Goal: Task Accomplishment & Management: Use online tool/utility

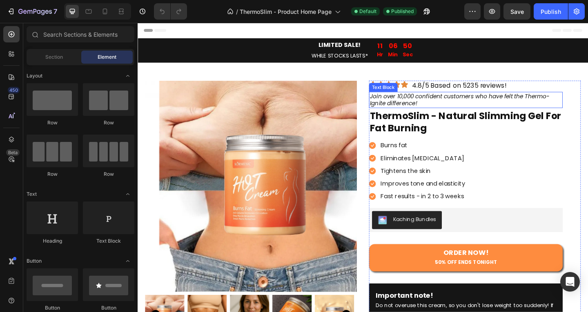
click at [438, 103] on icon "Join over 10,000 confident customers who have felt the Thermo-Ignite difference!" at bounding box center [488, 106] width 196 height 17
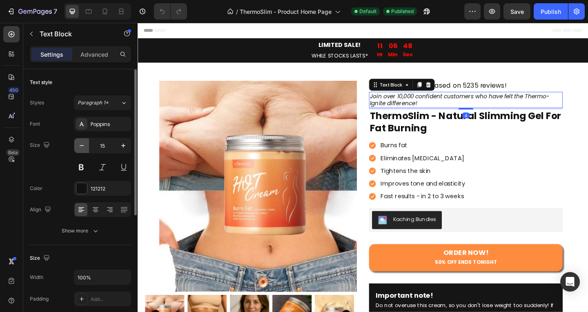
click at [76, 152] on button "button" at bounding box center [81, 145] width 15 height 15
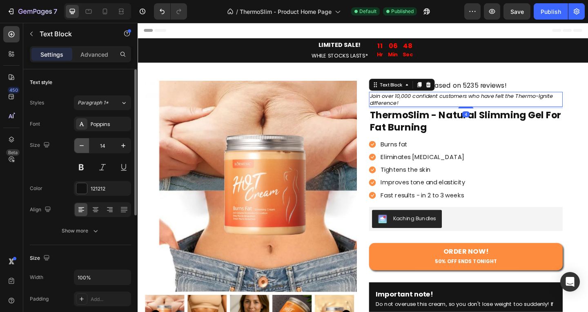
type input "13"
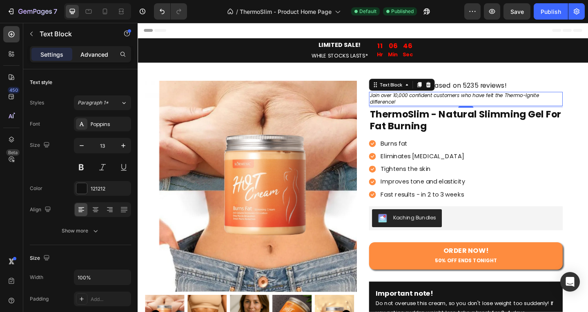
click at [100, 55] on p "Advanced" at bounding box center [94, 54] width 28 height 9
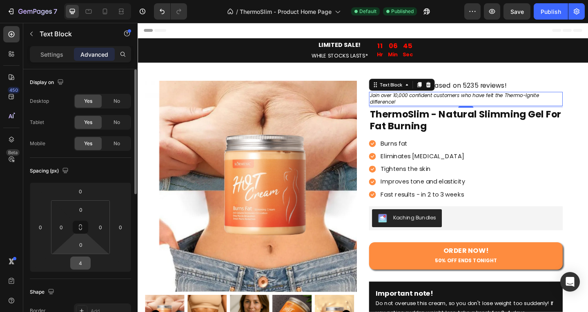
click at [82, 0] on html "7 / ThermoSlim - Product Home Page Default Published Preview Save Publish 450 B…" at bounding box center [294, 0] width 588 height 0
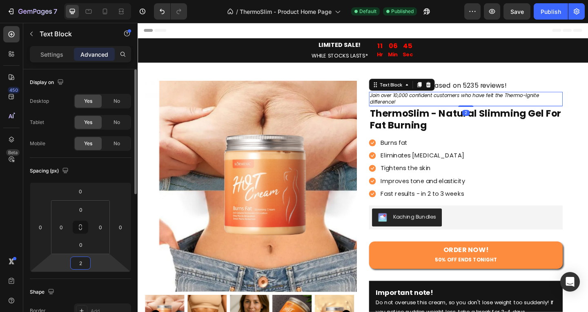
type input "8"
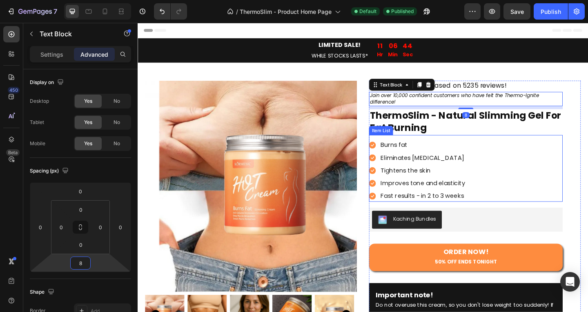
click at [531, 164] on div "Burns fat Eliminates [MEDICAL_DATA] Tightens the skin Improves tone and elastic…" at bounding box center [494, 184] width 211 height 68
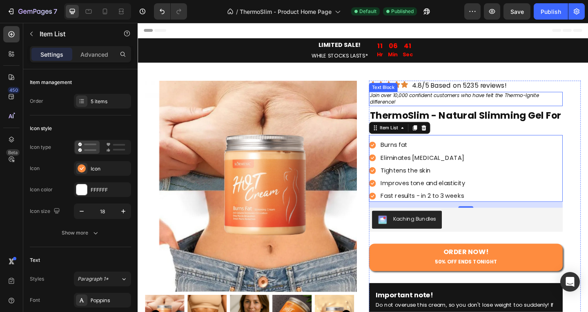
click at [492, 87] on p "4.8/5 Based on 5235 reviews!" at bounding box center [487, 91] width 103 height 9
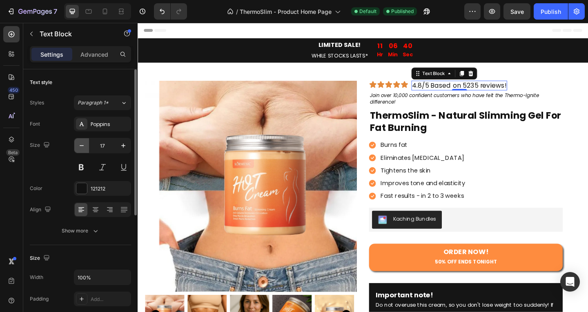
click at [80, 146] on icon "button" at bounding box center [82, 146] width 8 height 8
type input "16"
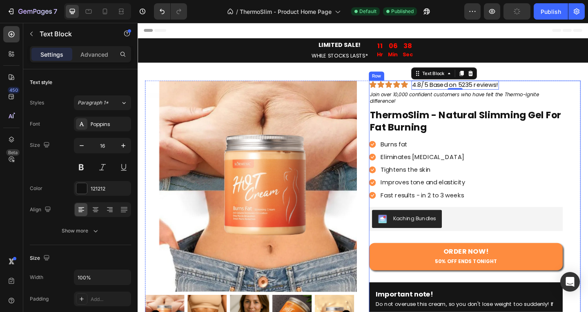
click at [588, 145] on div "Icon Icon Icon Icon Icon Icon List 4.8/5 Based on 5235 reviews! Text Block 0 Ro…" at bounding box center [504, 219] width 230 height 267
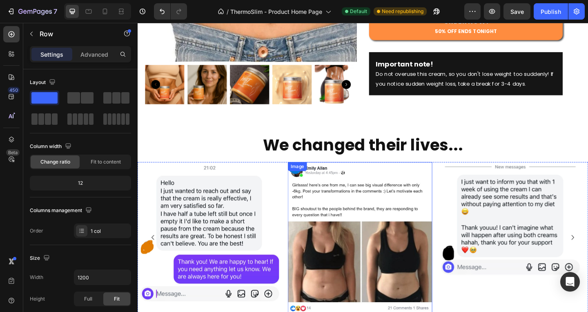
scroll to position [245, 0]
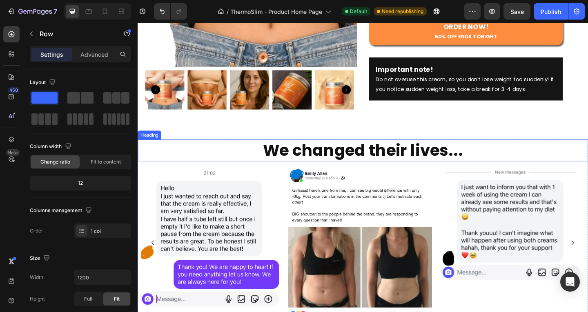
click at [403, 169] on h2 "We changed their lives..." at bounding box center [383, 162] width 490 height 24
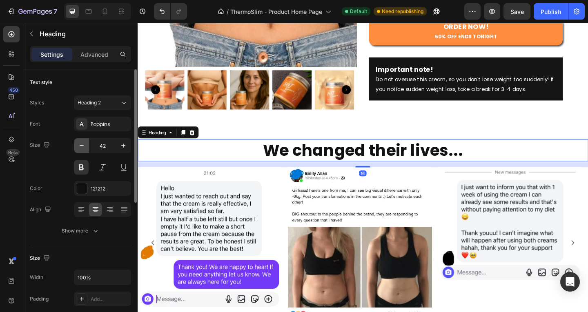
click at [83, 148] on icon "button" at bounding box center [82, 146] width 8 height 8
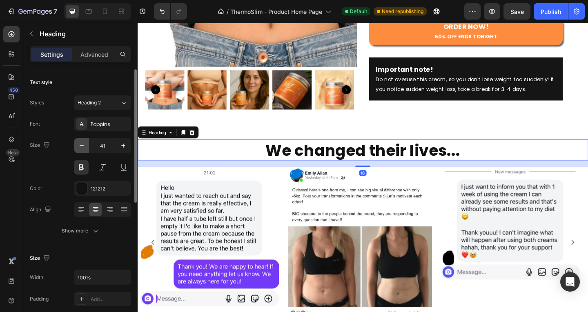
click at [83, 148] on icon "button" at bounding box center [82, 146] width 8 height 8
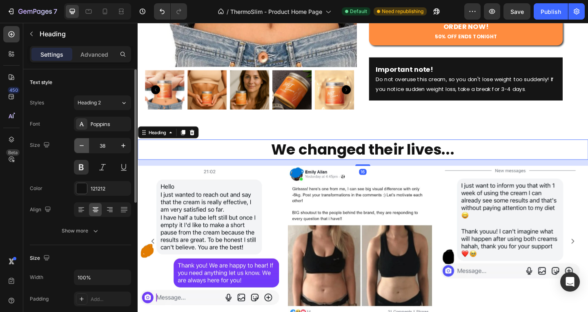
click at [83, 148] on icon "button" at bounding box center [82, 146] width 8 height 8
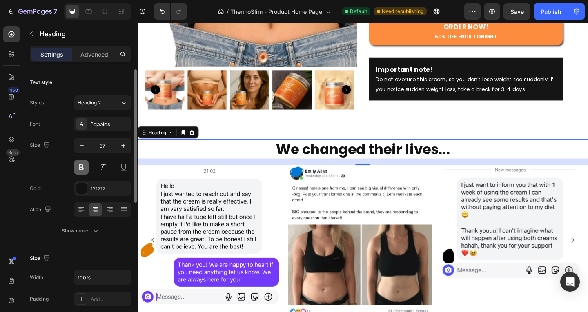
click at [82, 162] on button at bounding box center [81, 167] width 15 height 15
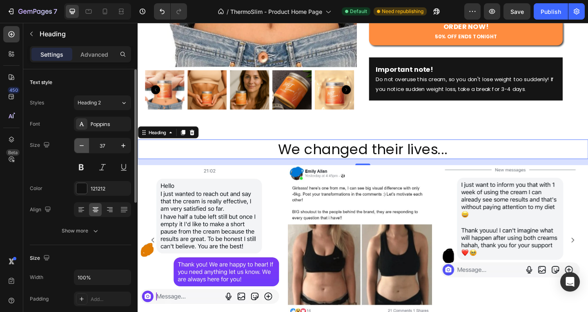
click at [86, 147] on button "button" at bounding box center [81, 145] width 15 height 15
type input "36"
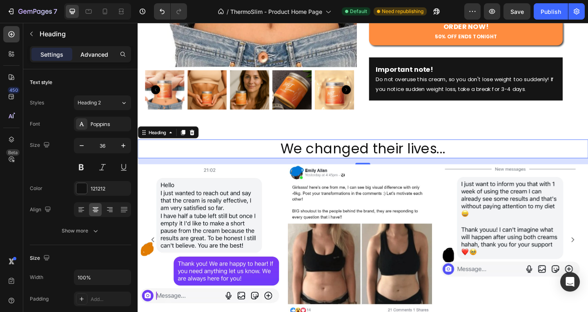
click at [100, 57] on p "Advanced" at bounding box center [94, 54] width 28 height 9
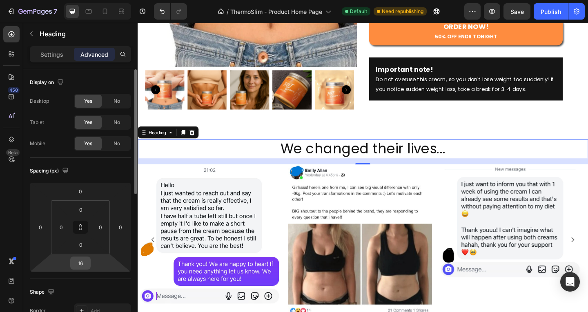
click at [87, 257] on div "16" at bounding box center [80, 263] width 20 height 13
click at [82, 262] on input "16" at bounding box center [80, 263] width 16 height 12
type input "24"
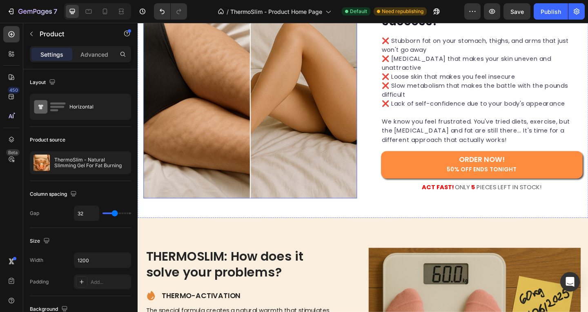
scroll to position [531, 0]
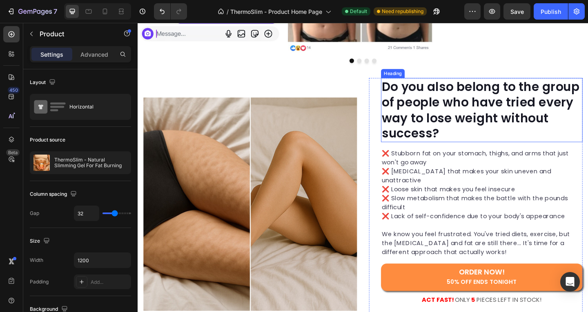
click at [431, 100] on h2 "Do you also belong to the group of people who have tried every way to lose weig…" at bounding box center [511, 117] width 219 height 69
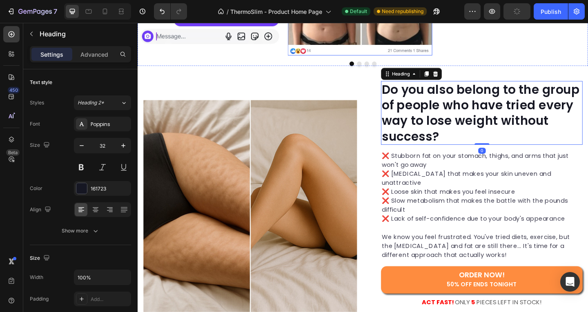
scroll to position [245, 0]
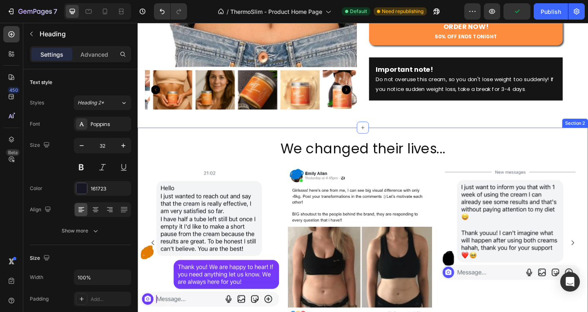
click at [373, 150] on h2 "We changed their lives..." at bounding box center [383, 160] width 490 height 21
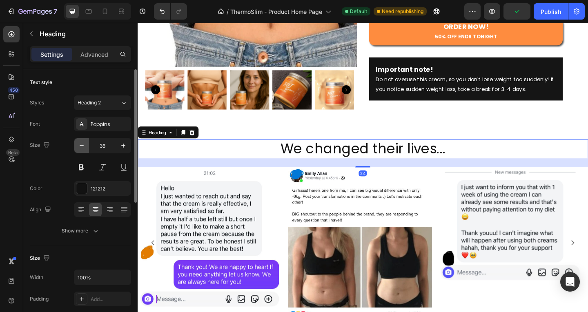
click at [86, 147] on button "button" at bounding box center [81, 145] width 15 height 15
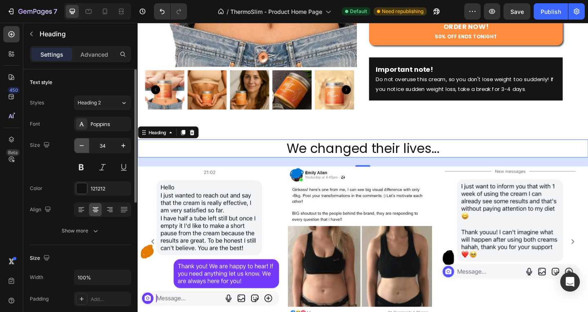
click at [86, 147] on button "button" at bounding box center [81, 145] width 15 height 15
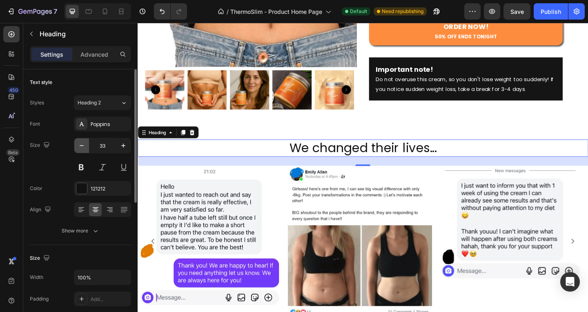
click at [86, 147] on button "button" at bounding box center [81, 145] width 15 height 15
type input "32"
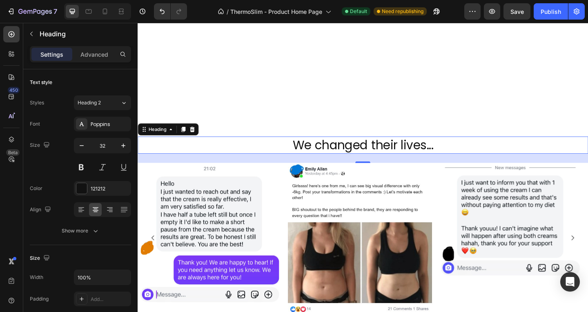
scroll to position [490, 0]
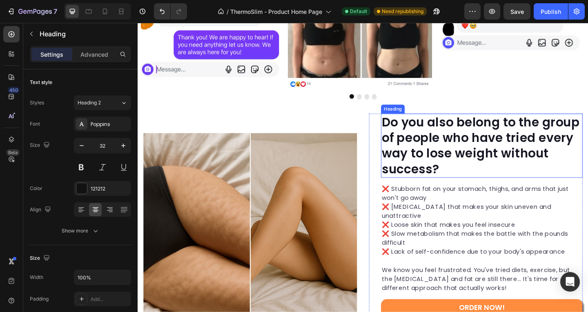
click at [475, 170] on h2 "Do you also belong to the group of people who have tried every way to lose weig…" at bounding box center [511, 156] width 219 height 69
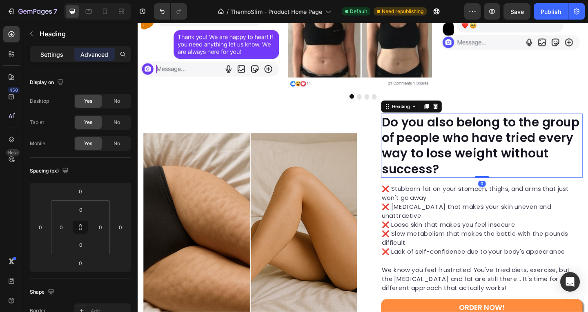
click at [51, 50] on div "Settings" at bounding box center [51, 54] width 41 height 13
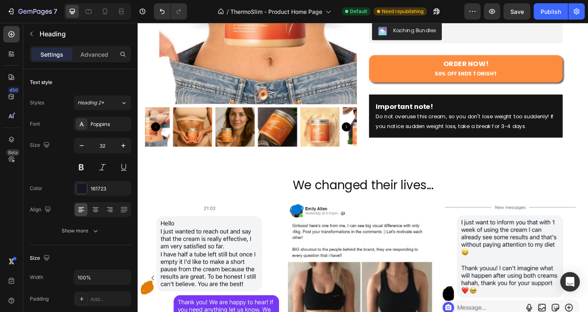
scroll to position [204, 0]
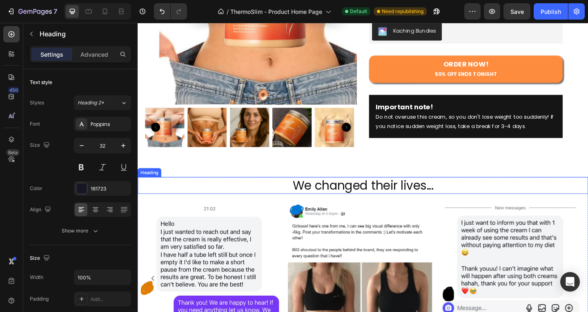
click at [395, 191] on h2 "We changed their lives..." at bounding box center [383, 200] width 490 height 19
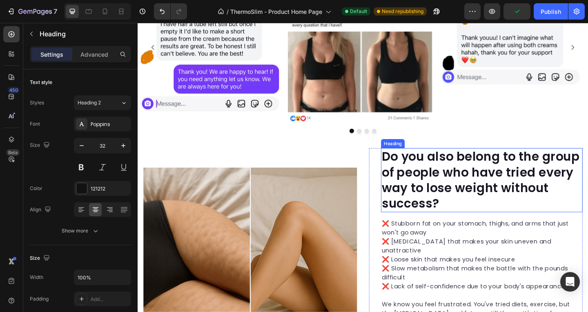
scroll to position [449, 0]
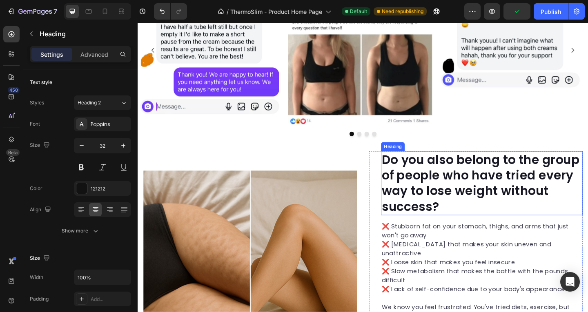
click at [461, 202] on h2 "Do you also belong to the group of people who have tried every way to lose weig…" at bounding box center [511, 197] width 219 height 69
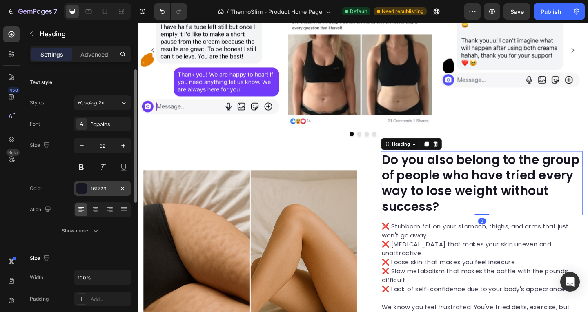
click at [87, 187] on div at bounding box center [81, 188] width 11 height 11
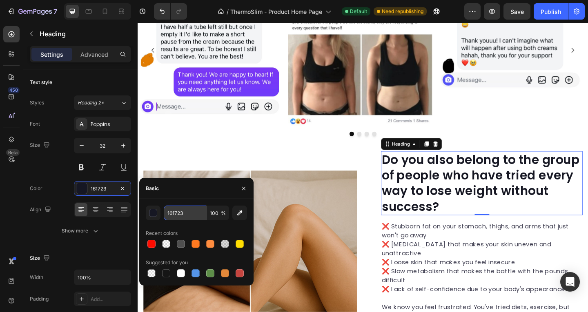
click at [182, 209] on input "161723" at bounding box center [185, 213] width 42 height 15
click at [167, 274] on div at bounding box center [166, 274] width 8 height 8
type input "151515"
click at [473, 232] on div "❌ Stubborn fat on your stomach, thighs, and arms that just won't go away ❌ [MED…" at bounding box center [511, 295] width 219 height 126
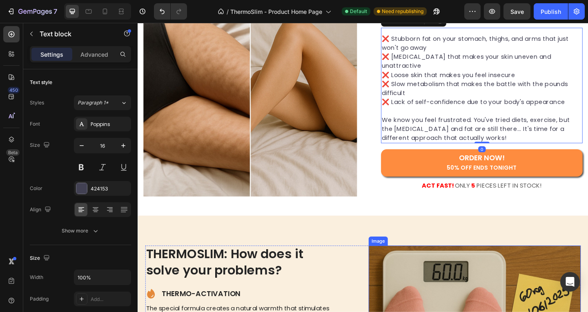
scroll to position [858, 0]
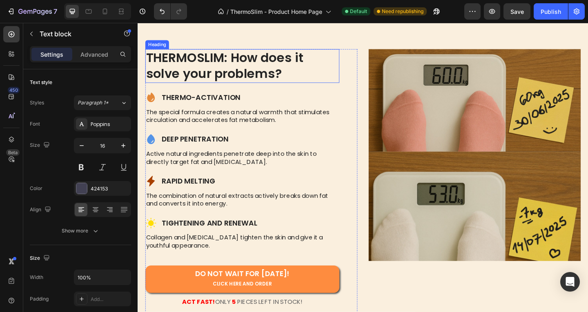
drag, startPoint x: 284, startPoint y: 65, endPoint x: 278, endPoint y: 74, distance: 11.4
click at [284, 65] on h2 "THERMOSLIM: How does it solve your problems?" at bounding box center [251, 69] width 211 height 37
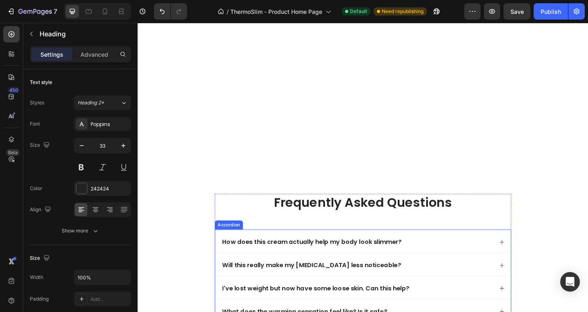
scroll to position [2206, 0]
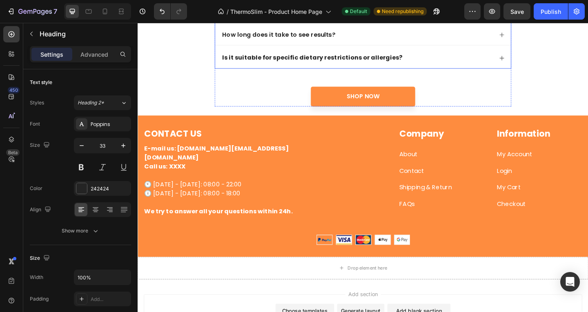
click at [346, 63] on strong "Is it suitable for specific dietary restrictions or allergies?" at bounding box center [328, 60] width 196 height 9
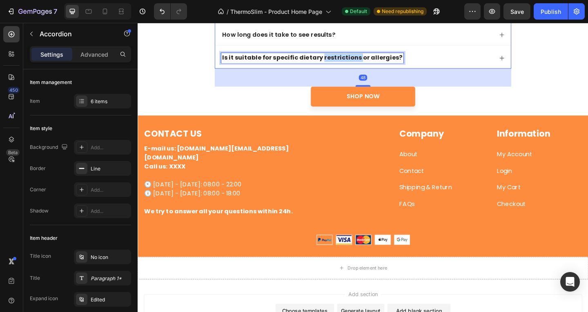
click at [344, 60] on strong "Is it suitable for specific dietary restrictions or allergies?" at bounding box center [328, 60] width 196 height 9
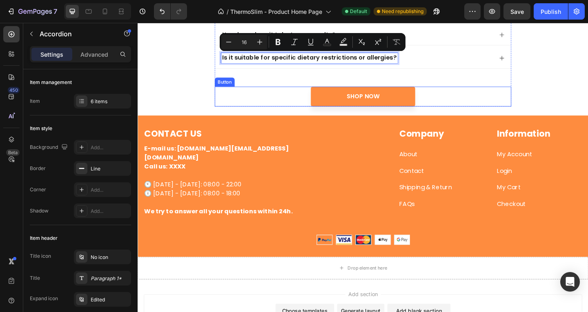
click at [465, 95] on div "Shop Now Button" at bounding box center [382, 103] width 323 height 22
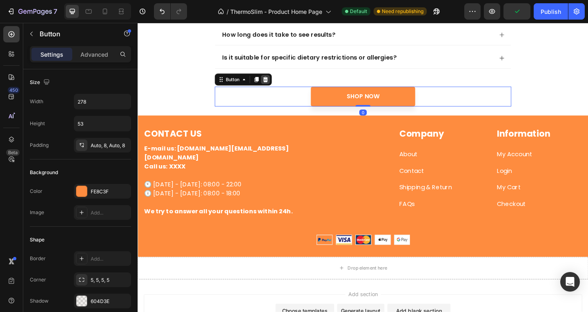
click at [274, 84] on icon at bounding box center [276, 85] width 5 height 6
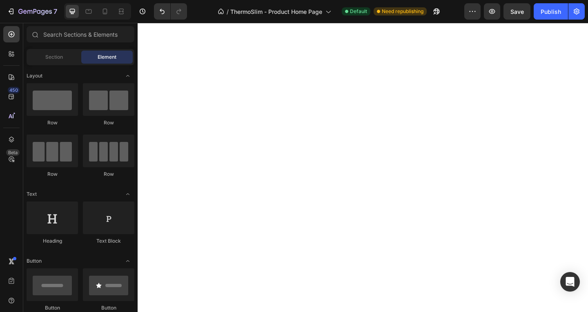
scroll to position [0, 0]
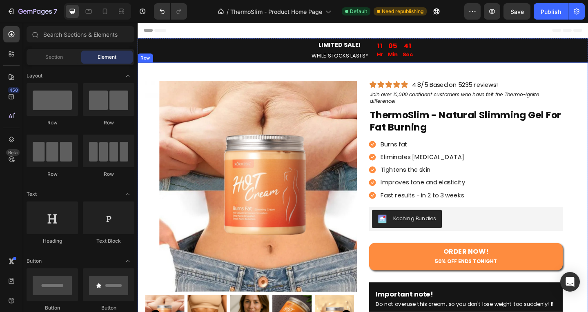
click at [409, 76] on div "Product Images Icon Icon Icon Icon Icon Icon List 4.8/5 Based on 5235 reviews! …" at bounding box center [383, 217] width 490 height 303
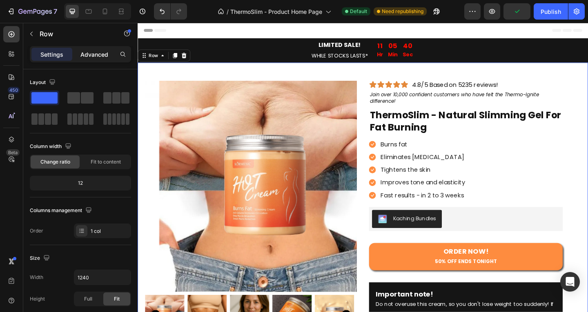
click at [92, 53] on p "Advanced" at bounding box center [94, 54] width 28 height 9
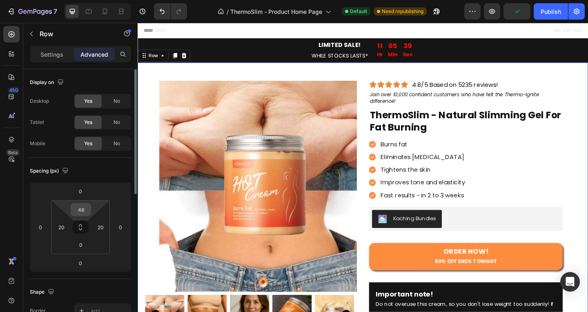
click at [87, 210] on input "48" at bounding box center [81, 210] width 16 height 12
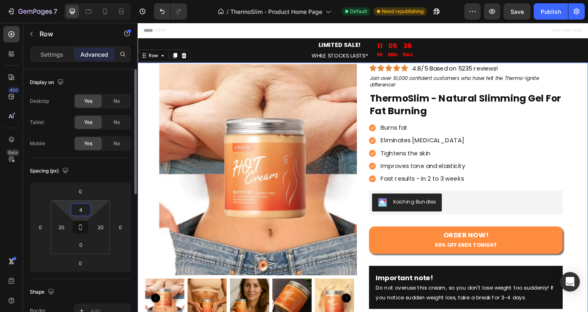
drag, startPoint x: 78, startPoint y: 207, endPoint x: 83, endPoint y: 207, distance: 5.3
click at [83, 207] on input "4" at bounding box center [81, 210] width 16 height 12
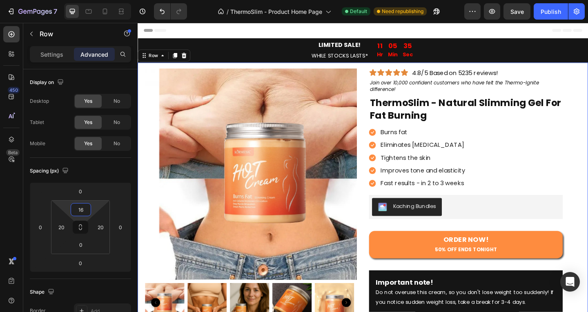
type input "16"
click at [544, 13] on div "Publish" at bounding box center [551, 11] width 20 height 9
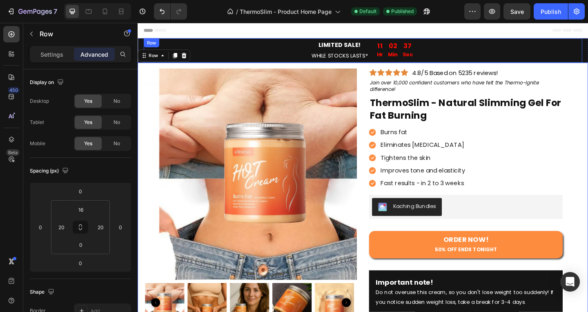
click at [190, 44] on div "LIMITED SALE! WHILE STOCKS LASTS* Text Block 11 Hr 02 Min 37 Sec Countdown Time…" at bounding box center [382, 53] width 477 height 27
click at [138, 60] on div "LIMITED SALE! WHILE STOCKS LASTS* Text Block 11 Hr 02 Min 35 Sec Countdown Time…" at bounding box center [383, 53] width 490 height 27
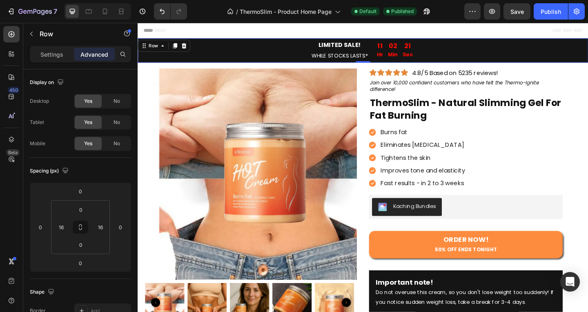
click at [138, 62] on div "LIMITED SALE! WHILE STOCKS LASTS* Text Block 11 Hr 02 Min 21 Sec Countdown Time…" at bounding box center [383, 53] width 490 height 27
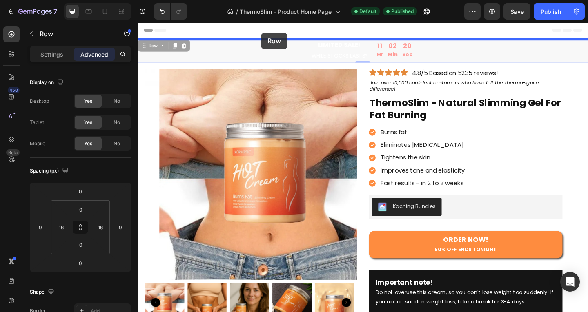
drag, startPoint x: 155, startPoint y: 49, endPoint x: 272, endPoint y: 34, distance: 118.2
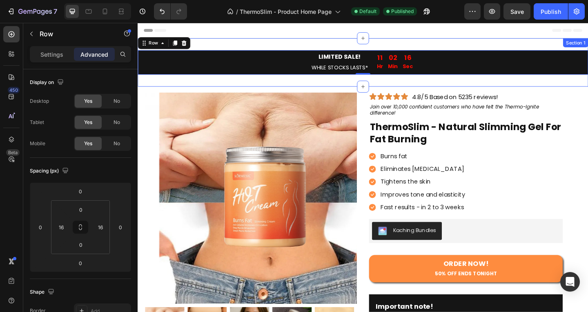
click at [317, 87] on div "LIMITED SALE! WHILE STOCKS LASTS* Text Block 11 Hr 02 Min 16 Sec Countdown Time…" at bounding box center [383, 66] width 490 height 53
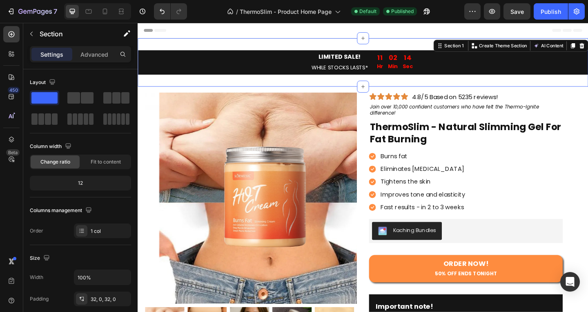
click at [104, 63] on div "Settings Advanced" at bounding box center [80, 57] width 114 height 23
click at [106, 54] on p "Advanced" at bounding box center [94, 54] width 28 height 9
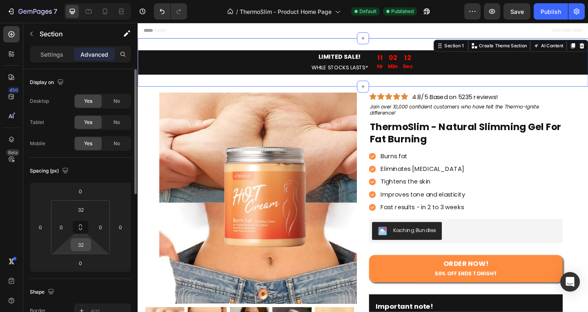
click at [79, 246] on input "32" at bounding box center [81, 245] width 16 height 12
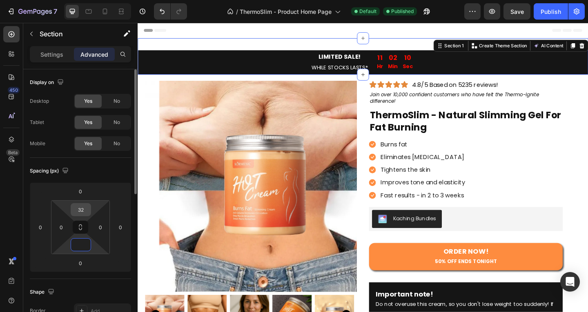
type input "0"
click at [81, 212] on input "32" at bounding box center [81, 210] width 16 height 12
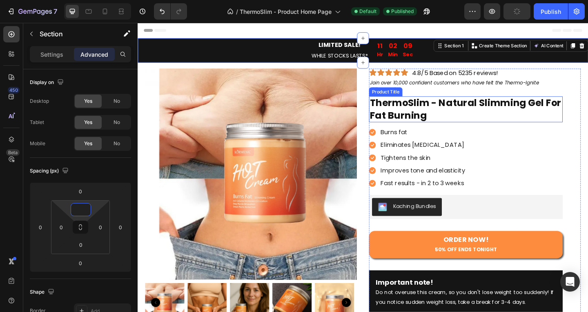
click at [551, 123] on h2 "ThermoSlim - Natural Slimming Gel For Fat Burning" at bounding box center [494, 117] width 211 height 28
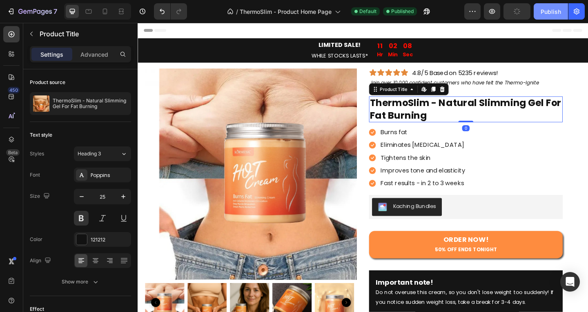
click at [543, 13] on div "Publish" at bounding box center [551, 11] width 20 height 9
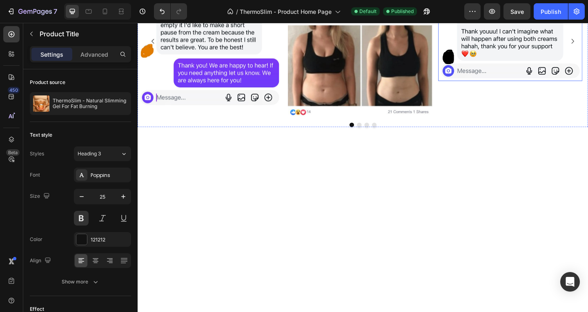
scroll to position [400, 0]
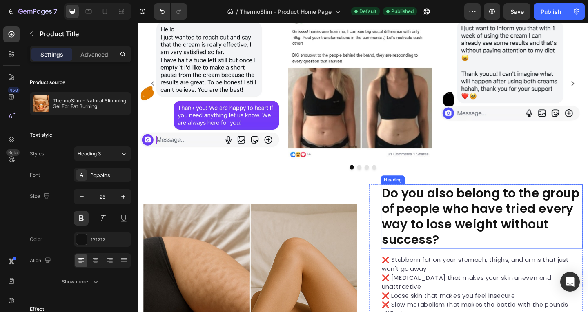
click at [470, 225] on h2 "Do you also belong to the group of people who have tried every way to lose weig…" at bounding box center [511, 233] width 219 height 69
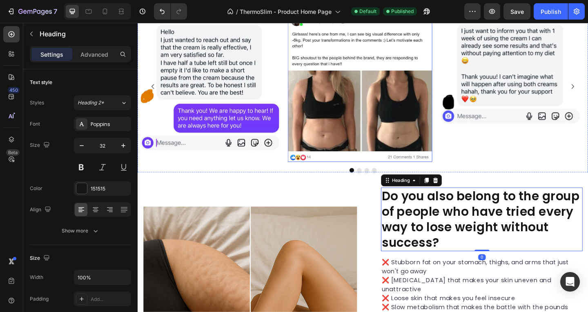
scroll to position [277, 0]
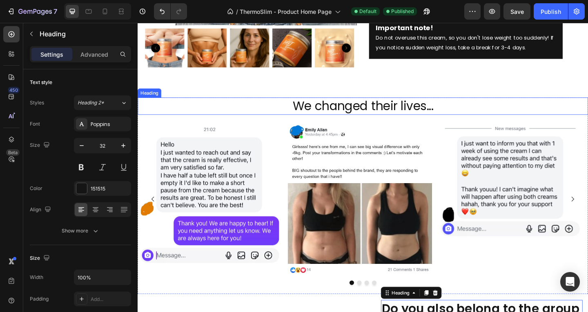
click at [413, 114] on h2 "We changed their lives..." at bounding box center [383, 113] width 490 height 19
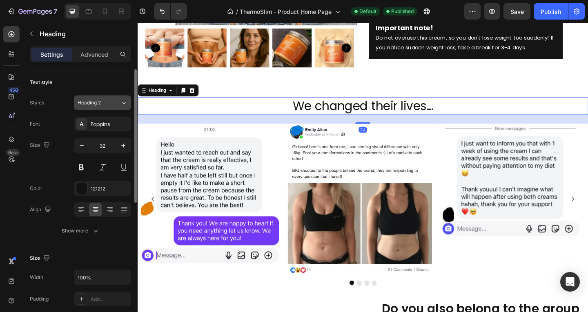
click at [113, 96] on button "Heading 2" at bounding box center [102, 103] width 57 height 15
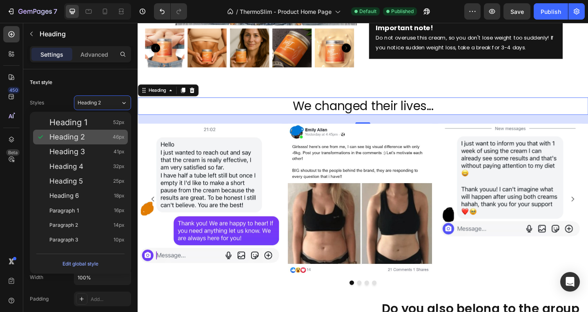
click at [103, 137] on div "Heading 2 46px" at bounding box center [86, 137] width 75 height 8
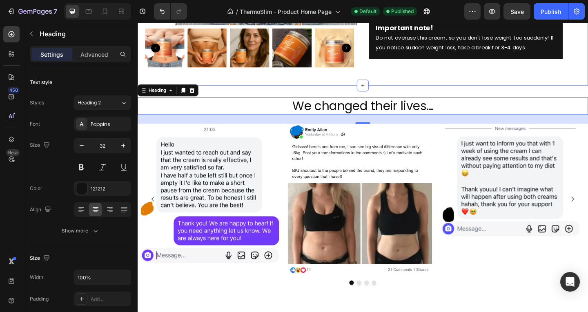
scroll to position [0, 0]
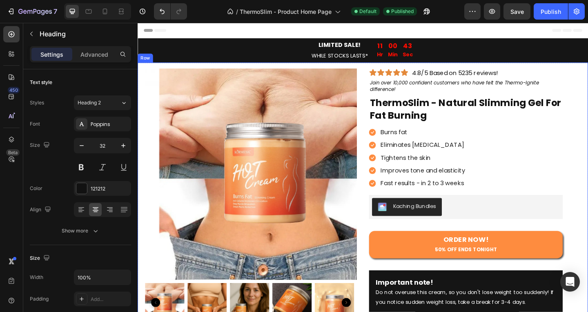
click at [329, 70] on div "Product Images Icon Icon Icon Icon Icon Icon List 4.8/5 Based on 5235 reviews! …" at bounding box center [383, 211] width 490 height 290
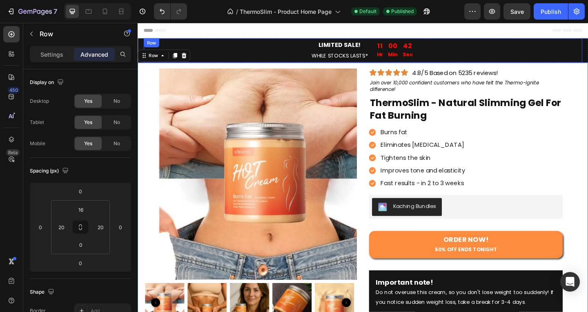
click at [223, 60] on div "LIMITED SALE! WHILE STOCKS LASTS* Text Block 11 Hr 00 Min 42 Sec Countdown Time…" at bounding box center [382, 53] width 477 height 27
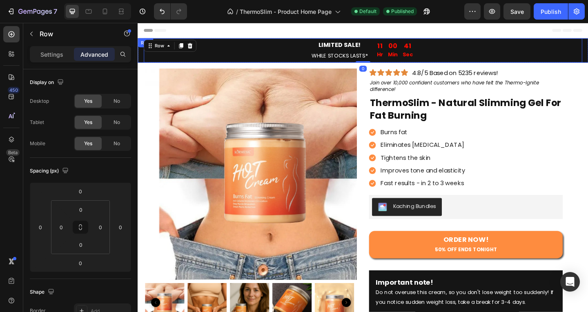
click at [143, 50] on div "LIMITED SALE! WHILE STOCKS LASTS* Text Block 11 Hr 00 Min 41 Sec Countdown Time…" at bounding box center [383, 53] width 490 height 27
click at [163, 51] on div "Row" at bounding box center [155, 48] width 30 height 10
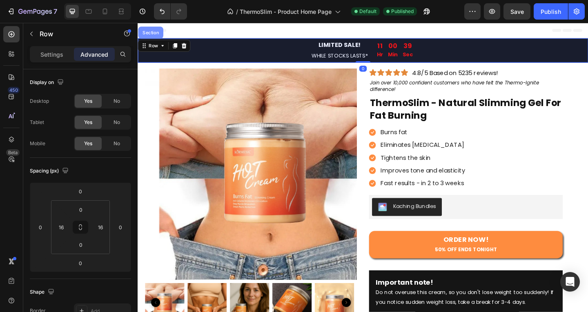
click at [161, 34] on div "Section" at bounding box center [151, 33] width 21 height 5
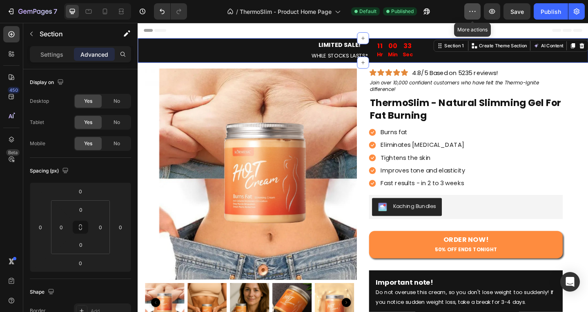
click at [478, 12] on button "button" at bounding box center [472, 11] width 16 height 16
click at [492, 9] on icon "button" at bounding box center [492, 11] width 8 height 8
click at [573, 279] on icon "Open Intercom Messenger" at bounding box center [569, 282] width 9 height 11
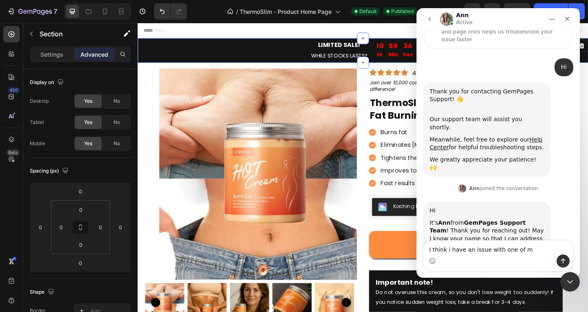
scroll to position [55, 0]
type textarea "I think i have an issue with one of my sections"
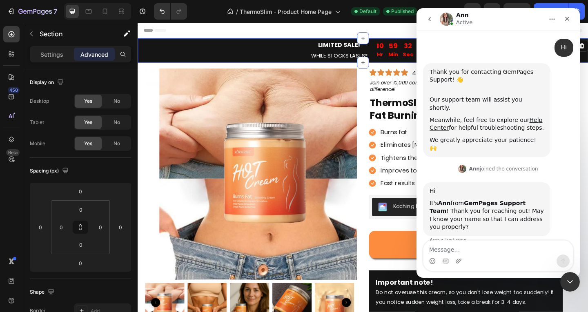
scroll to position [87, 0]
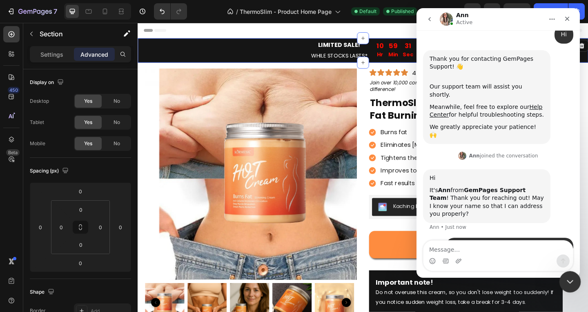
click at [567, 282] on icon "Close Intercom Messenger" at bounding box center [569, 281] width 10 height 10
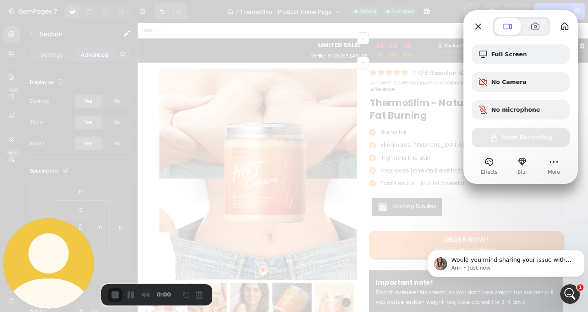
scroll to position [127, 0]
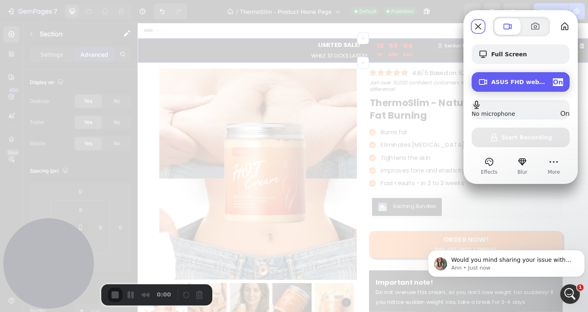
click at [562, 80] on div "On" at bounding box center [558, 82] width 10 height 8
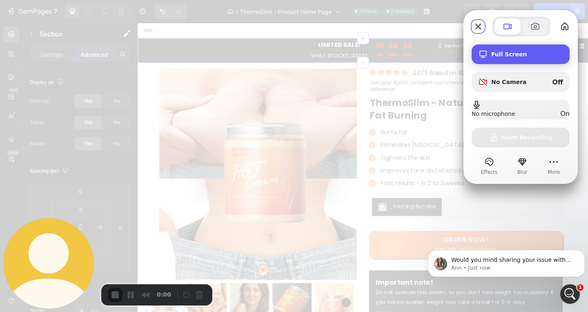
click at [528, 55] on span "Full Screen" at bounding box center [527, 54] width 72 height 7
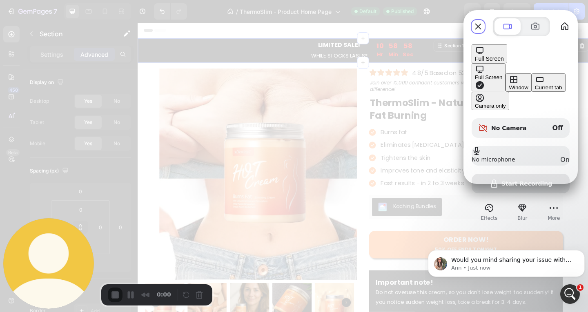
click at [535, 91] on div "Current tab" at bounding box center [548, 88] width 27 height 6
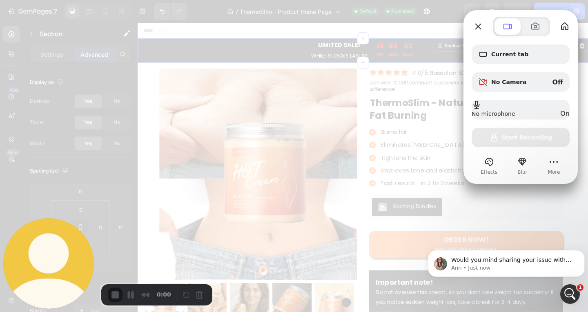
click at [533, 139] on div "Current tab No Camera Off No microphone On Start Recording" at bounding box center [521, 96] width 98 height 103
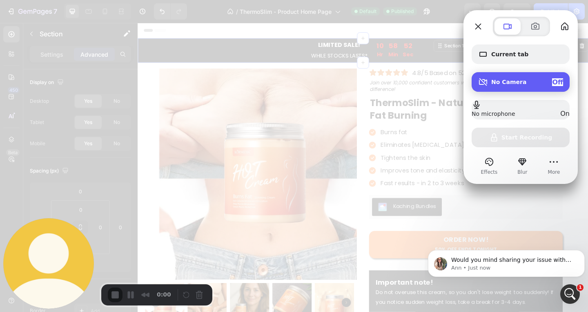
click at [549, 82] on div "No Camera Off" at bounding box center [527, 82] width 72 height 8
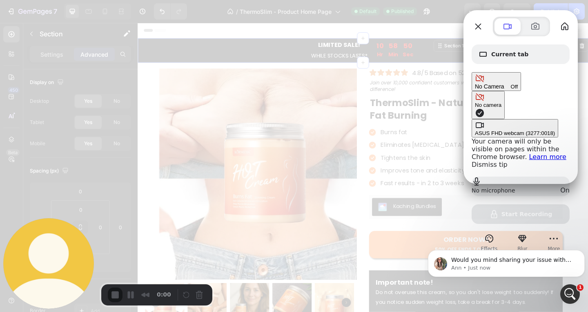
click at [518, 84] on div "Off" at bounding box center [514, 87] width 7 height 6
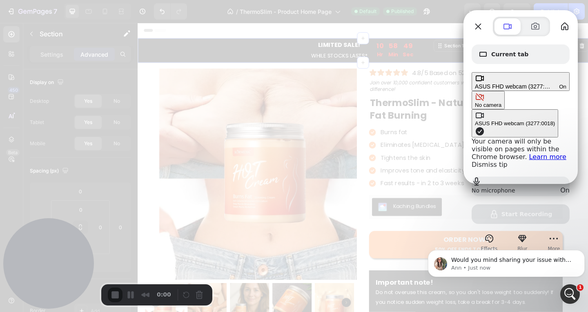
click at [559, 84] on span "On" at bounding box center [562, 87] width 7 height 6
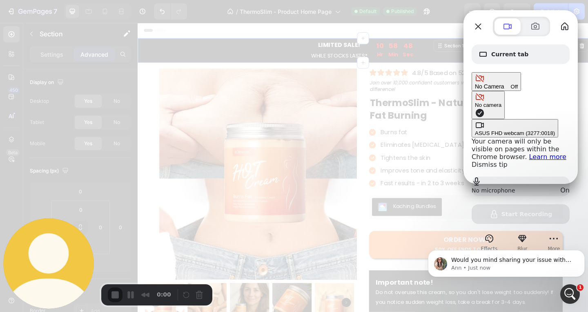
click at [521, 136] on div "Current tab No Camera Off No camera ASUS FHD webcam (3277:0018) Your camera wil…" at bounding box center [521, 135] width 98 height 180
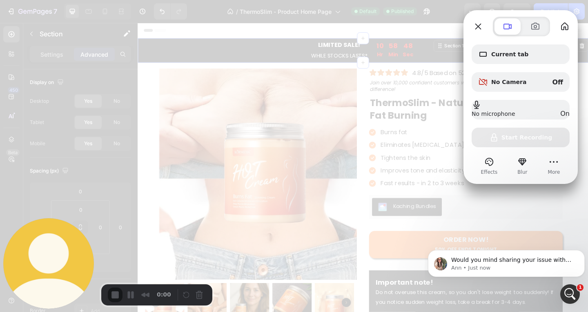
click at [521, 136] on div "Current tab No Camera Off No microphone On Start Recording" at bounding box center [521, 96] width 98 height 103
click at [519, 139] on div "Current tab No Camera Off No microphone On Start Recording" at bounding box center [521, 96] width 98 height 103
click at [116, 296] on div "0:00" at bounding box center [141, 295] width 67 height 15
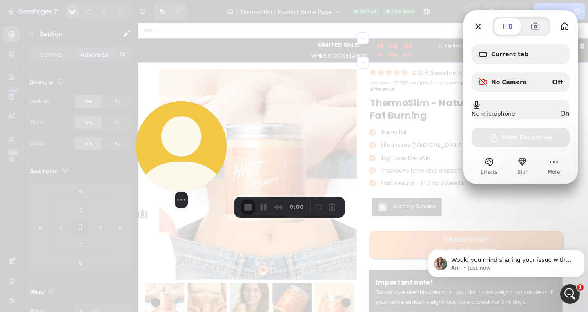
drag, startPoint x: 50, startPoint y: 273, endPoint x: 213, endPoint y: 151, distance: 203.1
click at [149, 208] on button "Change photo" at bounding box center [142, 214] width 13 height 13
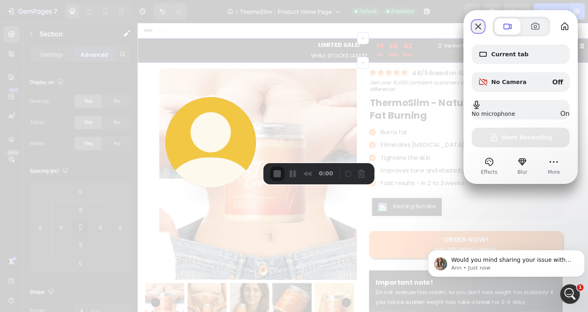
click at [472, 30] on button "Close" at bounding box center [478, 26] width 13 height 13
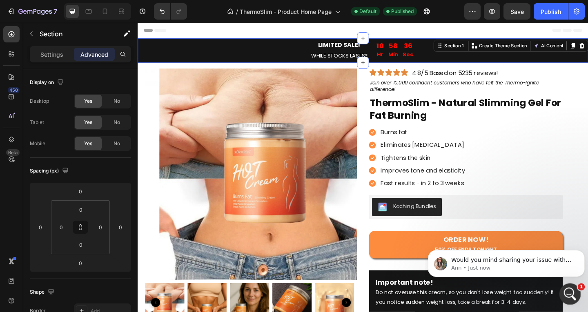
click at [568, 293] on icon "Open Intercom Messenger" at bounding box center [568, 293] width 13 height 13
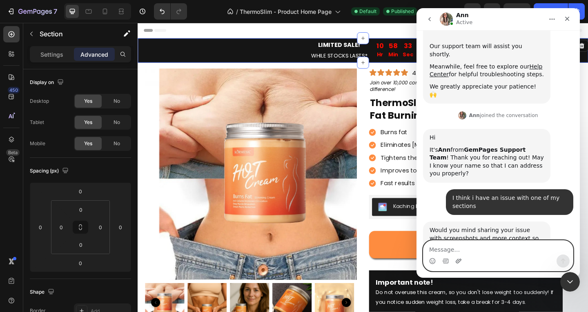
click at [459, 261] on icon "Upload attachment" at bounding box center [458, 261] width 7 height 7
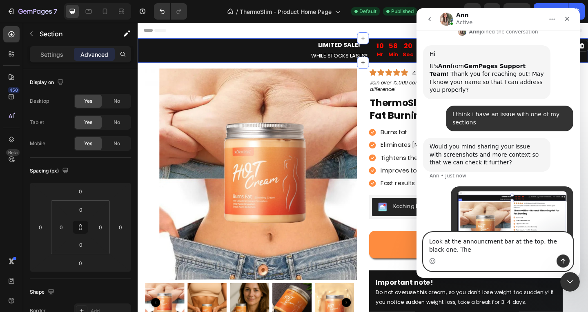
scroll to position [219, 0]
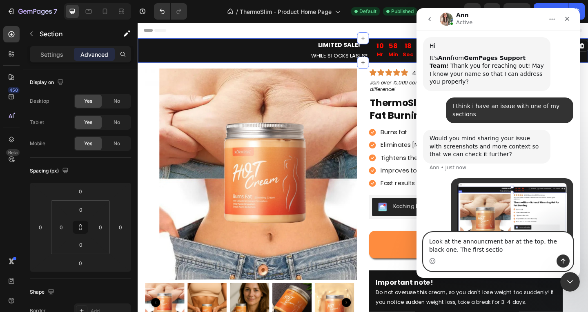
type textarea "Look at the announcment bar at the top, the black one. The first section"
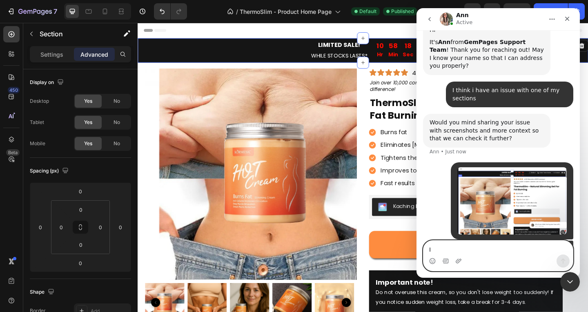
scroll to position [238, 0]
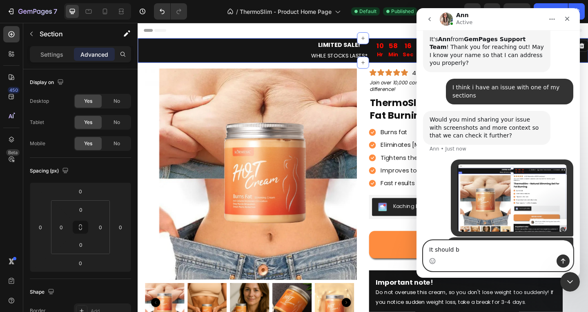
type textarea "It should be"
click at [458, 264] on icon "Upload attachment" at bounding box center [458, 261] width 7 height 7
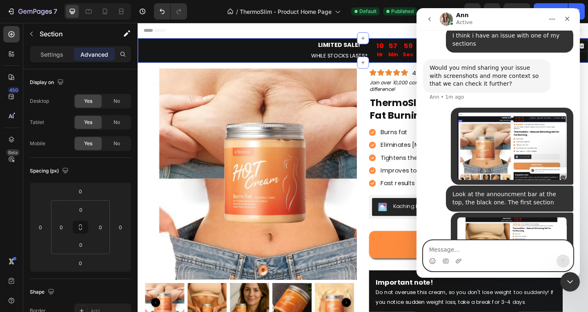
scroll to position [290, 0]
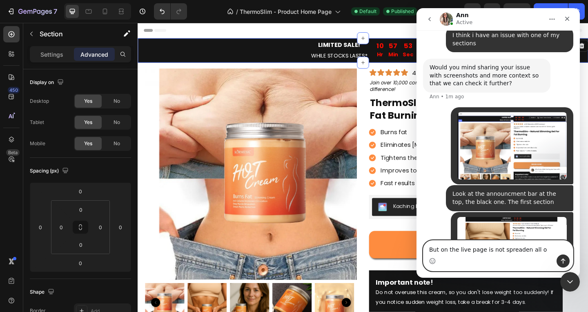
type textarea "But on the live page is not spreaden all ov"
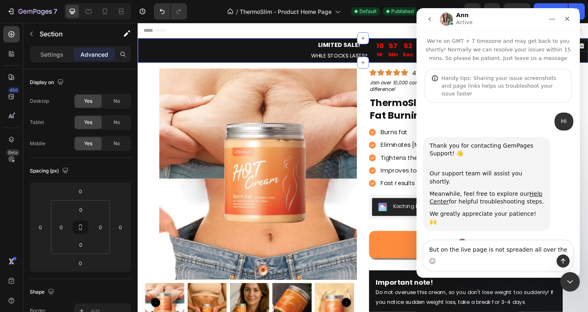
scroll to position [290, 0]
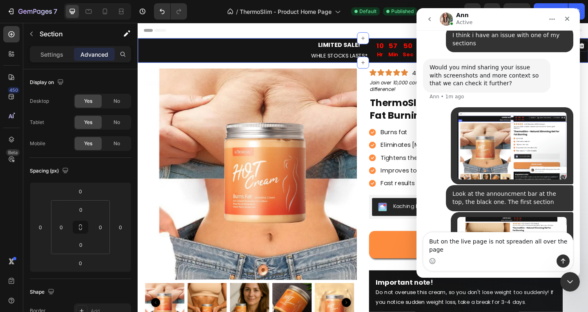
click at [509, 251] on textarea "But on the live page is not spreaden all over the page" at bounding box center [498, 244] width 149 height 22
click at [517, 251] on textarea "But on the live page is not spreaden all over the page" at bounding box center [498, 244] width 149 height 22
click at [522, 252] on textarea "But on the live page is not spreaden all over the page" at bounding box center [498, 244] width 149 height 22
drag, startPoint x: 515, startPoint y: 251, endPoint x: 588, endPoint y: 250, distance: 72.7
click html "Ann Active We're on GMT + 7 timezone and may get back to you shortly! Normally …"
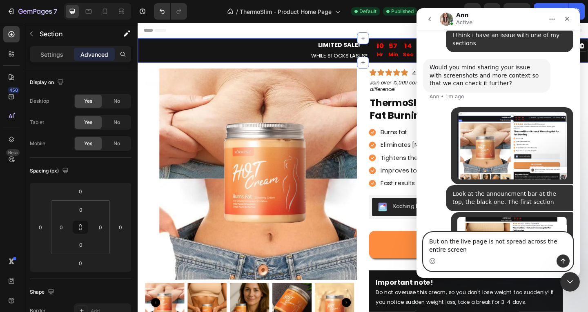
scroll to position [299, 0]
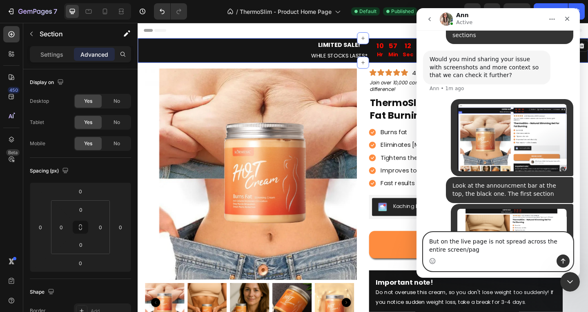
type textarea "But on the live page is not spread across the entire screen/page"
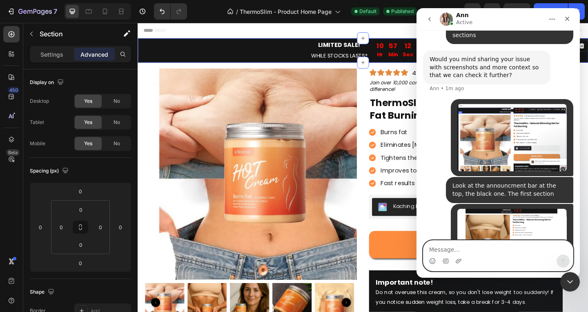
scroll to position [317, 0]
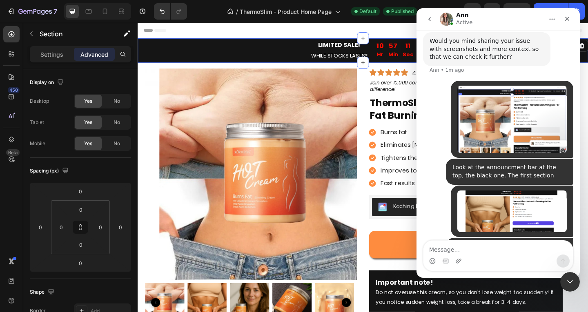
click at [512, 101] on img "user says…" at bounding box center [511, 119] width 109 height 67
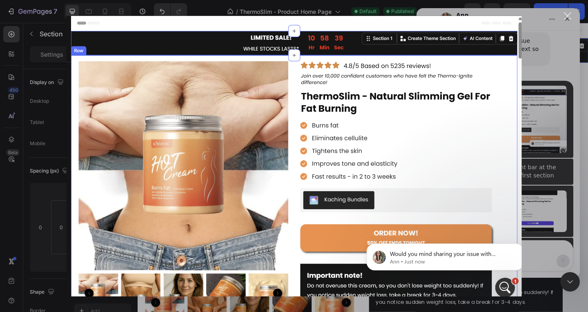
click at [555, 137] on div "Intercom messenger" at bounding box center [294, 156] width 588 height 312
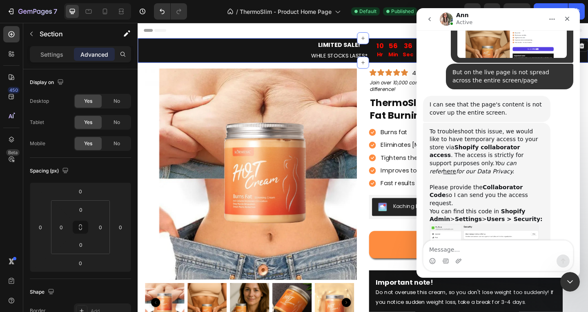
scroll to position [495, 0]
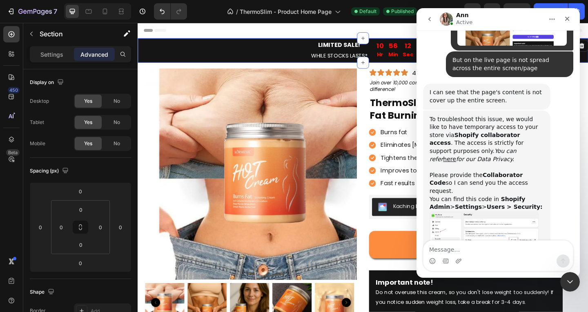
click at [466, 212] on img "Ann says…" at bounding box center [484, 233] width 109 height 43
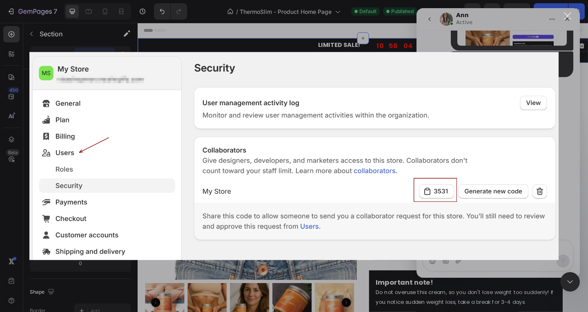
click at [564, 13] on div "Close" at bounding box center [568, 16] width 8 height 8
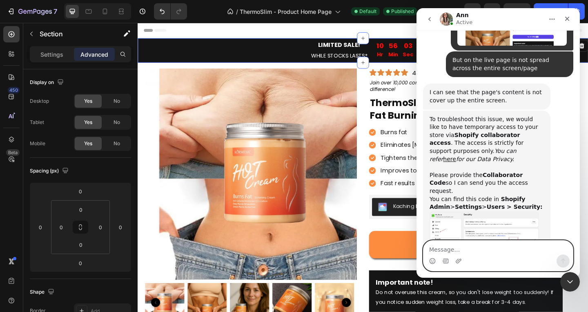
click at [484, 248] on textarea "Message…" at bounding box center [498, 248] width 149 height 14
paste textarea "7375"
type textarea "7375"
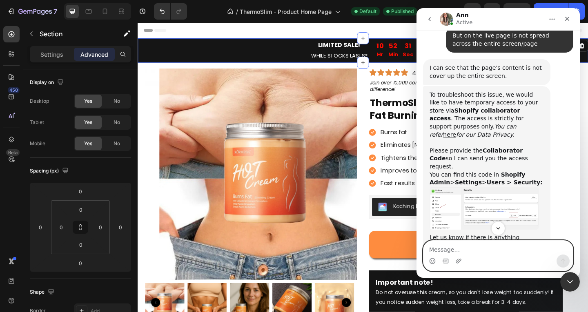
scroll to position [683, 0]
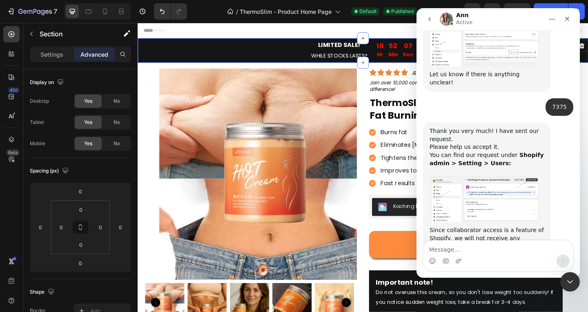
click at [494, 176] on img "Ann says…" at bounding box center [484, 199] width 109 height 47
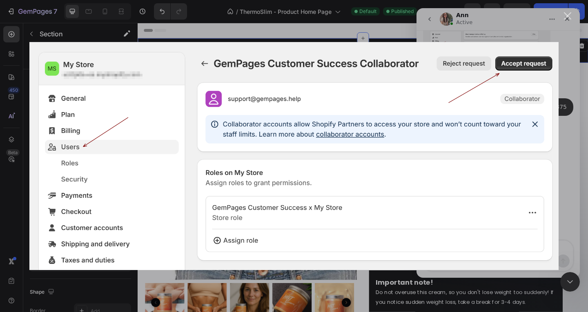
click at [561, 204] on div "Intercom messenger" at bounding box center [294, 156] width 588 height 312
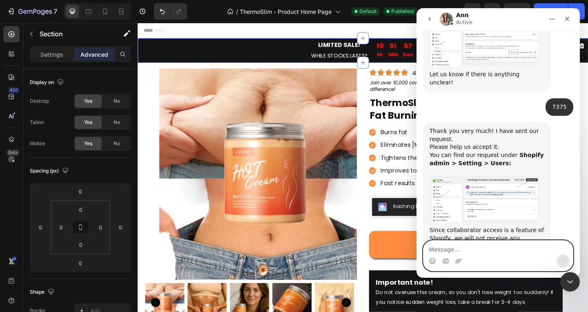
click at [502, 254] on textarea "Message…" at bounding box center [498, 248] width 149 height 14
type textarea "It's accepted"
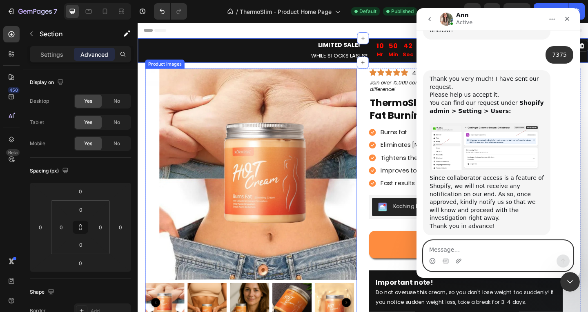
scroll to position [740, 0]
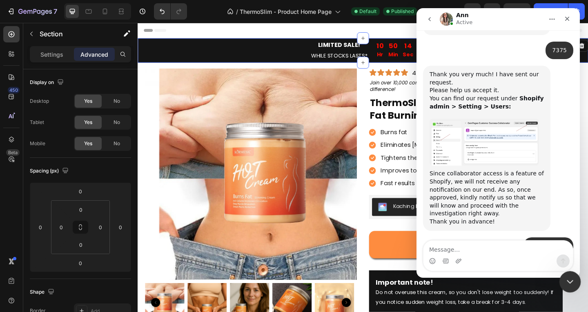
click at [569, 276] on icon "Close Intercom Messenger" at bounding box center [569, 281] width 10 height 10
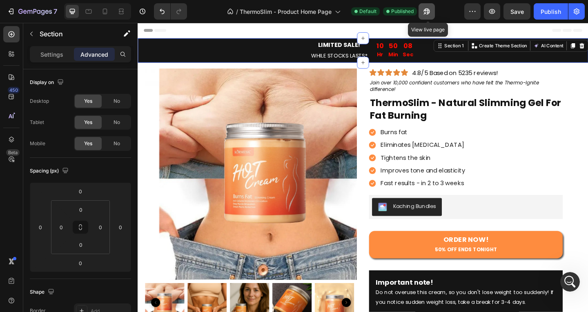
click at [422, 13] on button "button" at bounding box center [427, 11] width 16 height 16
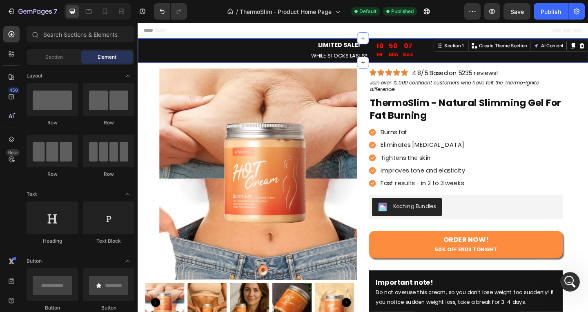
click at [316, 29] on div "Header" at bounding box center [382, 31] width 477 height 16
click at [426, 59] on p "Sec" at bounding box center [431, 57] width 11 height 10
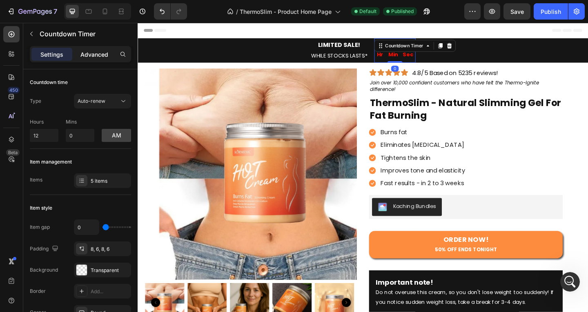
click at [100, 54] on p "Advanced" at bounding box center [94, 54] width 28 height 9
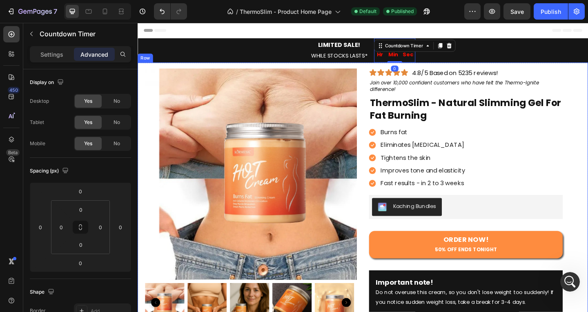
click at [248, 64] on div "LIMITED SALE! WHILE STOCKS LASTS* Text Block 10 Hr 49 Min 50 Sec Countdown Time…" at bounding box center [382, 53] width 477 height 27
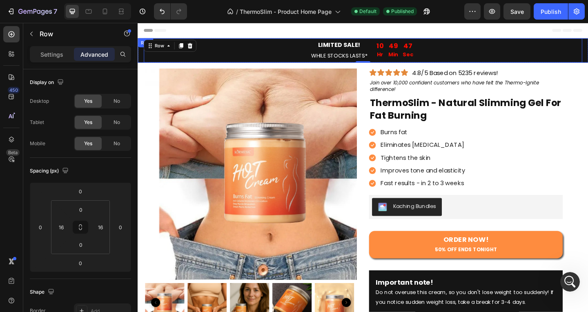
click at [139, 57] on div "LIMITED SALE! WHILE STOCKS LASTS* Text Block 10 Hr 49 Min 47 Sec Countdown Time…" at bounding box center [383, 53] width 490 height 27
click at [52, 58] on div "Settings" at bounding box center [51, 54] width 41 height 13
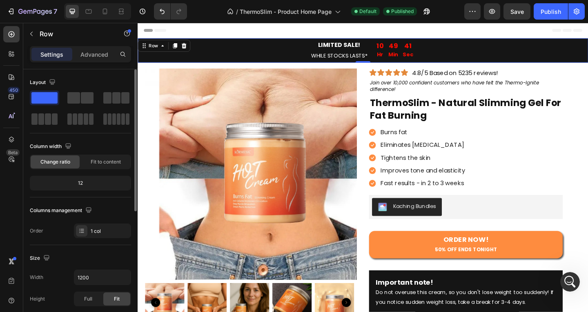
scroll to position [82, 0]
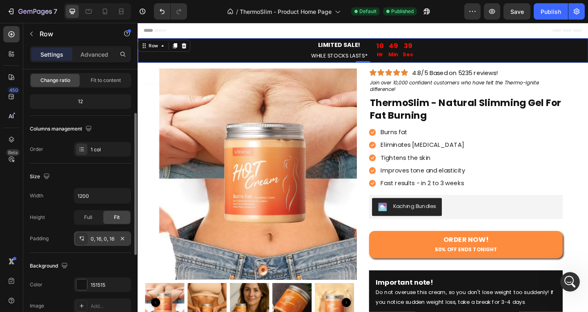
click at [105, 239] on div "0, 16, 0, 16" at bounding box center [103, 239] width 24 height 7
click at [89, 223] on div "Full" at bounding box center [88, 217] width 27 height 13
click at [122, 222] on div "Fit" at bounding box center [116, 217] width 27 height 13
click at [89, 219] on span "Full" at bounding box center [88, 217] width 8 height 7
click at [115, 220] on span "Fit" at bounding box center [117, 217] width 6 height 7
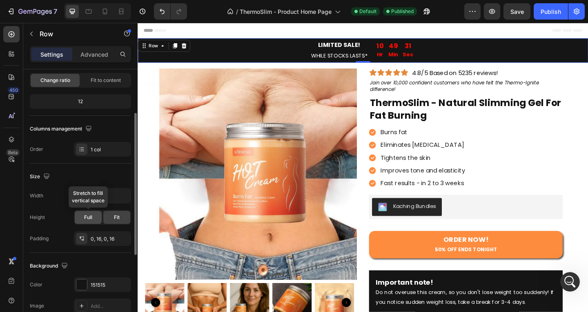
click at [92, 222] on div "Full" at bounding box center [88, 217] width 27 height 13
click at [111, 222] on div "Fit" at bounding box center [116, 217] width 27 height 13
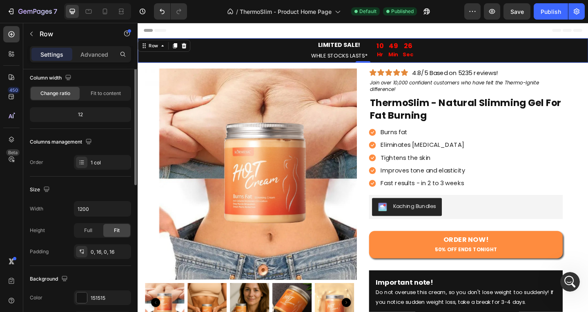
scroll to position [0, 0]
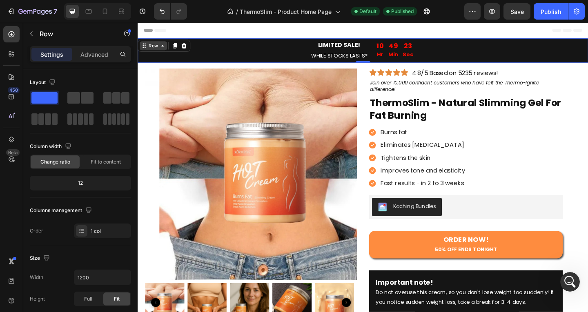
click at [167, 46] on icon at bounding box center [164, 48] width 7 height 7
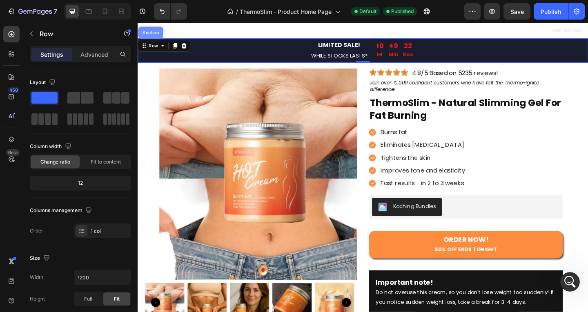
click at [153, 31] on div "Section" at bounding box center [151, 33] width 21 height 5
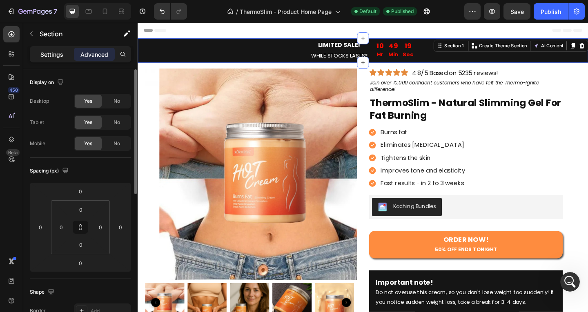
click at [61, 50] on div "Settings" at bounding box center [51, 54] width 41 height 13
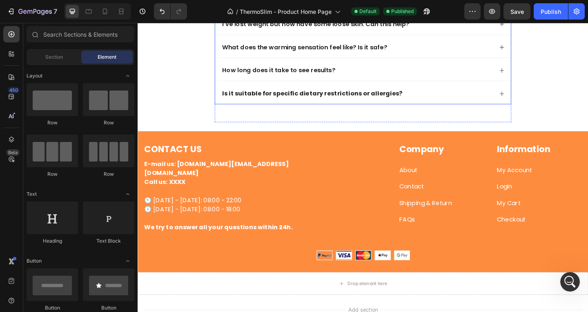
scroll to position [2154, 0]
click at [419, 299] on div "Drop element here" at bounding box center [383, 306] width 490 height 25
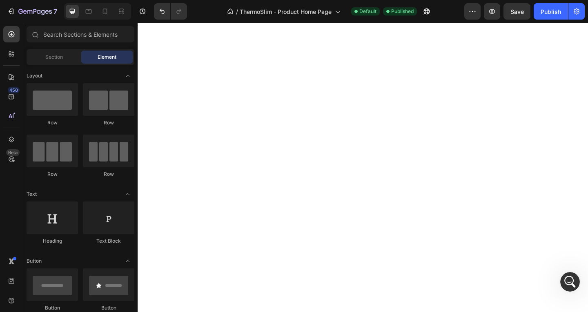
scroll to position [0, 0]
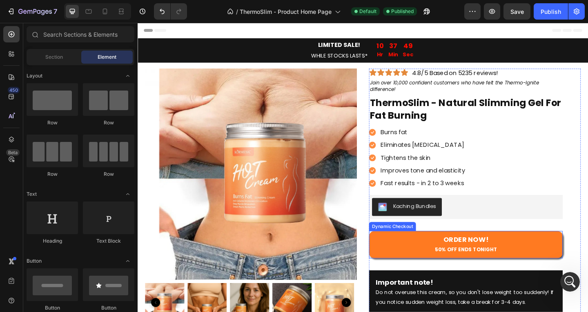
click at [532, 257] on button "ORDER NOW! 50% OFF ENDS TONIGHT" at bounding box center [494, 265] width 211 height 30
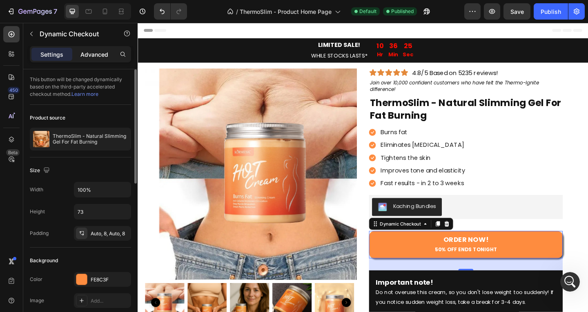
click at [96, 59] on div "Advanced" at bounding box center [94, 54] width 41 height 13
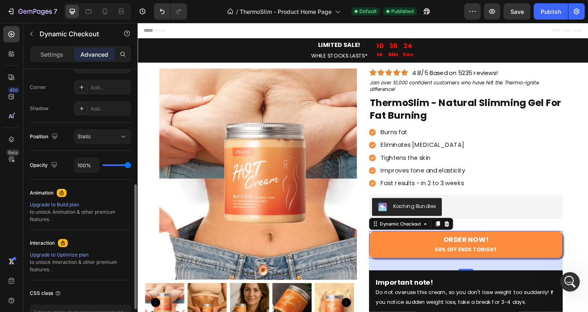
scroll to position [301, 0]
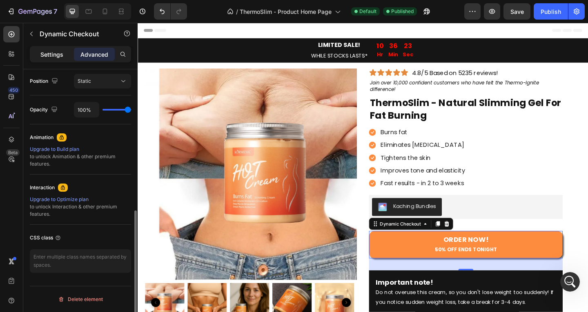
click at [65, 55] on div "Settings" at bounding box center [51, 54] width 41 height 13
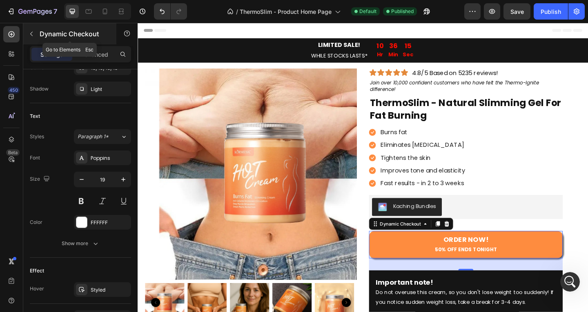
click at [31, 38] on button "button" at bounding box center [31, 33] width 13 height 13
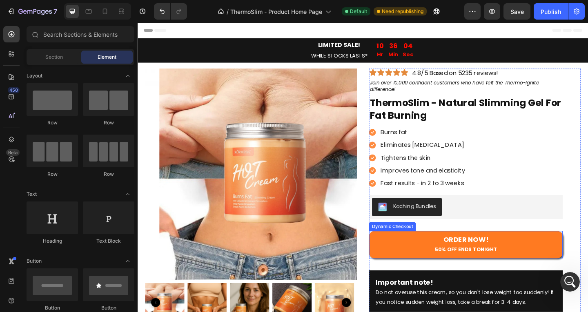
click at [446, 259] on button "ORDER NOW! 50% OFF ENDS TONIGHT" at bounding box center [494, 265] width 211 height 30
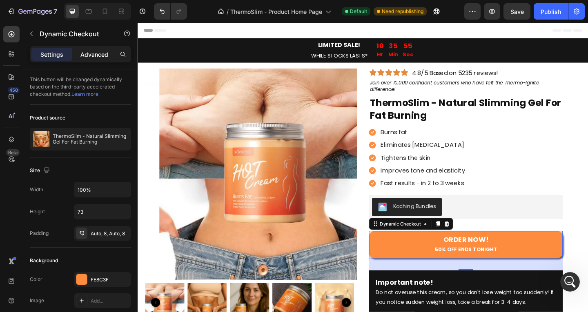
click at [101, 59] on div "Advanced" at bounding box center [94, 54] width 41 height 13
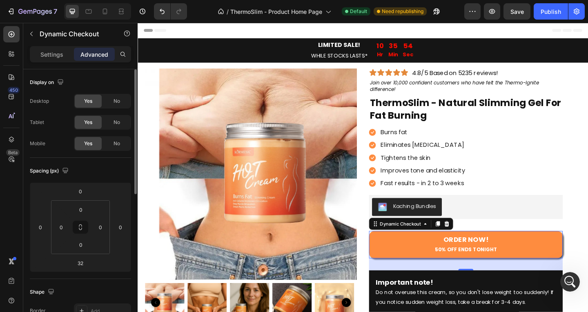
scroll to position [286, 0]
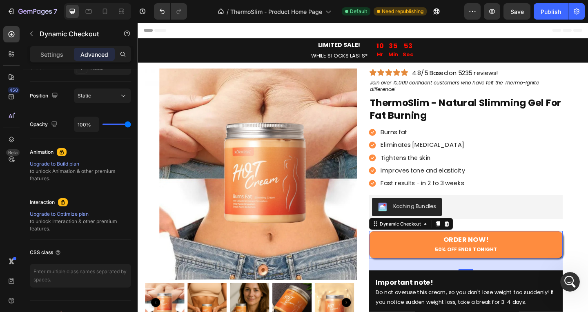
click at [57, 47] on div "Settings Advanced" at bounding box center [80, 54] width 101 height 16
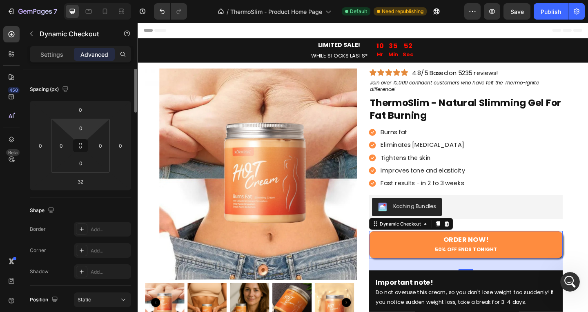
scroll to position [0, 0]
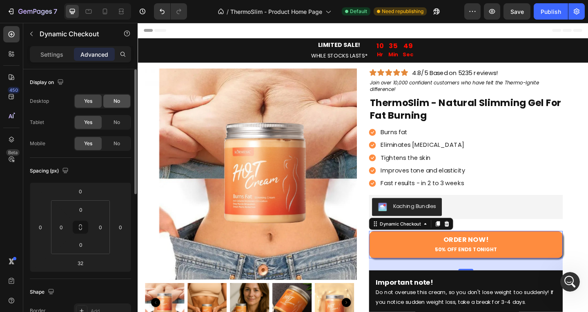
click at [117, 100] on span "No" at bounding box center [117, 101] width 7 height 7
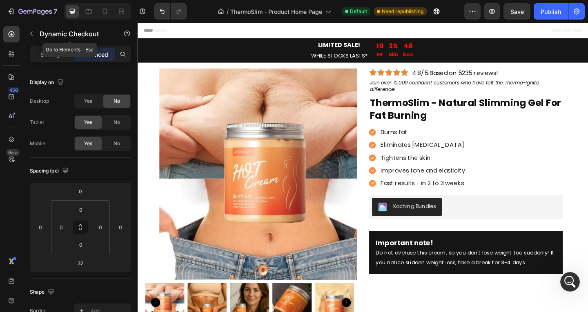
click at [27, 33] on button "button" at bounding box center [31, 33] width 13 height 13
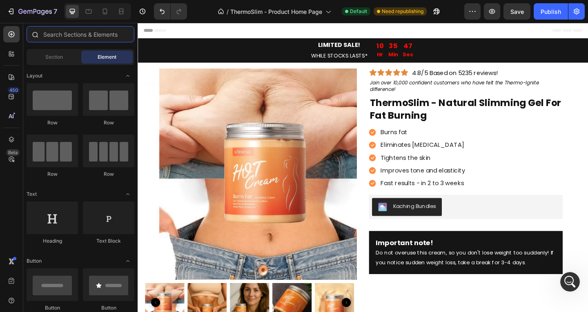
click at [60, 36] on input "text" at bounding box center [81, 34] width 108 height 16
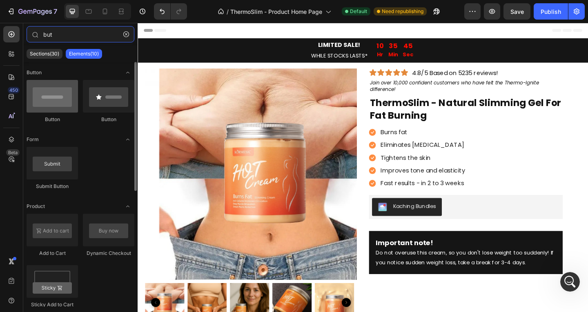
type input "but"
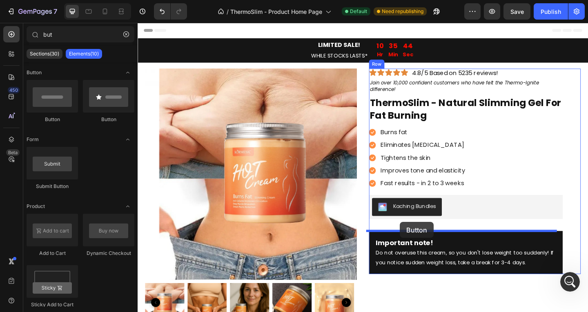
drag, startPoint x: 204, startPoint y: 124, endPoint x: 423, endPoint y: 239, distance: 247.2
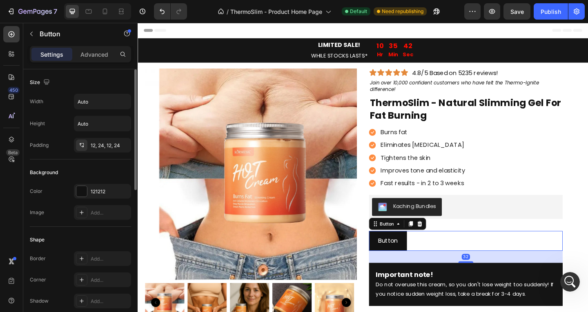
scroll to position [204, 0]
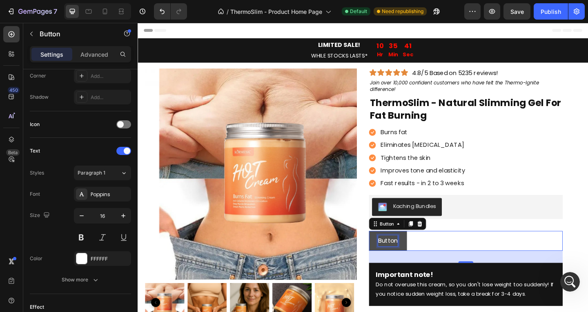
click at [399, 258] on p "Button" at bounding box center [410, 260] width 22 height 12
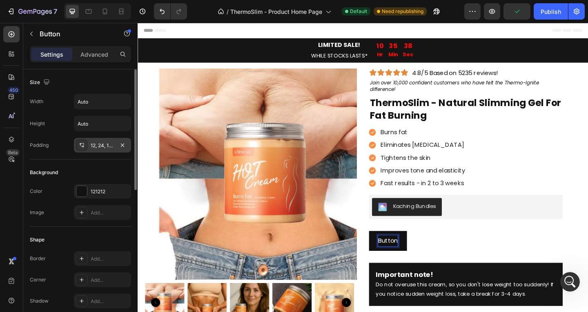
scroll to position [319, 0]
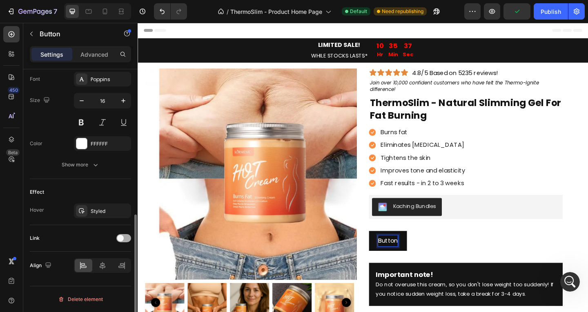
click at [122, 239] on span at bounding box center [120, 238] width 7 height 7
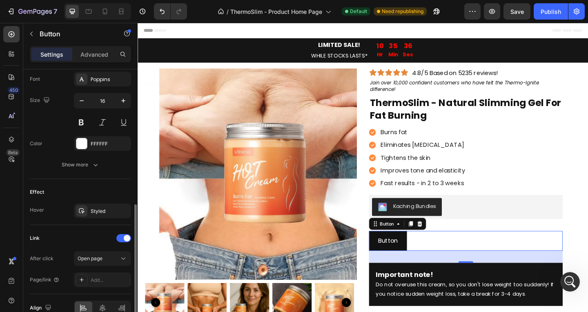
scroll to position [362, 0]
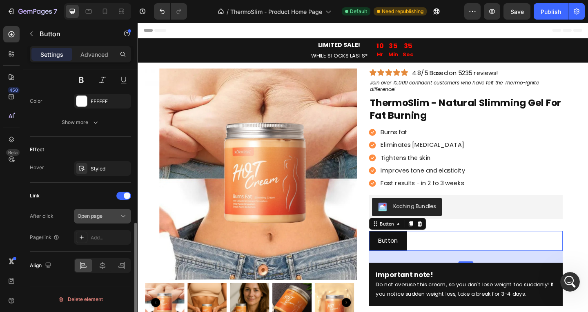
click at [103, 214] on span "Open page" at bounding box center [90, 216] width 25 height 6
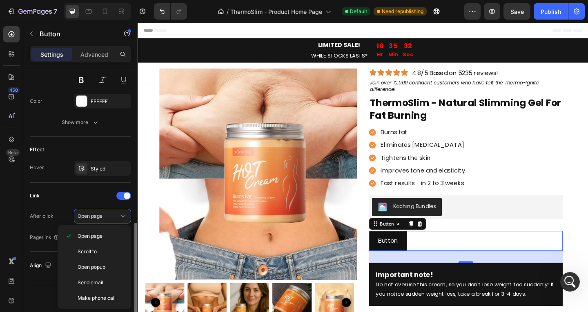
click at [76, 189] on div "Link After click Open page Page/link Add..." at bounding box center [80, 217] width 101 height 69
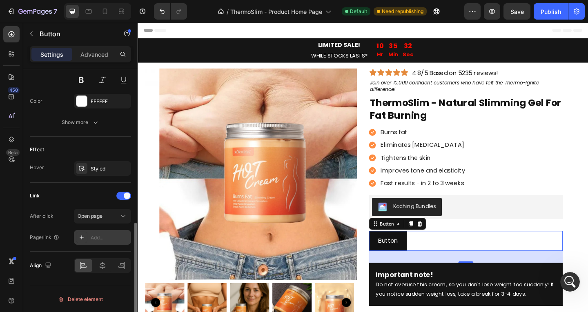
click at [115, 237] on div "Add..." at bounding box center [110, 237] width 38 height 7
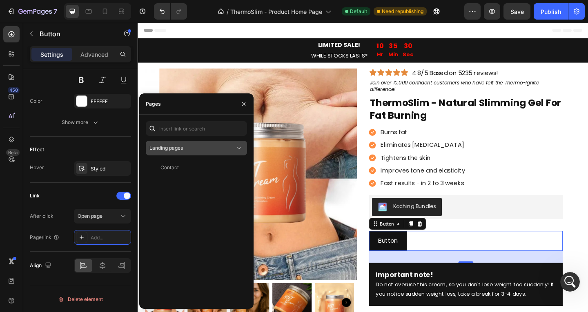
click at [167, 146] on span "Landing pages" at bounding box center [165, 148] width 33 height 6
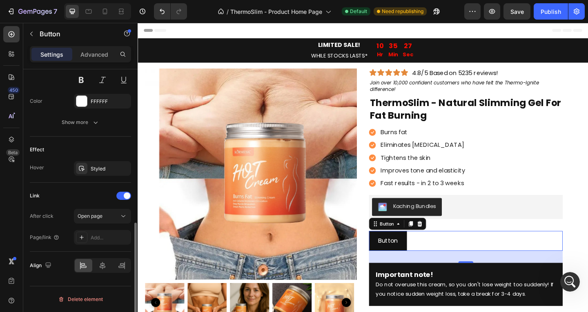
click at [89, 197] on div "Link" at bounding box center [80, 196] width 101 height 13
click at [542, 13] on div "Publish" at bounding box center [551, 11] width 20 height 9
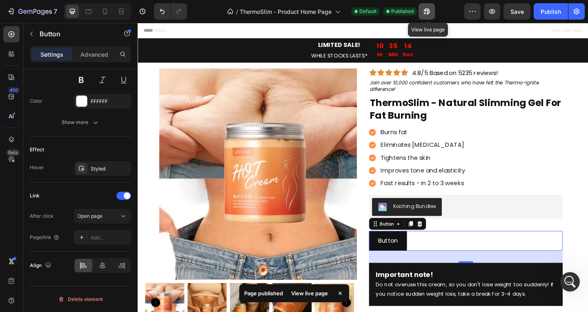
click at [428, 10] on icon "button" at bounding box center [427, 11] width 8 height 8
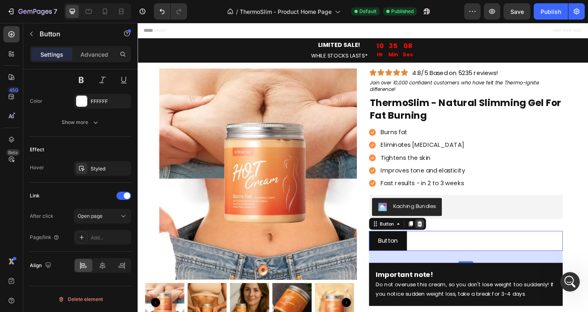
click at [442, 245] on div at bounding box center [444, 242] width 10 height 10
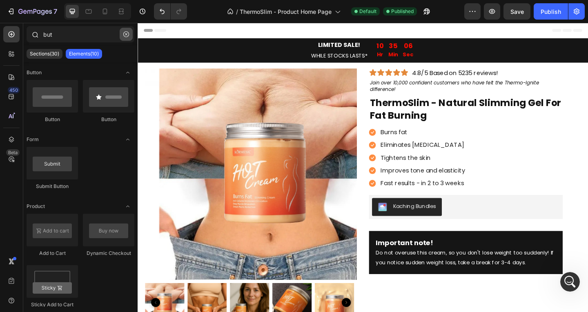
click at [127, 35] on icon "button" at bounding box center [126, 34] width 6 height 6
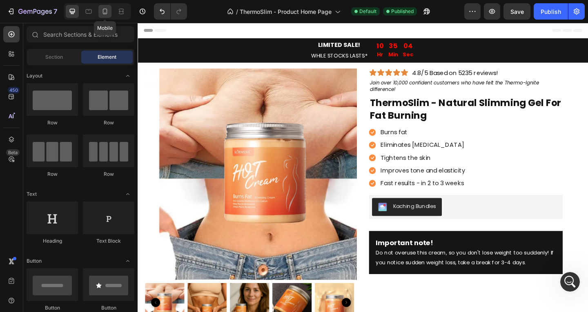
click at [106, 14] on icon at bounding box center [105, 11] width 8 height 8
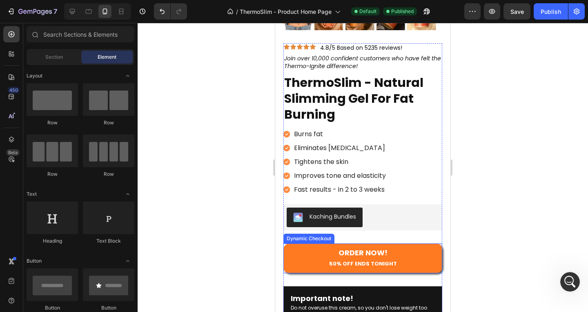
scroll to position [245, 0]
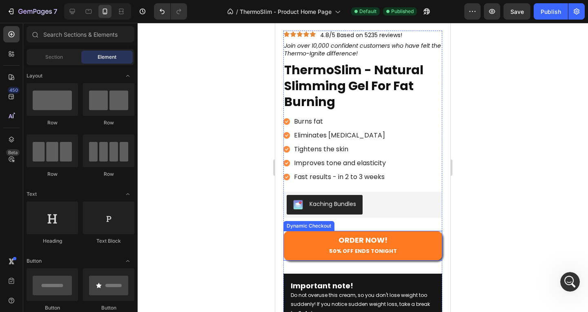
click at [407, 242] on button "ORDER NOW! 50% OFF ENDS TONIGHT" at bounding box center [362, 246] width 159 height 30
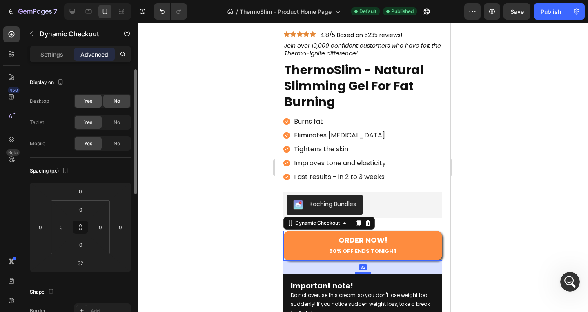
click at [96, 104] on div "Yes" at bounding box center [88, 101] width 27 height 13
click at [52, 48] on div "Settings" at bounding box center [51, 54] width 41 height 13
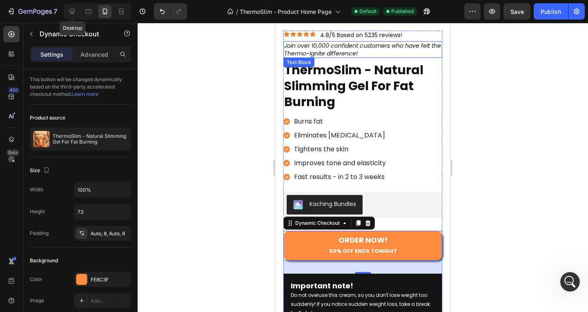
drag, startPoint x: 73, startPoint y: 11, endPoint x: 81, endPoint y: 12, distance: 8.2
click at [73, 11] on icon at bounding box center [72, 11] width 5 height 5
type input "19"
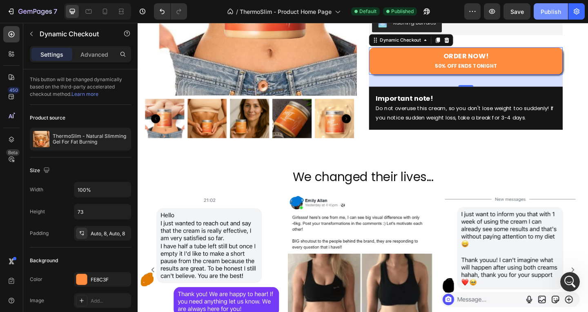
scroll to position [196, 0]
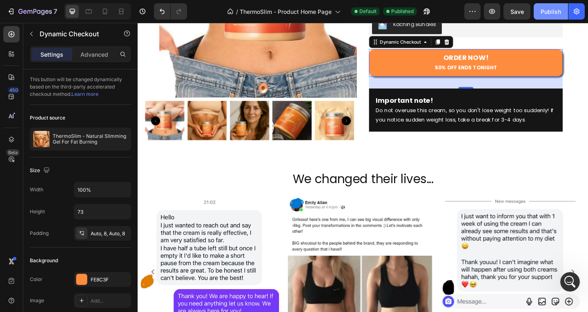
click at [538, 8] on button "Publish" at bounding box center [551, 11] width 34 height 16
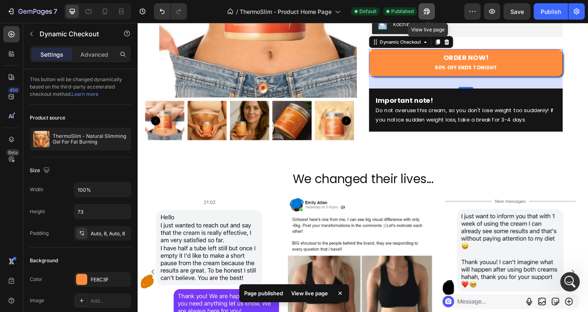
click at [433, 10] on button "button" at bounding box center [427, 11] width 16 height 16
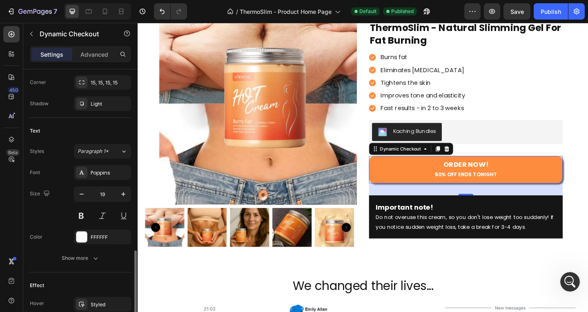
scroll to position [353, 0]
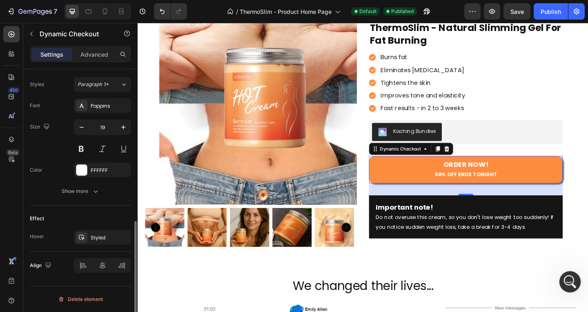
click at [571, 280] on icon "Open Intercom Messenger" at bounding box center [568, 280] width 13 height 13
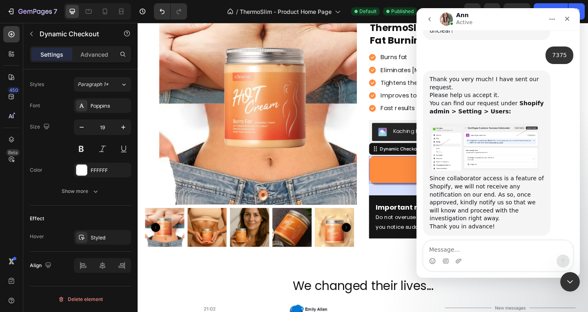
scroll to position [740, 0]
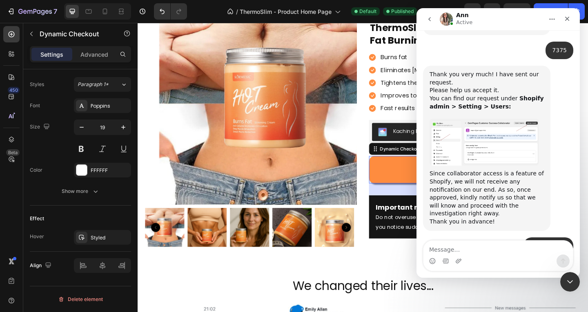
click at [495, 250] on textarea "Message…" at bounding box center [498, 248] width 149 height 14
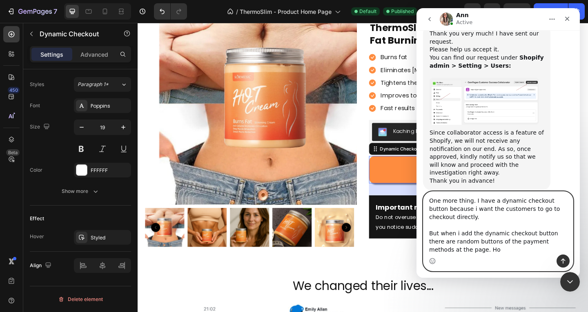
scroll to position [789, 0]
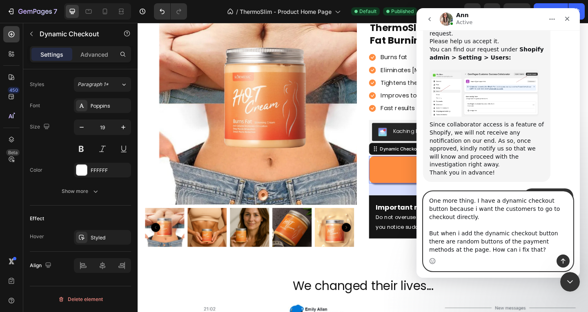
type textarea "One more thing. I have a dynamic checkout button because i want the customers t…"
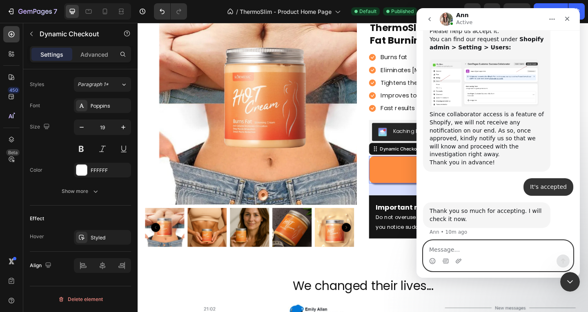
scroll to position [809, 0]
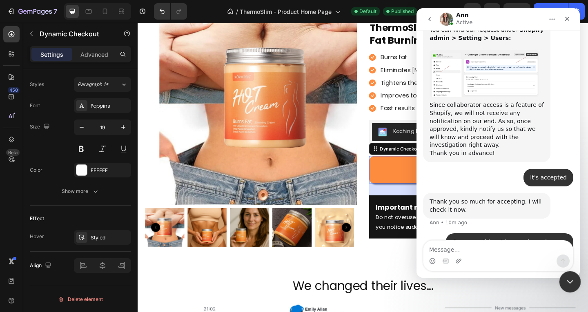
click at [569, 275] on div "Close Intercom Messenger" at bounding box center [569, 281] width 20 height 20
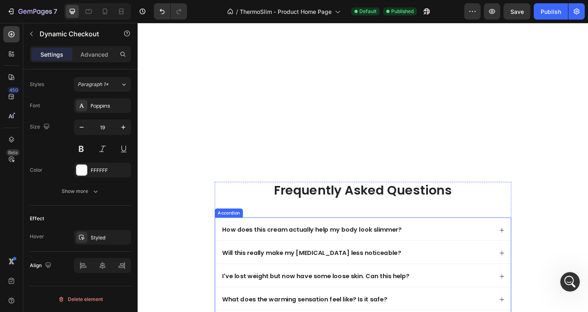
scroll to position [2223, 0]
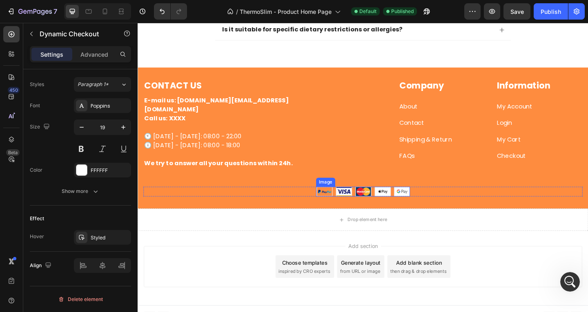
click at [339, 201] on img at bounding box center [383, 206] width 102 height 11
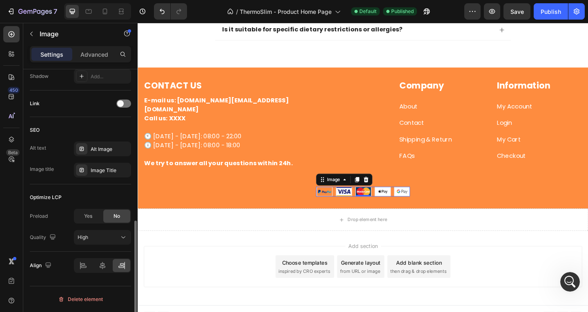
scroll to position [0, 0]
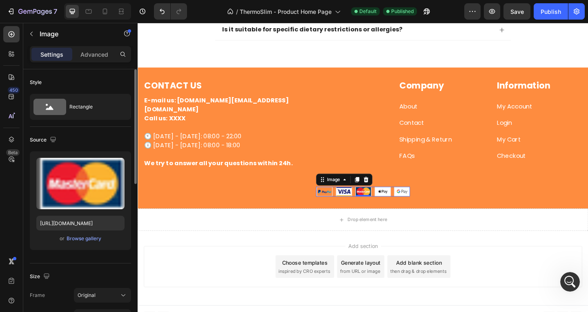
click at [354, 201] on img at bounding box center [383, 206] width 102 height 11
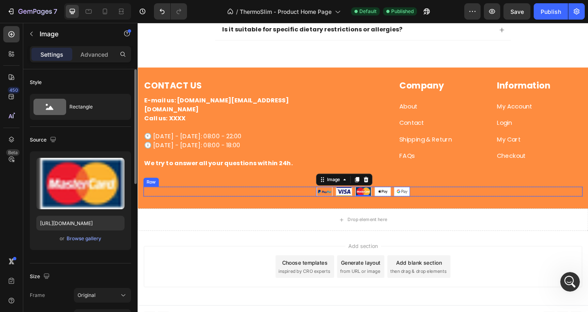
click at [518, 201] on div "Image 0 Row" at bounding box center [383, 206] width 478 height 11
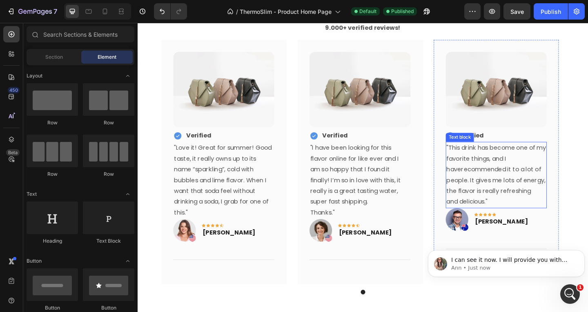
scroll to position [849, 0]
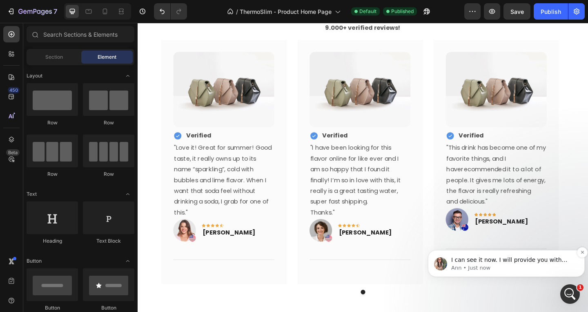
click at [509, 261] on p "I can see it now. I will provide you with guidance regarding the issue with the…" at bounding box center [512, 261] width 123 height 8
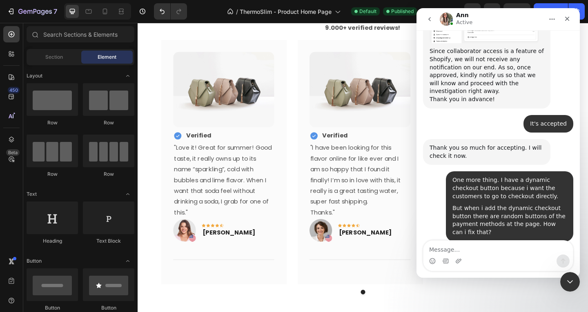
scroll to position [862, 0]
click at [513, 254] on textarea "Message…" at bounding box center [498, 248] width 149 height 14
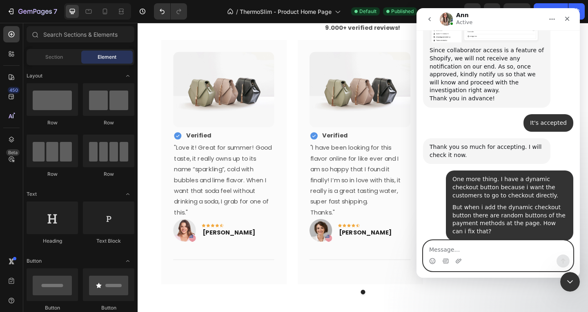
click at [488, 246] on textarea "Message…" at bounding box center [498, 248] width 149 height 14
type textarea "Okay thanks"
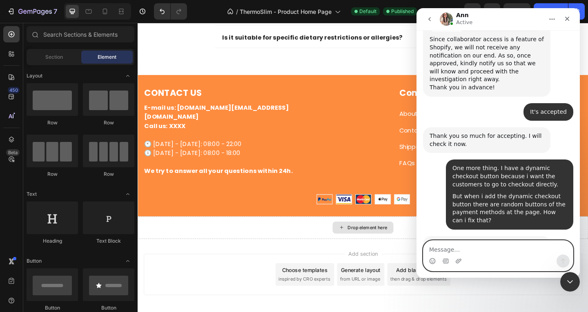
scroll to position [2096, 0]
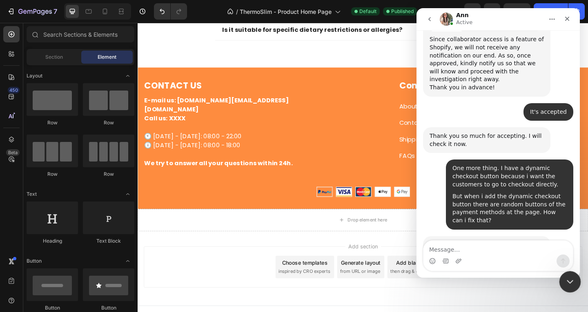
click at [569, 281] on icon "Close Intercom Messenger" at bounding box center [569, 280] width 6 height 3
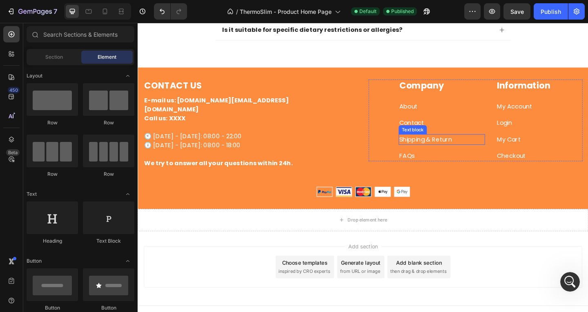
click at [444, 145] on link "Shipping & Return" at bounding box center [450, 149] width 57 height 9
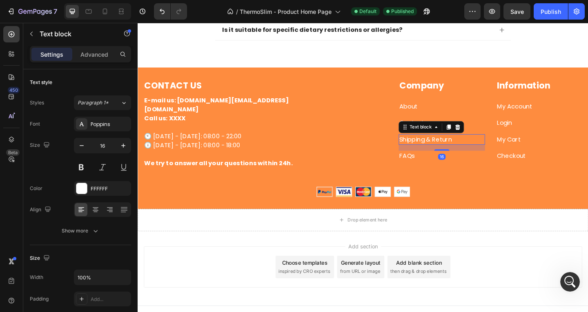
click at [444, 145] on link "Shipping & Return" at bounding box center [450, 149] width 57 height 9
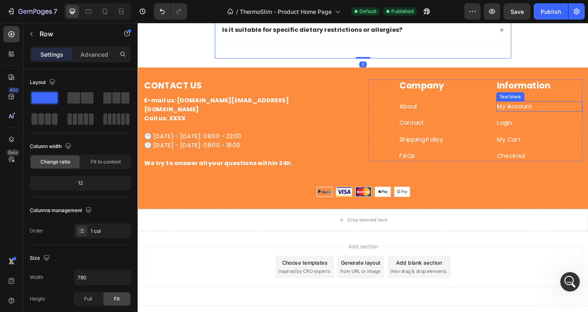
click at [548, 111] on link "My Account" at bounding box center [548, 113] width 38 height 9
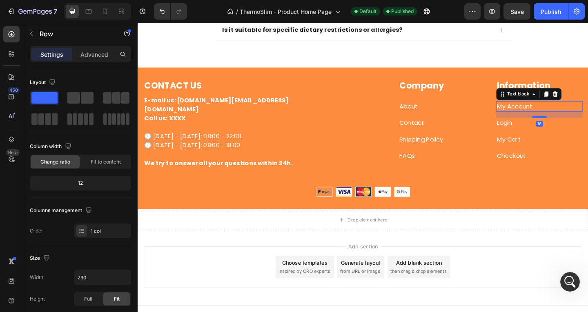
click at [548, 111] on link "My Account" at bounding box center [548, 113] width 38 height 9
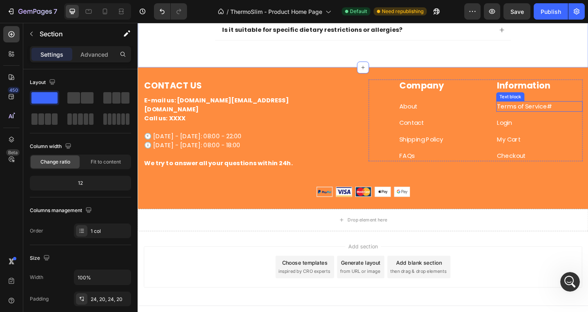
click at [583, 114] on p "Terms of Service #" at bounding box center [575, 114] width 92 height 10
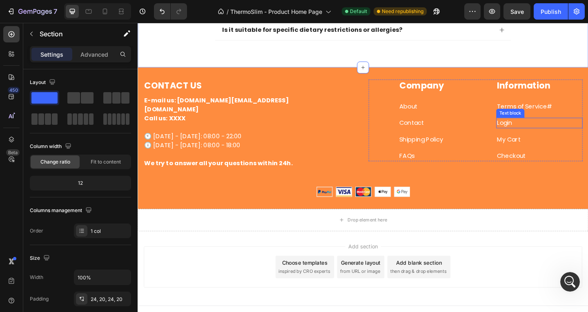
click at [553, 132] on p "Login" at bounding box center [575, 132] width 92 height 10
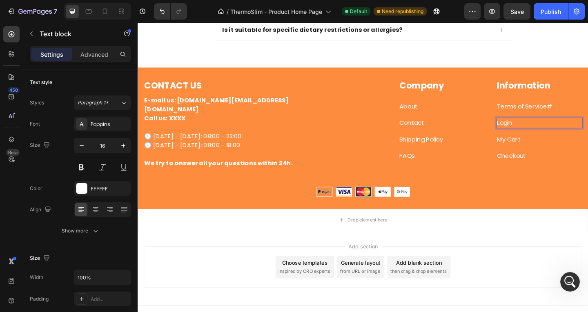
click at [553, 132] on p "Login" at bounding box center [575, 132] width 92 height 10
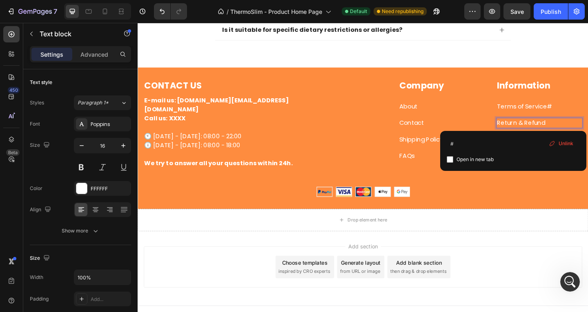
click at [567, 144] on span "Unlink" at bounding box center [566, 143] width 15 height 7
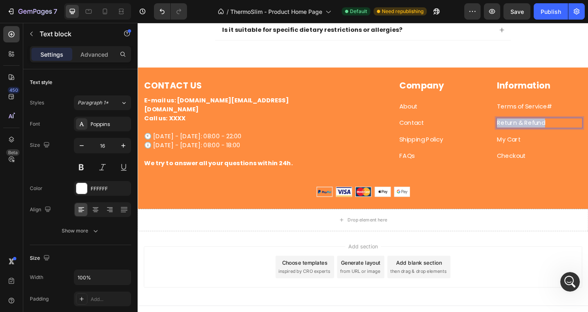
drag, startPoint x: 576, startPoint y: 128, endPoint x: 519, endPoint y: 129, distance: 56.8
click at [519, 129] on div "Company Heading About Text block Contact Text block Shipping Policy Text block …" at bounding box center [505, 129] width 233 height 89
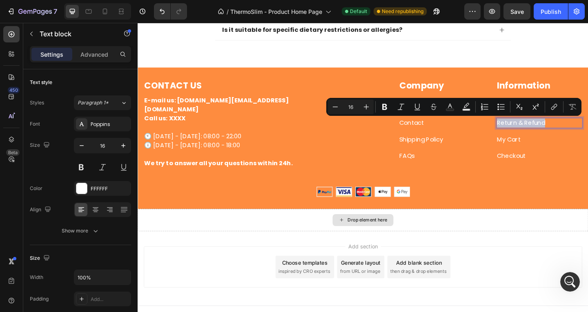
click at [518, 239] on div "Drop element here" at bounding box center [383, 237] width 490 height 25
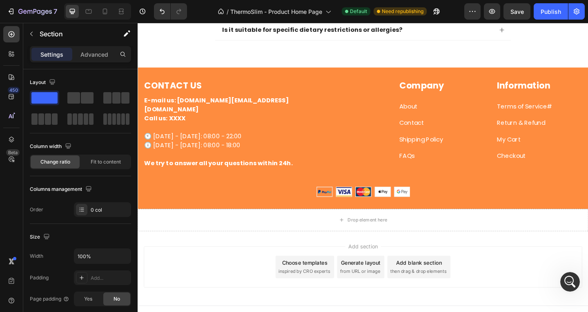
scroll to position [905, 0]
drag, startPoint x: 625, startPoint y: 300, endPoint x: 721, endPoint y: 44, distance: 273.5
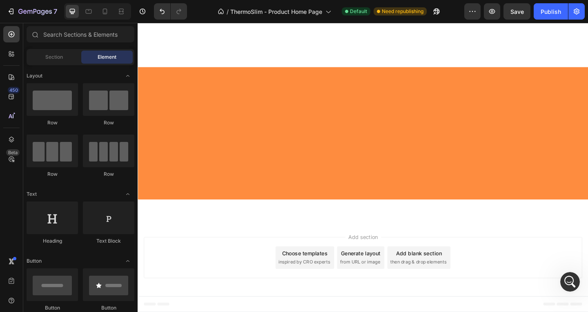
scroll to position [0, 0]
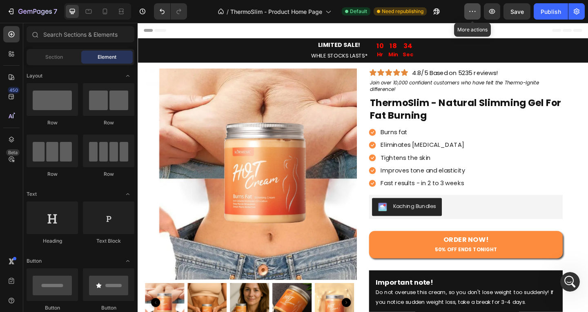
click at [475, 17] on button "button" at bounding box center [472, 11] width 16 height 16
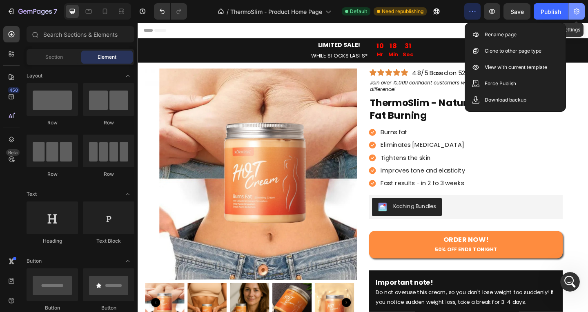
click at [579, 9] on icon "button" at bounding box center [577, 11] width 8 height 8
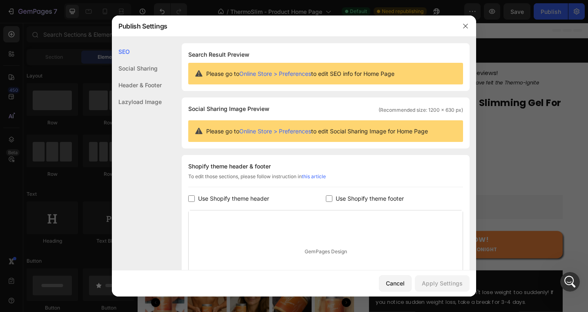
click at [142, 94] on div "Header & Footer" at bounding box center [137, 102] width 50 height 17
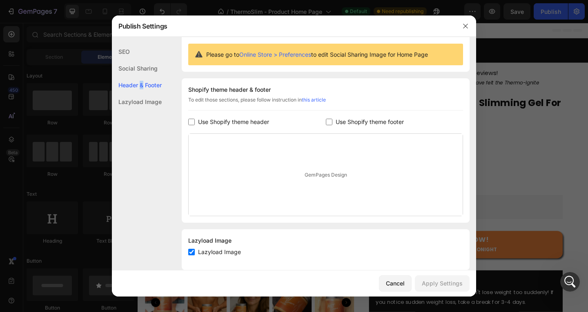
scroll to position [89, 0]
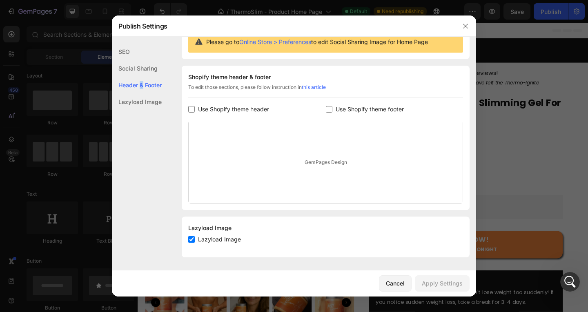
click at [203, 110] on span "Use Shopify theme header" at bounding box center [233, 110] width 71 height 10
checkbox input "true"
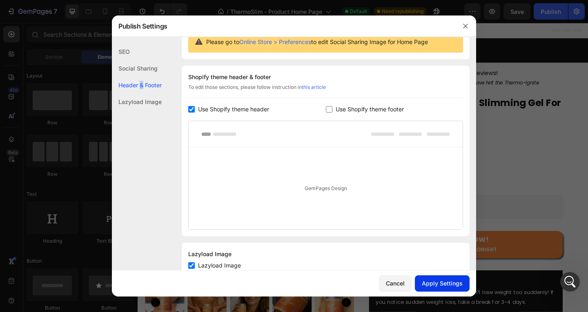
click at [446, 282] on div "Apply Settings" at bounding box center [442, 283] width 41 height 9
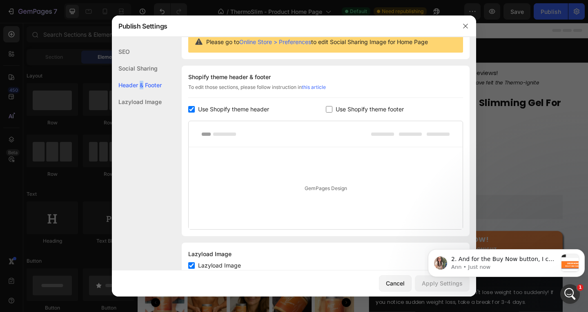
scroll to position [1183, 0]
click at [464, 24] on icon "button" at bounding box center [465, 26] width 7 height 7
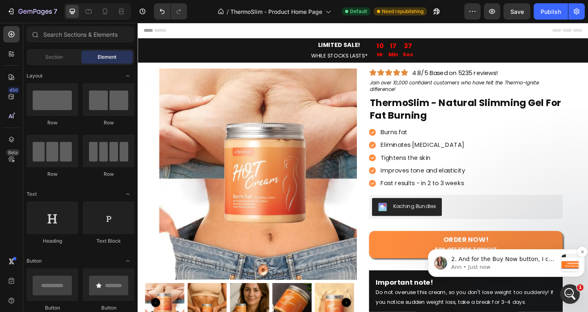
click at [546, 265] on p "Ann • Just now" at bounding box center [504, 267] width 106 height 7
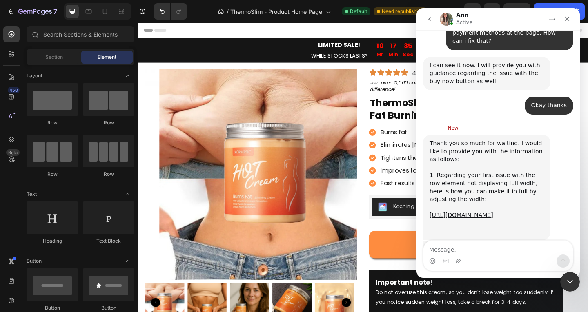
scroll to position [1076, 0]
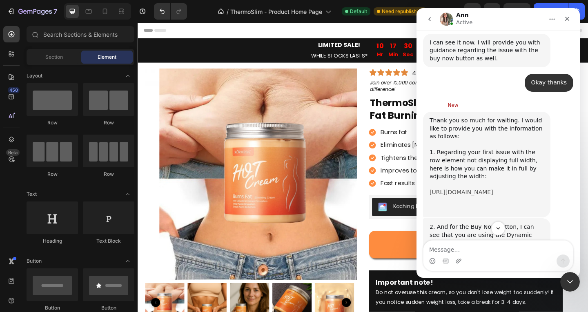
click at [472, 189] on link "[URL][DOMAIN_NAME]" at bounding box center [462, 192] width 64 height 7
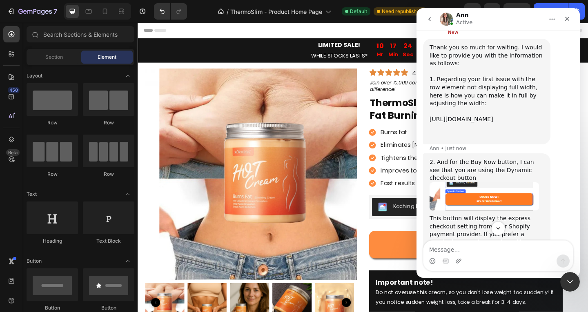
scroll to position [1197, 0]
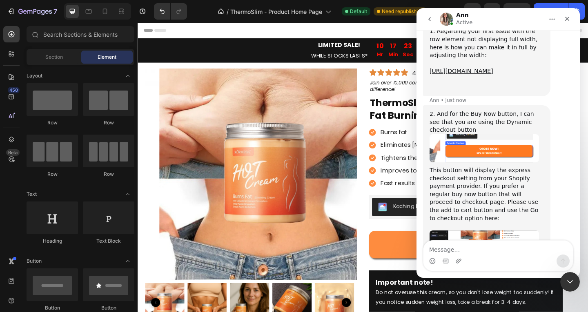
click at [516, 231] on img "Ann says…" at bounding box center [484, 258] width 109 height 54
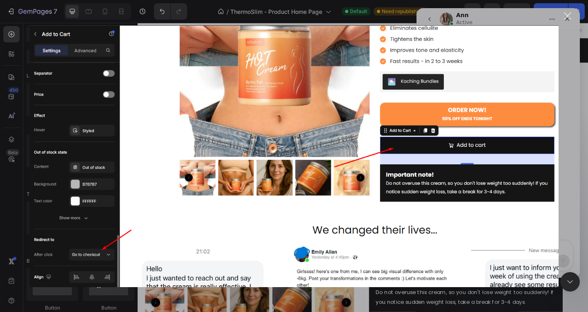
click at [565, 111] on div "Intercom messenger" at bounding box center [294, 156] width 588 height 312
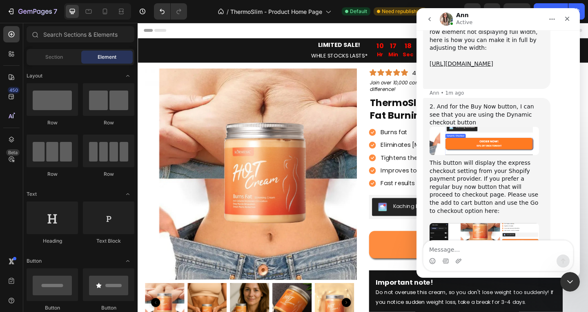
scroll to position [1205, 0]
click at [571, 280] on icon "Close Intercom Messenger" at bounding box center [569, 280] width 6 height 3
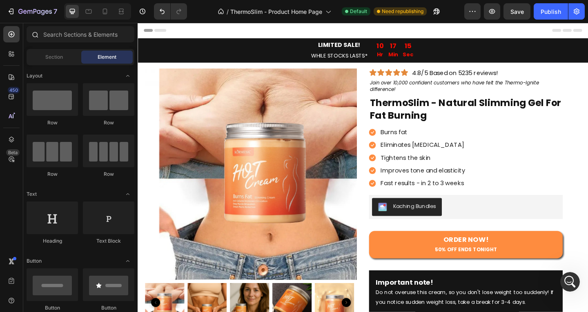
click at [42, 32] on div at bounding box center [35, 34] width 16 height 16
click at [38, 32] on icon at bounding box center [34, 34] width 7 height 7
click at [18, 31] on div at bounding box center [11, 34] width 16 height 16
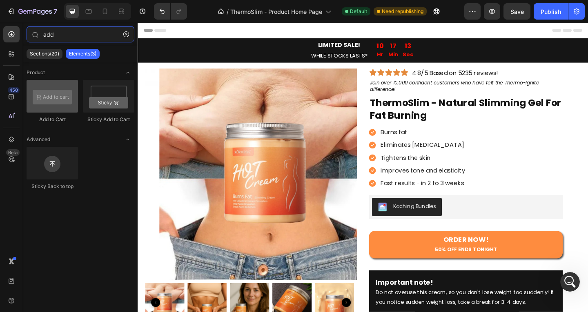
type input "add"
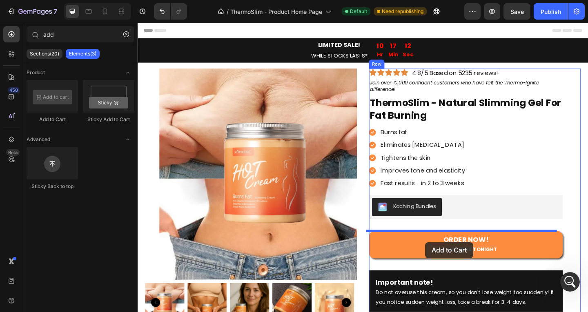
drag, startPoint x: 196, startPoint y: 127, endPoint x: 451, endPoint y: 262, distance: 288.2
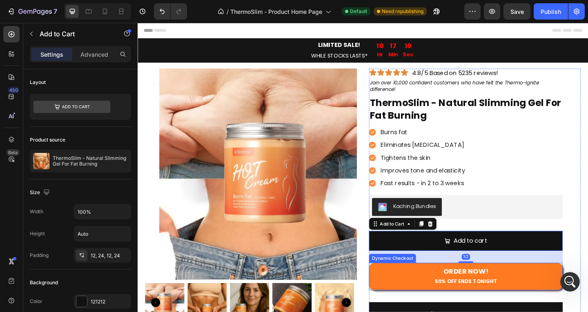
drag, startPoint x: 529, startPoint y: 287, endPoint x: 413, endPoint y: 280, distance: 116.2
click at [529, 287] on button "ORDER NOW! 50% OFF ENDS TONIGHT" at bounding box center [494, 299] width 211 height 30
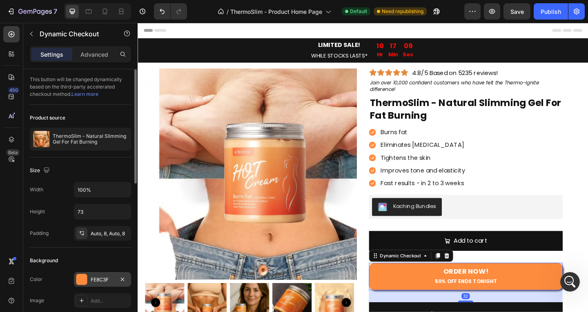
click at [100, 279] on div "FE8C3F" at bounding box center [103, 280] width 24 height 7
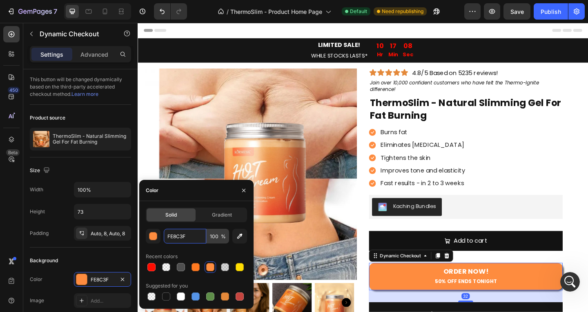
drag, startPoint x: 185, startPoint y: 235, endPoint x: 214, endPoint y: 232, distance: 29.2
click at [185, 235] on input "FE8C3F" at bounding box center [185, 236] width 42 height 15
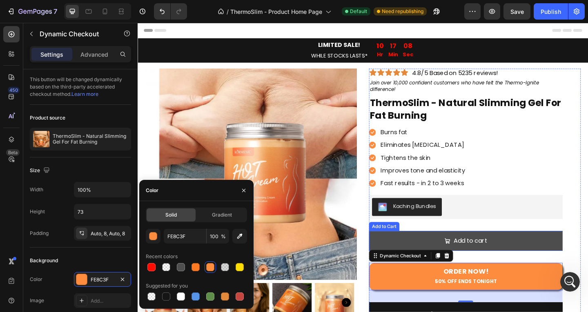
click at [537, 254] on button "Add to cart" at bounding box center [494, 261] width 211 height 22
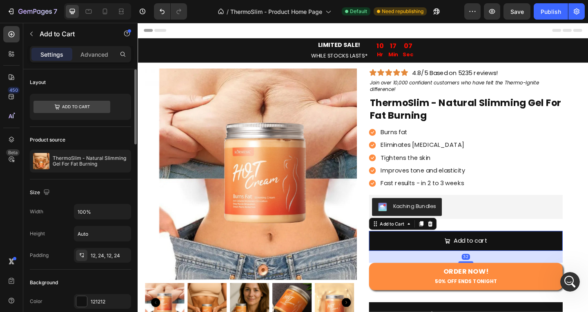
scroll to position [82, 0]
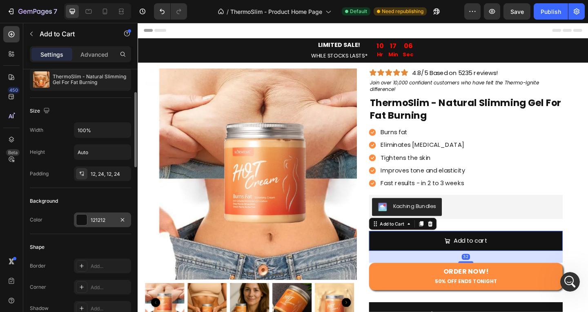
click at [106, 223] on div "121212" at bounding box center [103, 220] width 24 height 7
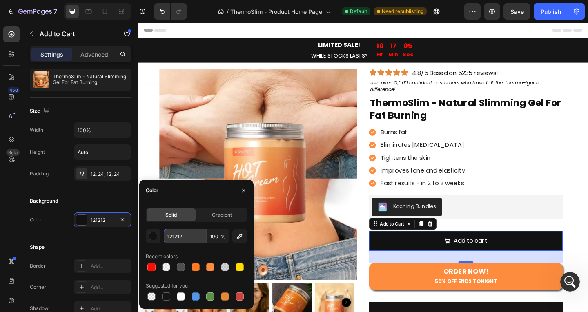
click at [195, 235] on input "121212" at bounding box center [185, 236] width 42 height 15
paste input "FE8C3F"
type input "FE8C3F"
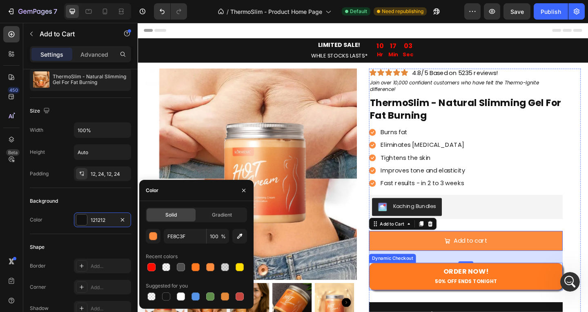
click at [527, 291] on button "ORDER NOW! 50% OFF ENDS TONIGHT" at bounding box center [494, 299] width 211 height 30
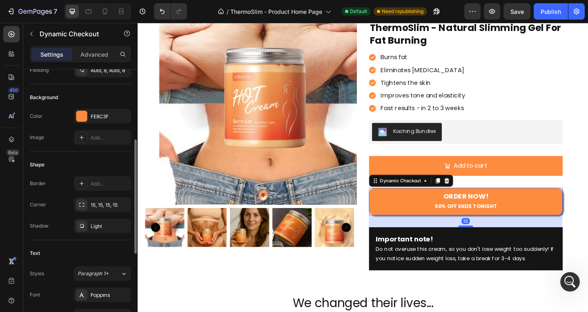
scroll to position [353, 0]
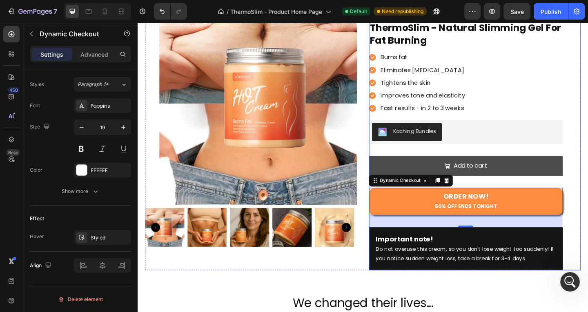
click at [440, 174] on button "Add to cart" at bounding box center [494, 179] width 211 height 22
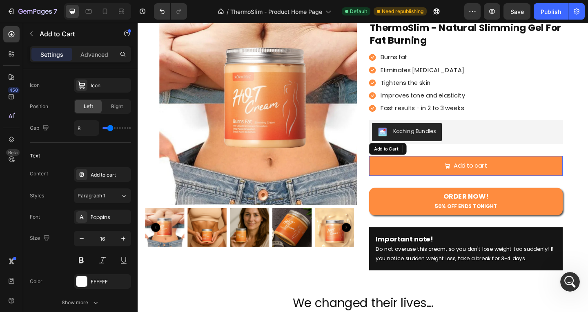
scroll to position [0, 0]
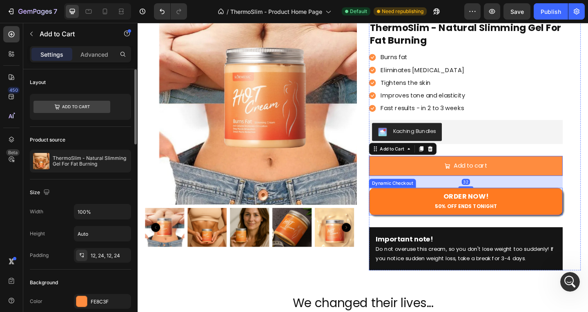
click at [417, 223] on button "ORDER NOW! 50% OFF ENDS TONIGHT" at bounding box center [494, 218] width 211 height 30
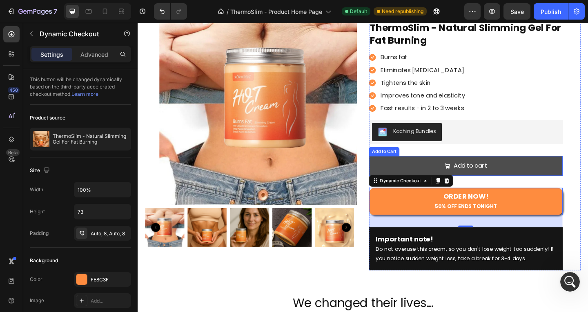
click at [435, 176] on button "Add to cart" at bounding box center [494, 179] width 211 height 22
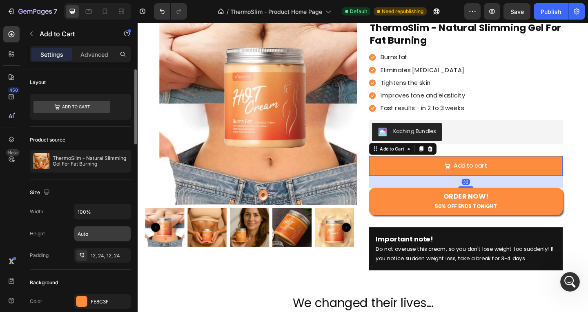
click at [103, 235] on input "Auto" at bounding box center [102, 234] width 56 height 15
type input "73"
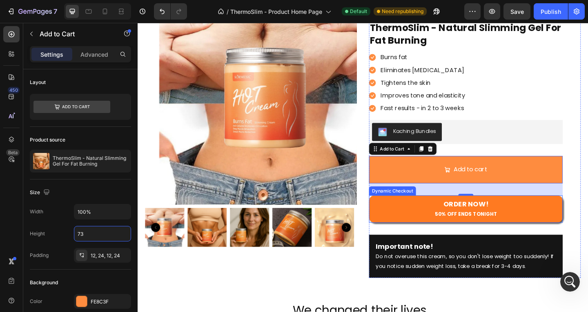
click at [437, 227] on button "ORDER NOW! 50% OFF ENDS TONIGHT" at bounding box center [494, 226] width 211 height 30
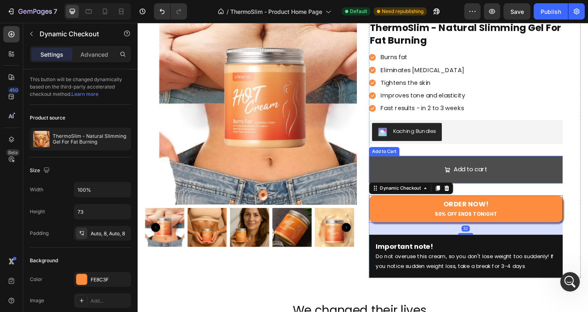
click at [432, 182] on button "Add to cart" at bounding box center [494, 183] width 211 height 30
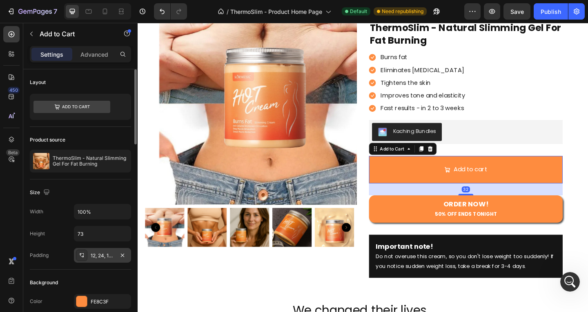
click at [94, 257] on div "12, 24, 12, 24" at bounding box center [103, 255] width 24 height 7
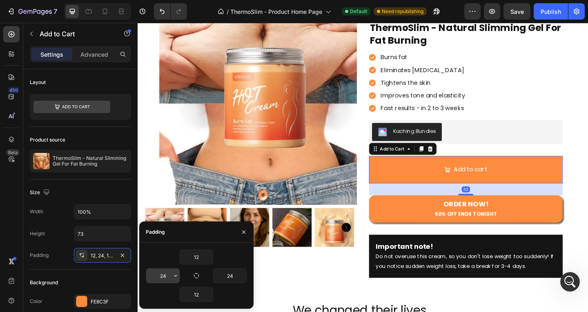
click at [166, 274] on input "24" at bounding box center [162, 276] width 33 height 15
type input "8"
click at [227, 273] on input "24" at bounding box center [229, 276] width 33 height 15
type input "8"
click at [191, 259] on input "12" at bounding box center [196, 257] width 33 height 15
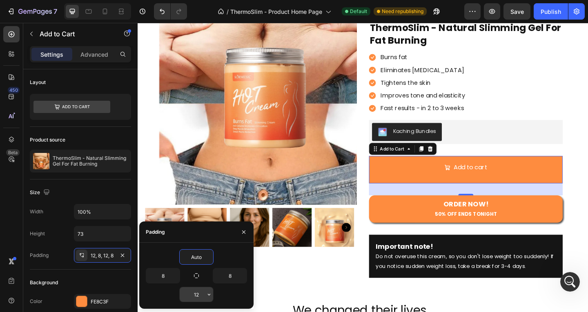
type input "Auto"
click at [197, 295] on input "12" at bounding box center [196, 295] width 33 height 15
paste input "Auto"
type input "aAuto"
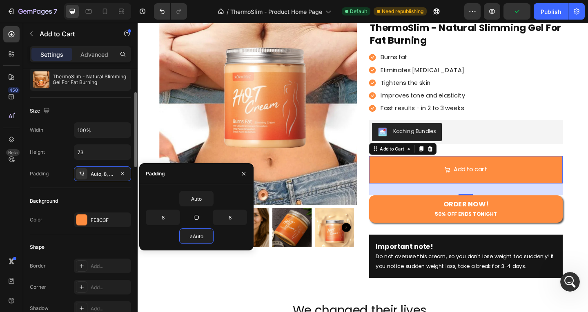
scroll to position [123, 0]
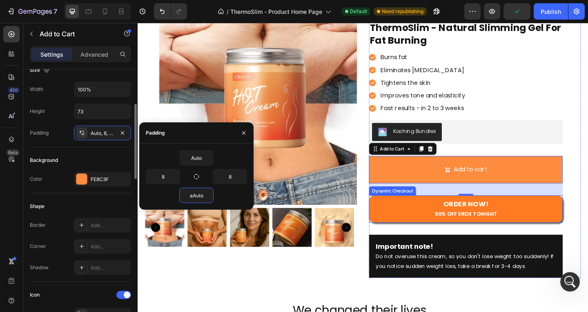
click at [427, 236] on button "ORDER NOW! 50% OFF ENDS TONIGHT" at bounding box center [494, 226] width 211 height 30
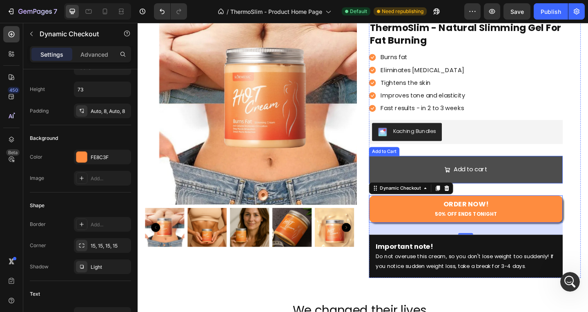
click at [424, 182] on button "Add to cart" at bounding box center [494, 183] width 211 height 30
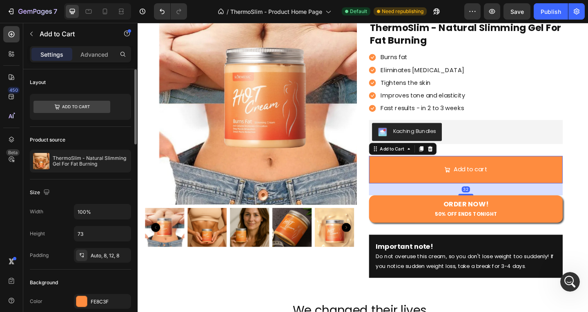
scroll to position [163, 0]
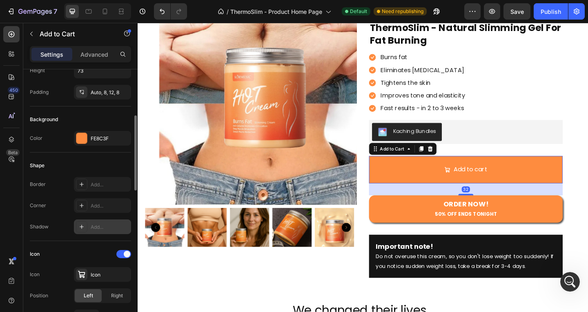
click at [99, 225] on div "Add..." at bounding box center [110, 227] width 38 height 7
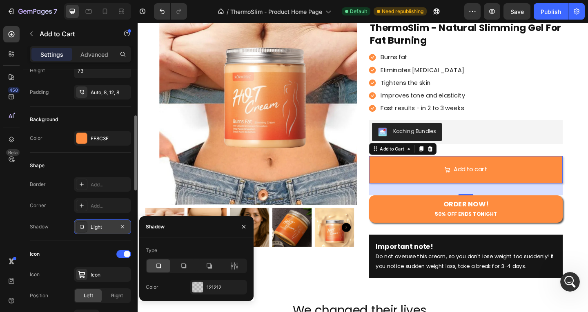
click at [158, 266] on icon at bounding box center [158, 266] width 8 height 8
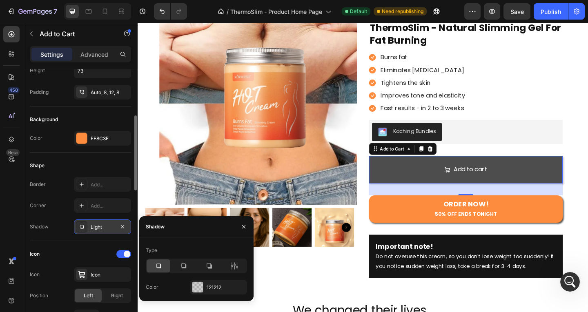
click at [413, 192] on button "Add to cart" at bounding box center [494, 183] width 211 height 30
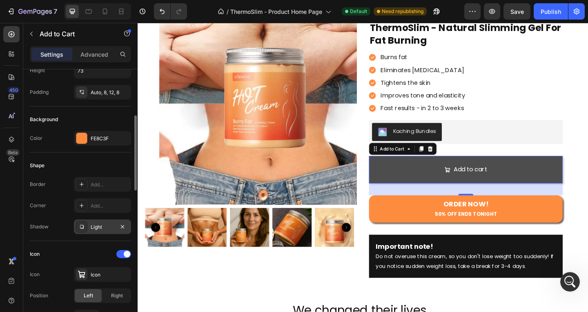
click at [407, 188] on button "Add to cart" at bounding box center [494, 183] width 211 height 30
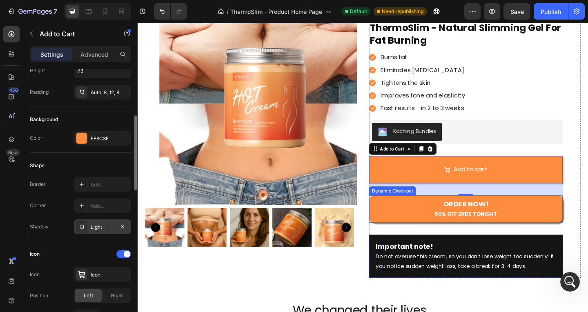
click at [408, 208] on div "Dynamic Checkout" at bounding box center [414, 206] width 51 height 10
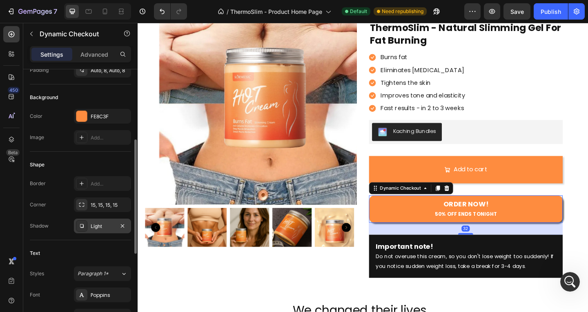
click at [83, 224] on icon at bounding box center [81, 226] width 7 height 7
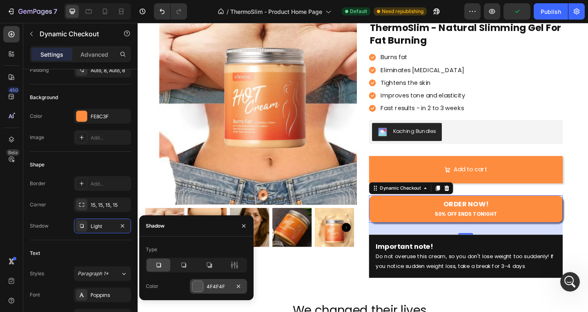
click at [204, 285] on div "4F4F4F" at bounding box center [218, 286] width 57 height 15
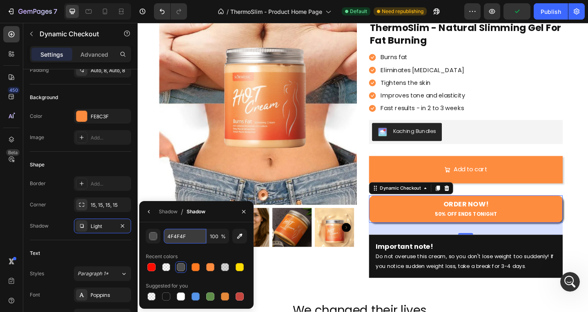
click at [191, 240] on input "4F4F4F" at bounding box center [185, 236] width 42 height 15
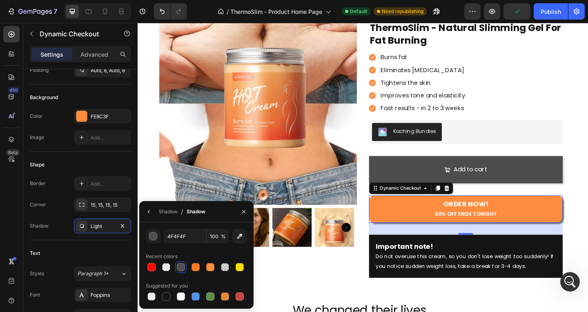
click at [413, 189] on button "Add to cart" at bounding box center [494, 183] width 211 height 30
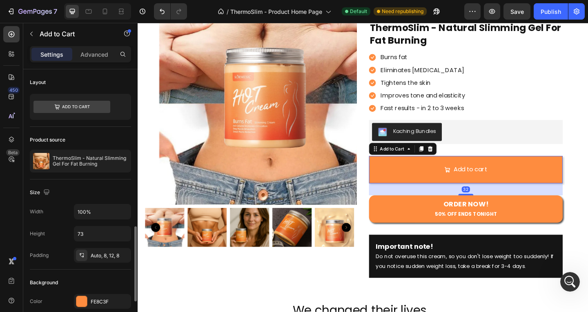
scroll to position [123, 0]
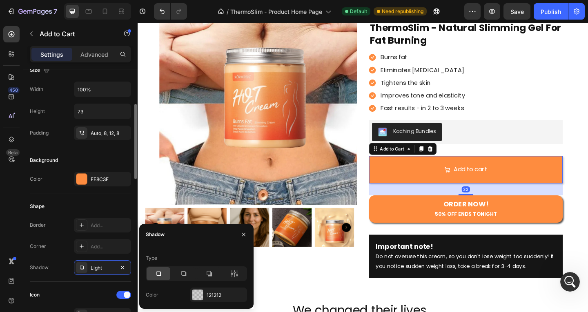
scroll to position [1, 0]
click at [197, 294] on div at bounding box center [197, 295] width 11 height 11
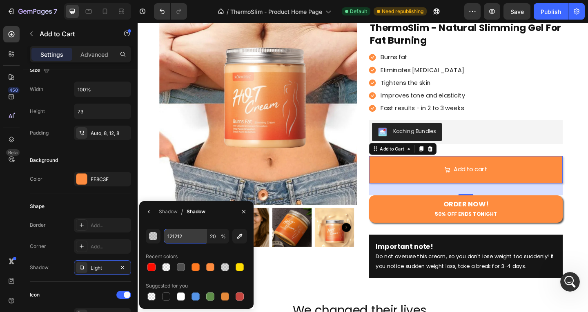
click at [195, 236] on input "121212" at bounding box center [185, 236] width 42 height 15
paste input "4F4F4F"
type input "4F4F4F"
click at [214, 237] on input "20" at bounding box center [218, 236] width 22 height 15
type input "100"
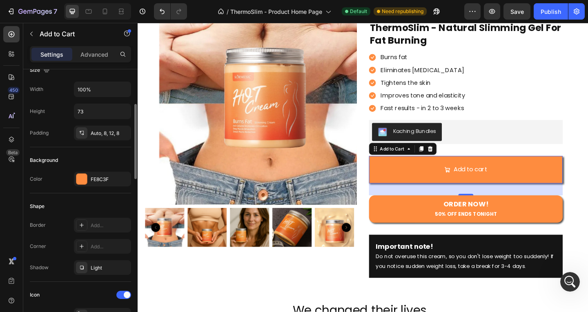
click at [125, 208] on div "Shape" at bounding box center [80, 206] width 101 height 13
click at [107, 243] on div "Add..." at bounding box center [110, 246] width 38 height 7
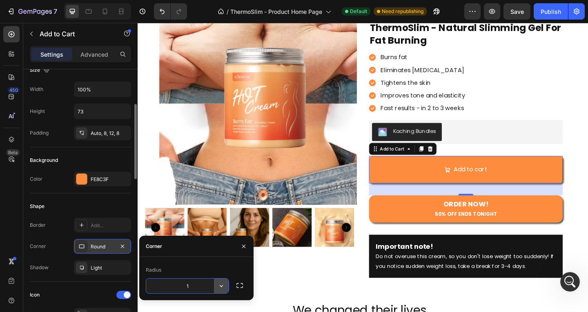
type input "15"
click at [568, 100] on div "Burns fat Eliminates [MEDICAL_DATA] Tightens the skin Improves tone and elastic…" at bounding box center [494, 88] width 211 height 68
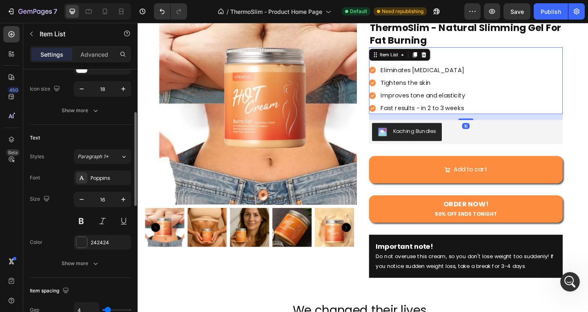
scroll to position [0, 0]
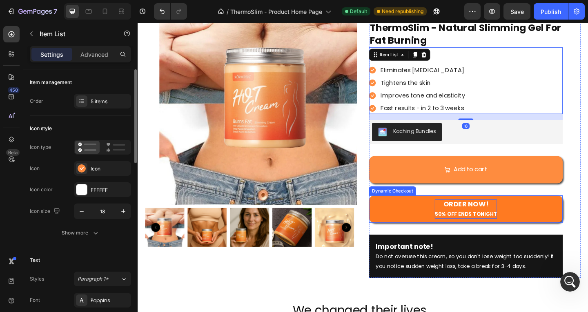
click at [498, 223] on strong "ORDER NOW!" at bounding box center [494, 220] width 49 height 10
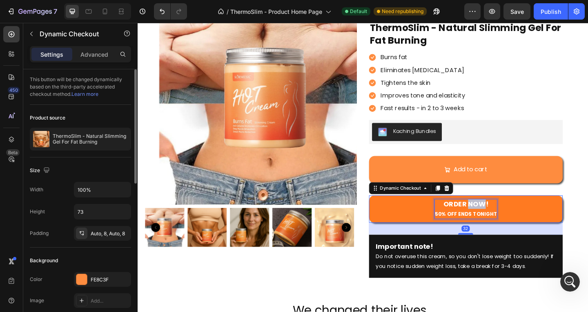
click at [498, 223] on strong "ORDER NOW!" at bounding box center [494, 220] width 49 height 10
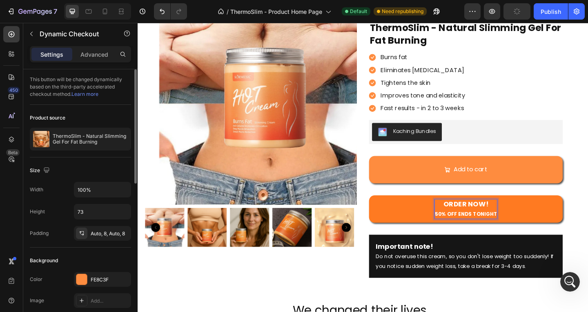
click at [491, 227] on p "ORDER NOW! 50% OFF ENDS TONIGHT" at bounding box center [495, 225] width 68 height 21
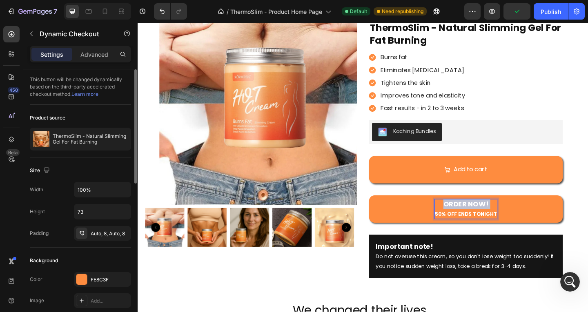
copy p "ORDER NOW!"
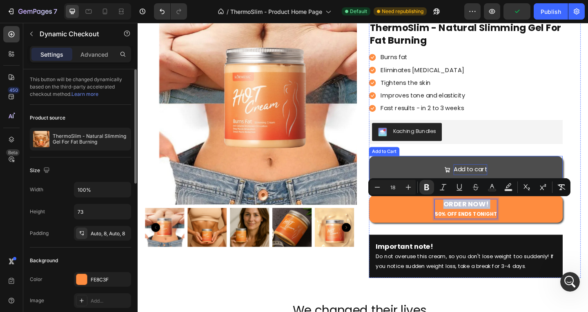
click at [489, 182] on div "Add to cart" at bounding box center [499, 183] width 37 height 12
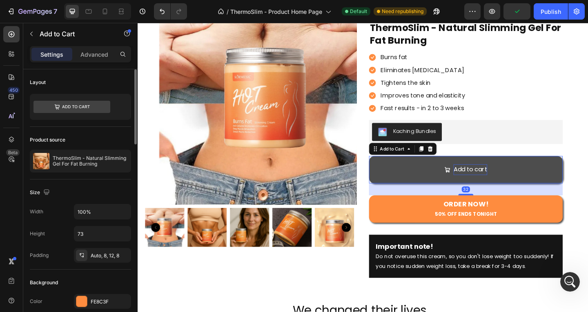
click at [489, 182] on div "Add to cart" at bounding box center [499, 183] width 37 height 12
click at [489, 182] on p "Add to cart" at bounding box center [499, 183] width 37 height 12
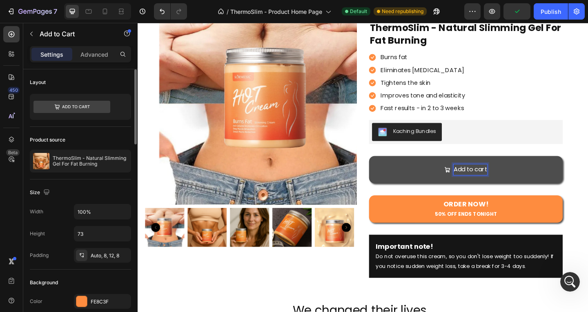
scroll to position [75, 0]
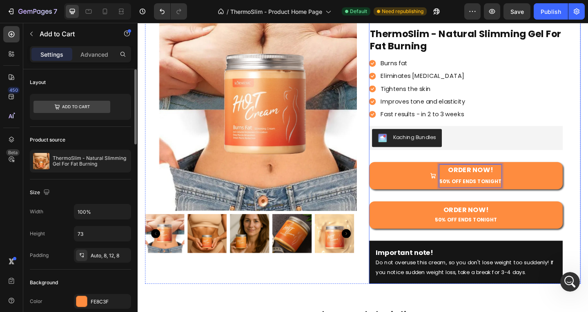
click at [418, 216] on div "ORDER NOW! 50% OFF ENDS TONIGHT Add to Cart 32" at bounding box center [494, 195] width 211 height 43
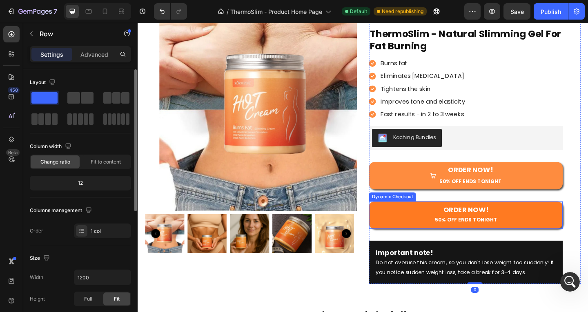
click at [416, 230] on button "ORDER NOW! 50% OFF ENDS TONIGHT" at bounding box center [494, 232] width 211 height 30
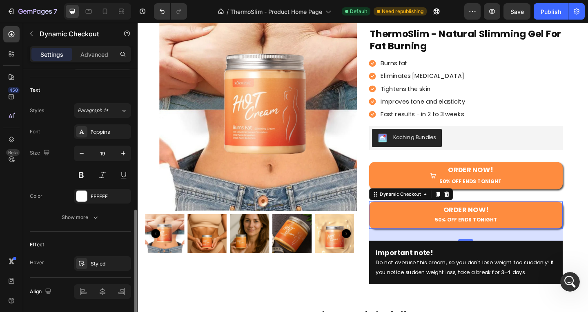
scroll to position [353, 0]
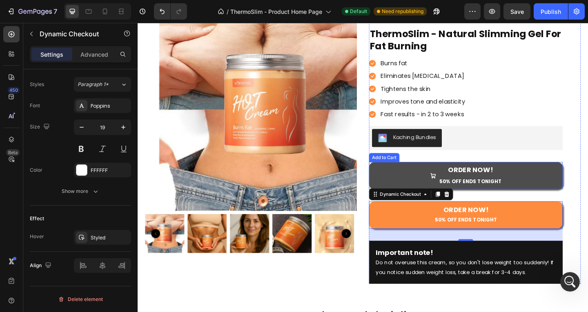
click at [434, 182] on button "ORDER NOW! 50% OFF ENDS TONIGHT" at bounding box center [494, 189] width 211 height 30
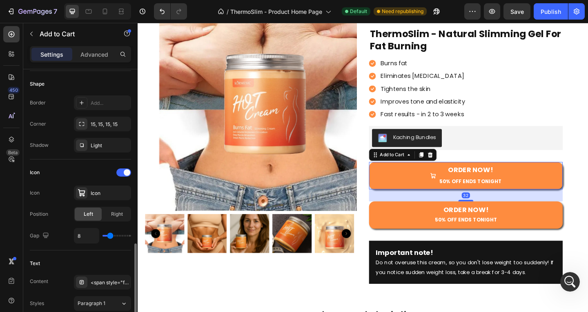
scroll to position [449, 0]
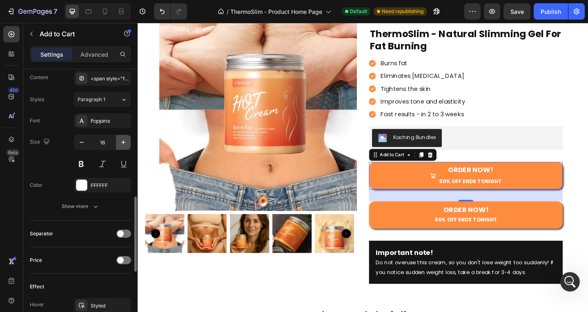
click at [125, 137] on button "button" at bounding box center [123, 142] width 15 height 15
click at [125, 139] on icon "button" at bounding box center [123, 142] width 8 height 8
type input "19"
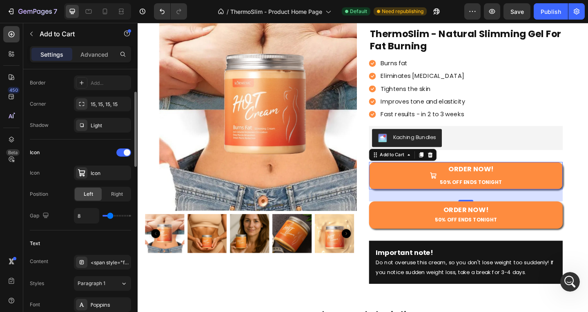
scroll to position [224, 0]
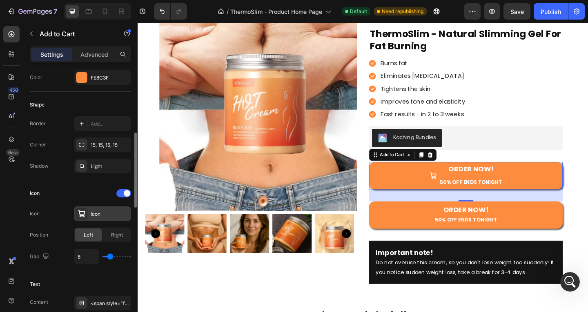
click at [112, 216] on div "Icon" at bounding box center [110, 214] width 38 height 7
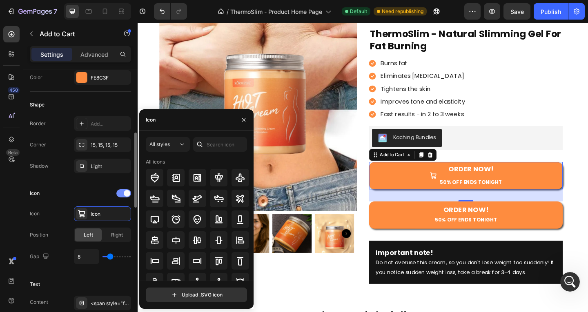
click at [128, 192] on span at bounding box center [127, 193] width 7 height 7
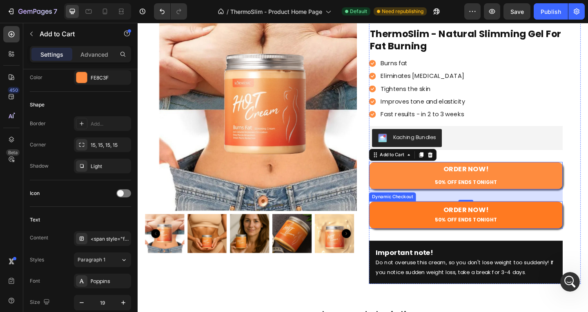
click at [427, 229] on button "ORDER NOW! 50% OFF ENDS TONIGHT" at bounding box center [494, 232] width 211 height 30
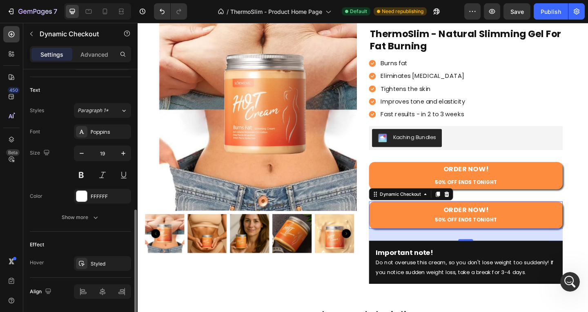
scroll to position [353, 0]
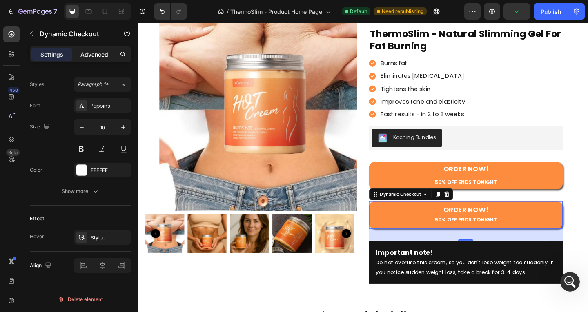
click at [103, 54] on p "Advanced" at bounding box center [94, 54] width 28 height 9
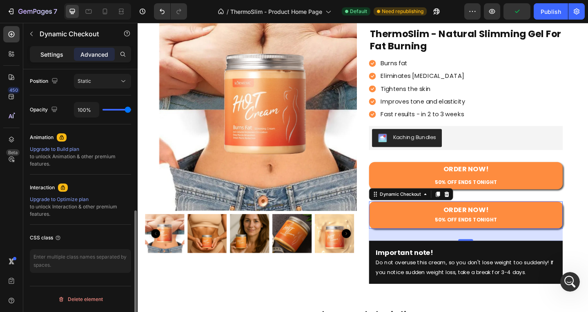
click at [56, 50] on p "Settings" at bounding box center [51, 54] width 23 height 9
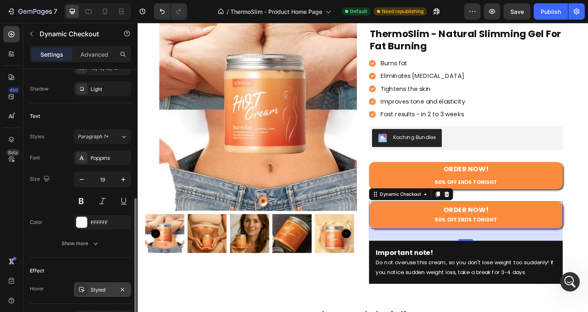
click at [94, 294] on div "Styled" at bounding box center [103, 290] width 24 height 7
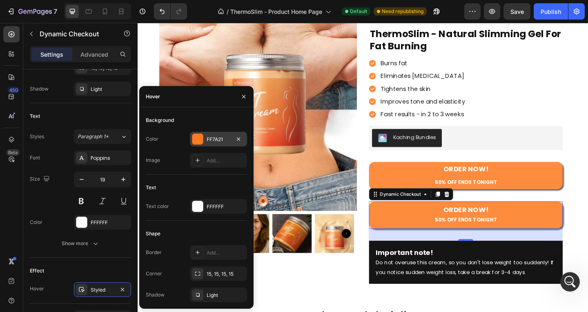
click at [227, 137] on div "FF7A21" at bounding box center [219, 139] width 24 height 7
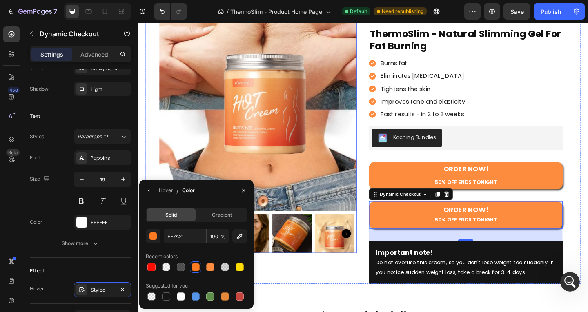
scroll to position [1205, 0]
click at [196, 236] on input "FF7A21" at bounding box center [185, 236] width 42 height 15
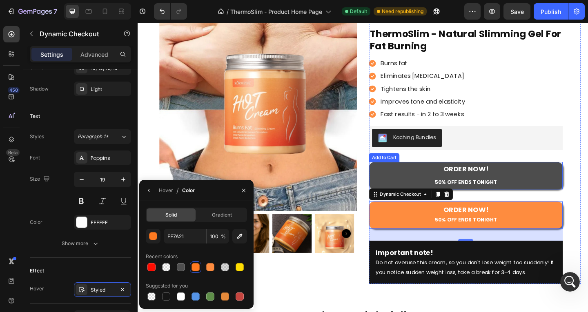
click at [419, 190] on button "ORDER NOW! 50% OFF ENDS TONIGHT" at bounding box center [494, 189] width 211 height 30
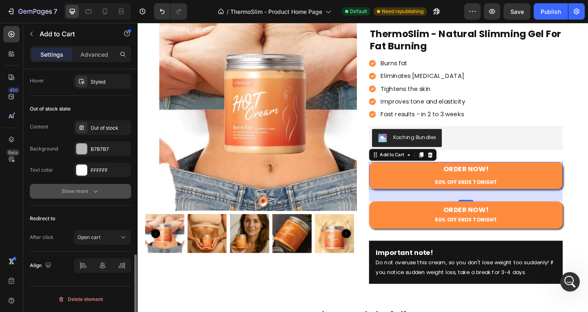
scroll to position [568, 0]
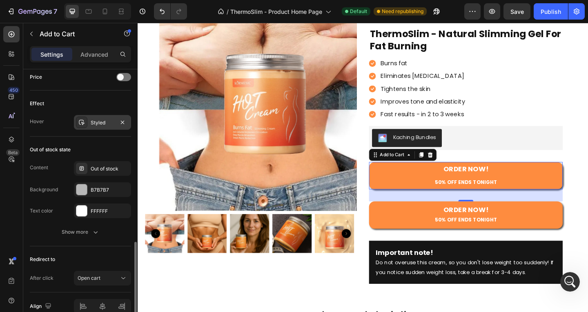
click at [105, 123] on div "Styled" at bounding box center [103, 122] width 24 height 7
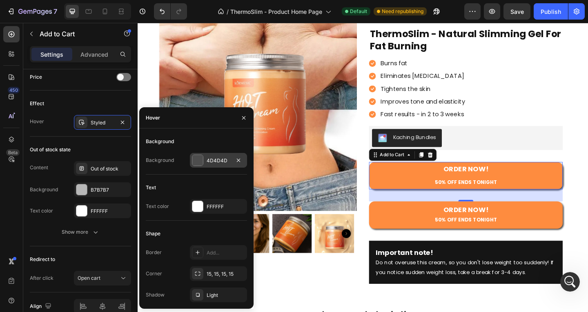
click at [222, 157] on div "4D4D4D" at bounding box center [219, 160] width 24 height 7
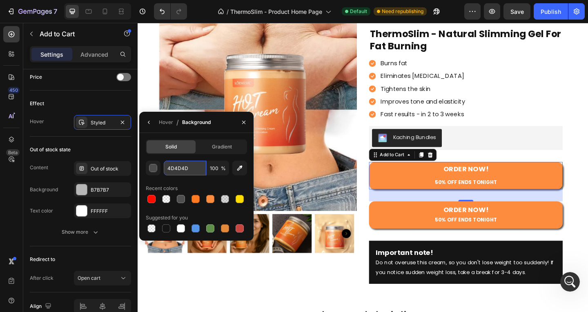
click at [182, 169] on input "4D4D4D" at bounding box center [185, 168] width 42 height 15
paste input "FF7A21"
type input "FF7A21"
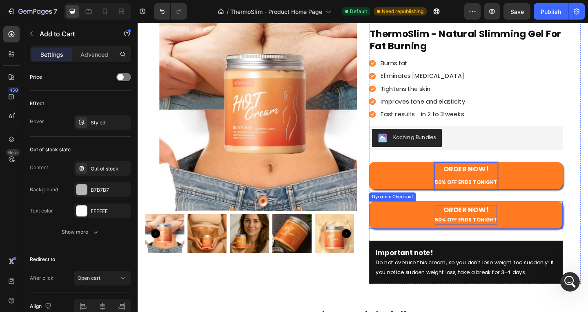
click at [495, 225] on strong "ORDER NOW!" at bounding box center [494, 226] width 49 height 10
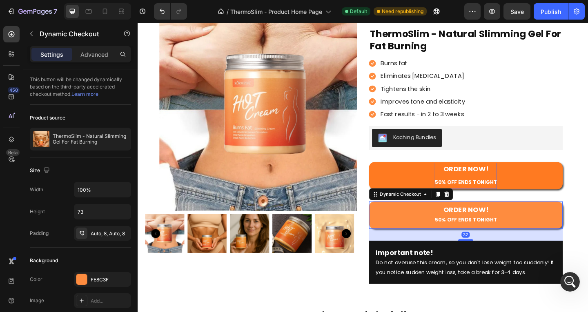
scroll to position [286, 0]
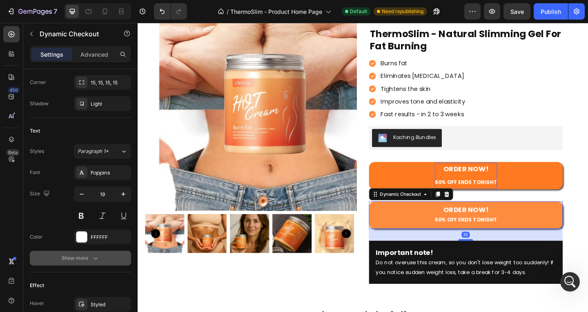
click at [88, 260] on div "Show more" at bounding box center [81, 258] width 38 height 8
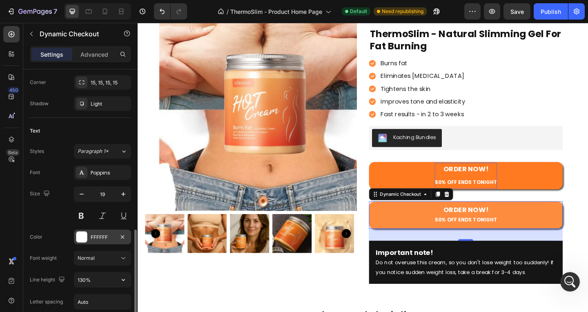
scroll to position [327, 0]
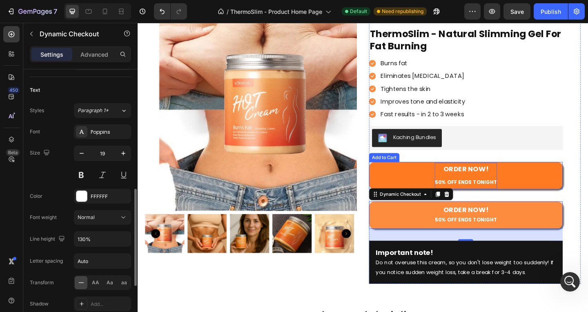
click at [425, 185] on button "ORDER NOW! 50% OFF ENDS TONIGHT" at bounding box center [494, 189] width 211 height 30
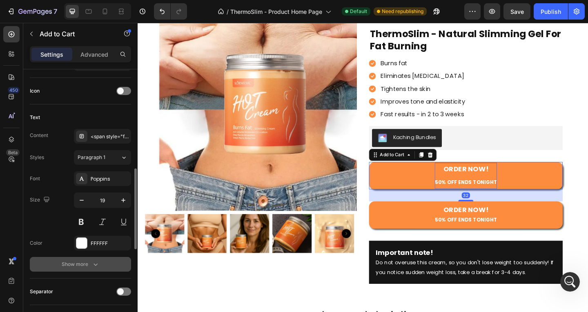
click at [100, 264] on button "Show more" at bounding box center [80, 264] width 101 height 15
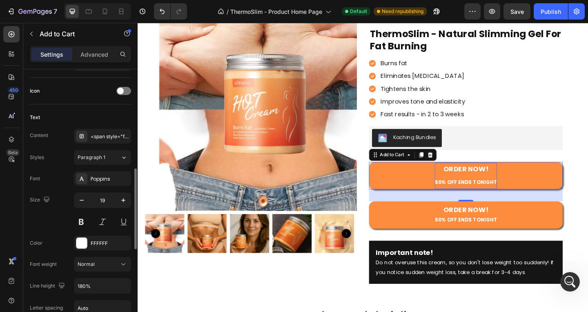
scroll to position [368, 0]
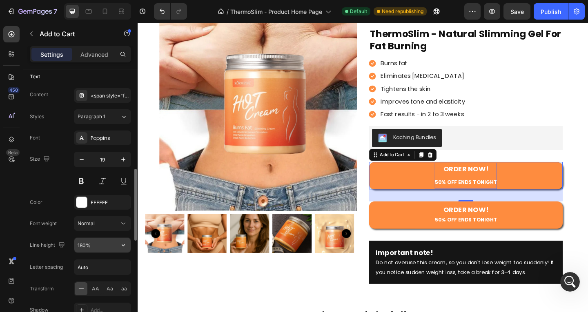
click at [102, 241] on input "180%" at bounding box center [102, 245] width 56 height 15
type input "130%"
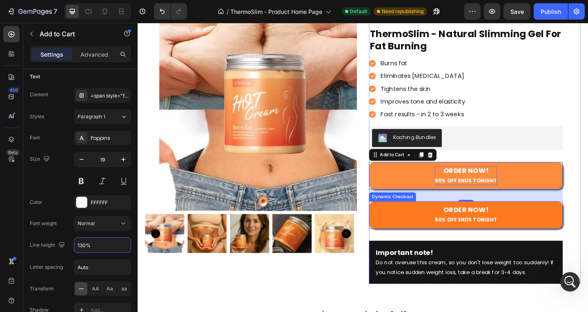
click at [580, 234] on button "ORDER NOW! 50% OFF ENDS TONIGHT" at bounding box center [494, 232] width 211 height 30
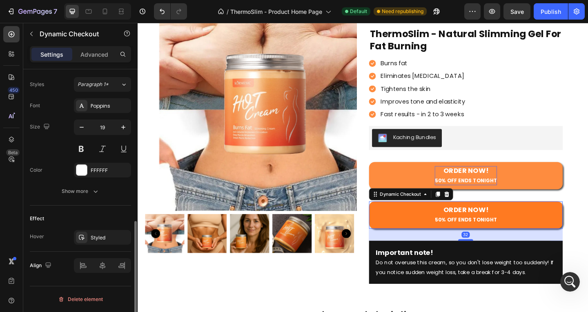
scroll to position [0, 0]
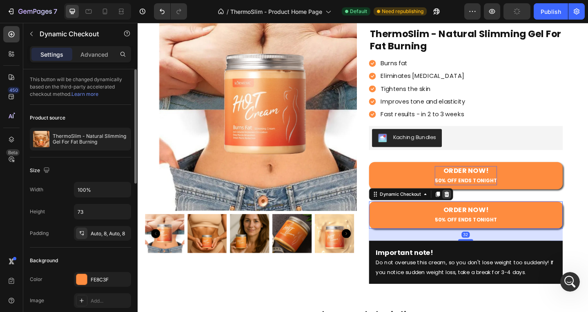
click at [474, 209] on div at bounding box center [474, 210] width 10 height 10
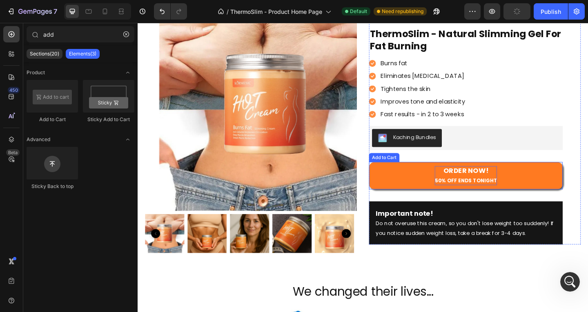
click at [439, 196] on button "ORDER NOW! 50% OFF ENDS TONIGHT" at bounding box center [494, 189] width 211 height 30
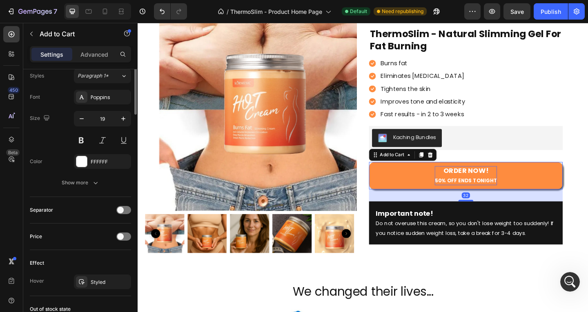
scroll to position [572, 0]
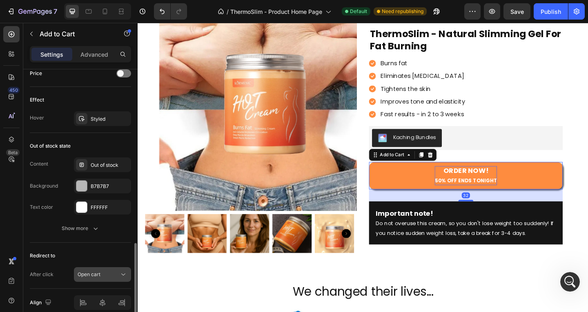
click at [91, 277] on span "Open cart" at bounding box center [89, 275] width 23 height 6
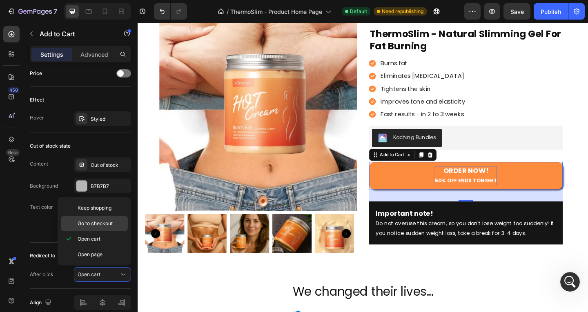
click at [112, 223] on span "Go to checkout" at bounding box center [95, 223] width 35 height 7
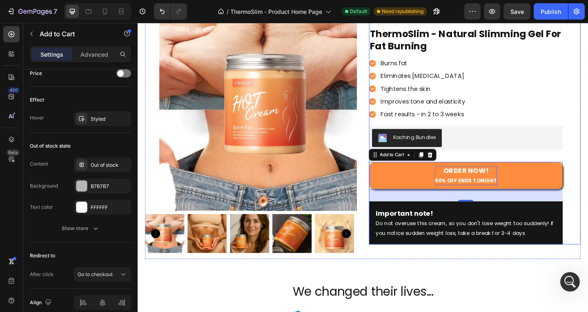
click at [588, 122] on div "Icon Icon Icon Icon Icon Icon List 4.8/5 Based on 5235 reviews! Text Block Row …" at bounding box center [504, 131] width 230 height 267
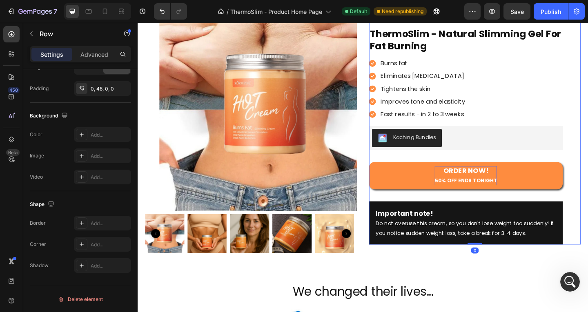
scroll to position [0, 0]
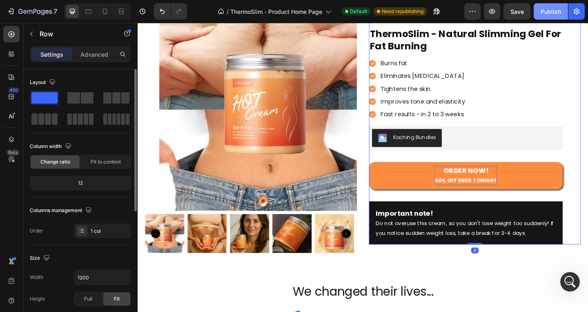
click at [540, 14] on button "Publish" at bounding box center [551, 11] width 34 height 16
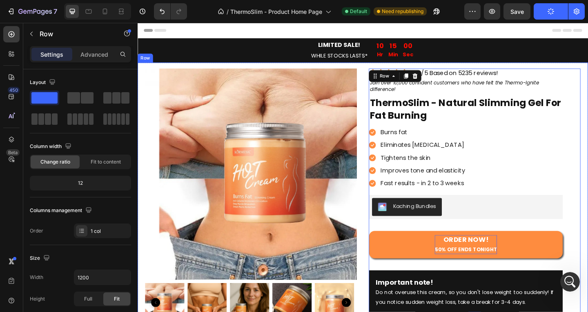
click at [197, 61] on div "LIMITED SALE! WHILE STOCKS LASTS* Text Block 10 Hr 15 Min 00 Sec Countdown Time…" at bounding box center [382, 53] width 477 height 27
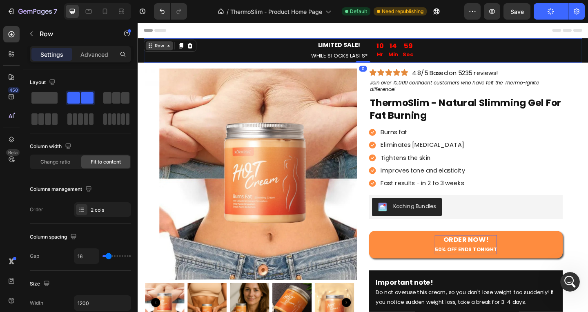
click at [172, 47] on icon at bounding box center [171, 48] width 7 height 7
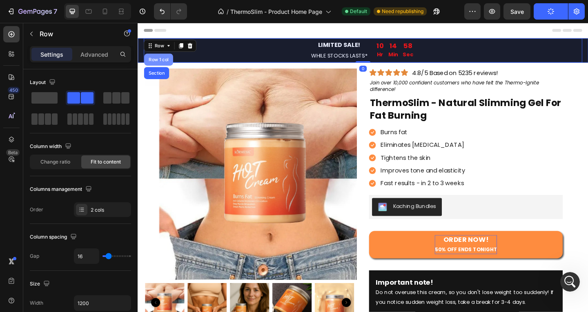
click at [161, 67] on div "Row 1 col" at bounding box center [160, 62] width 31 height 13
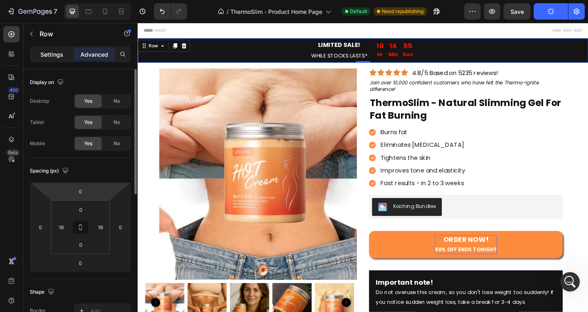
click at [56, 51] on p "Settings" at bounding box center [51, 54] width 23 height 9
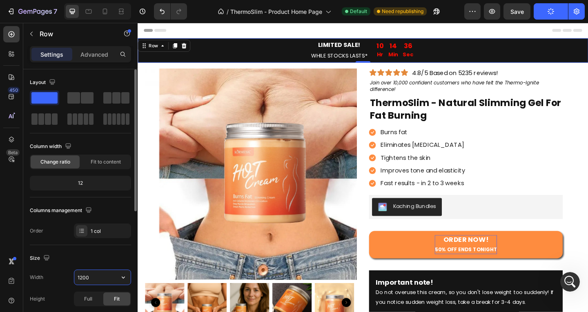
click at [91, 271] on input "1200" at bounding box center [102, 277] width 56 height 15
click at [125, 279] on icon "button" at bounding box center [123, 278] width 8 height 8
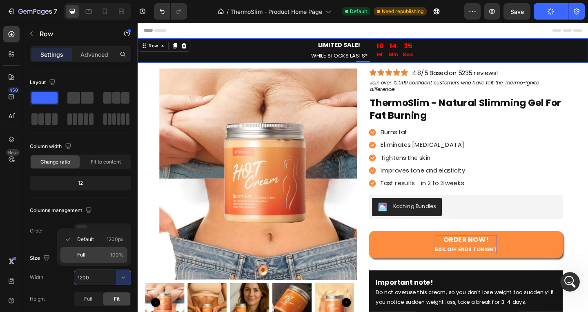
click at [98, 256] on p "Full 100%" at bounding box center [100, 255] width 47 height 7
type input "100%"
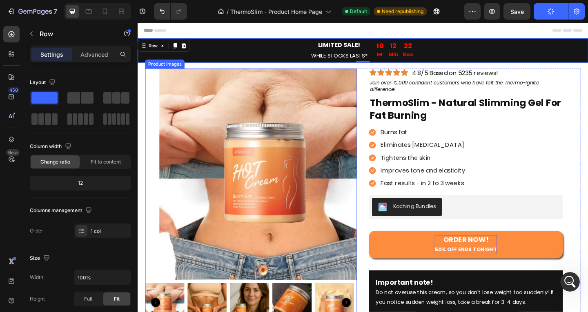
click at [171, 73] on div "Product Images" at bounding box center [261, 211] width 230 height 277
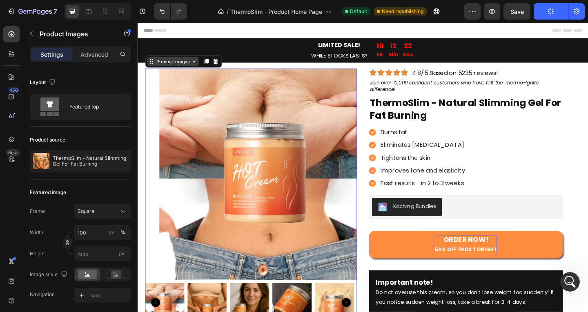
click at [195, 65] on div "Product Images" at bounding box center [176, 64] width 40 height 7
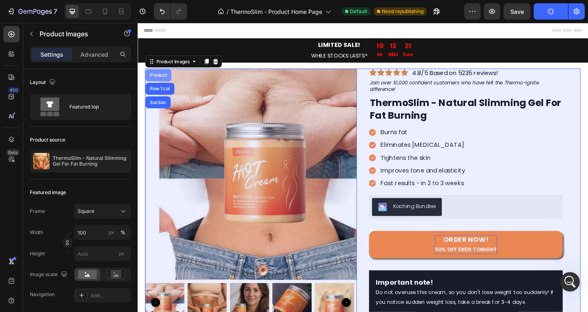
click at [161, 81] on div "Product" at bounding box center [160, 80] width 22 height 5
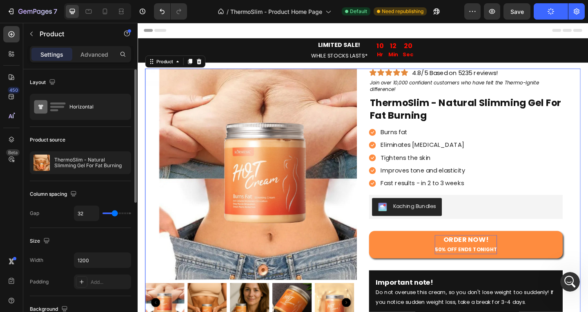
scroll to position [82, 0]
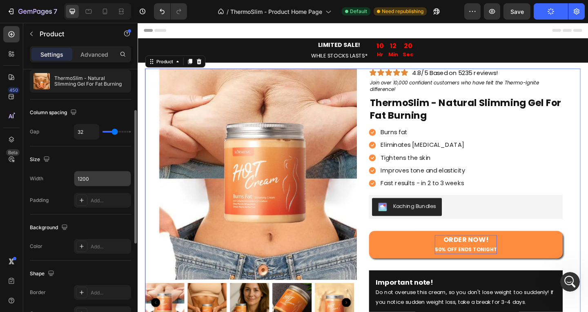
click at [104, 179] on input "1200" at bounding box center [102, 179] width 56 height 15
click at [127, 176] on button "button" at bounding box center [123, 179] width 15 height 15
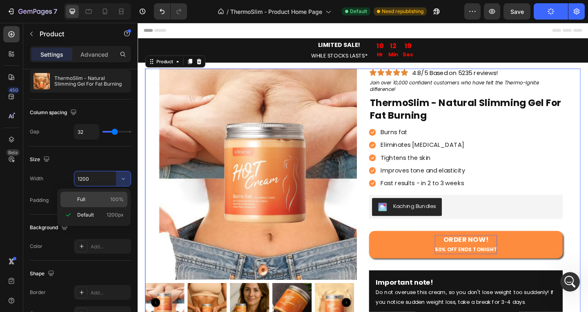
click at [105, 195] on div "Full 100%" at bounding box center [93, 200] width 67 height 16
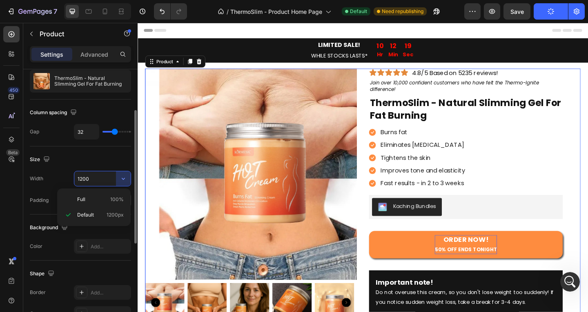
type input "100%"
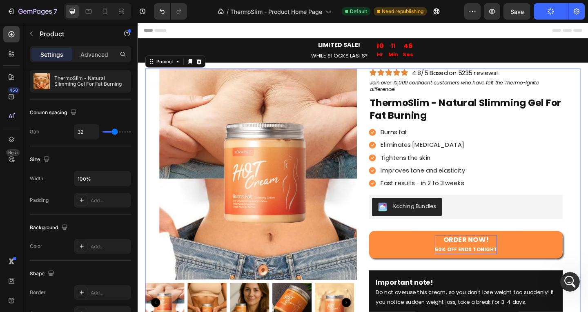
click at [545, 15] on button "Publish" at bounding box center [551, 11] width 34 height 16
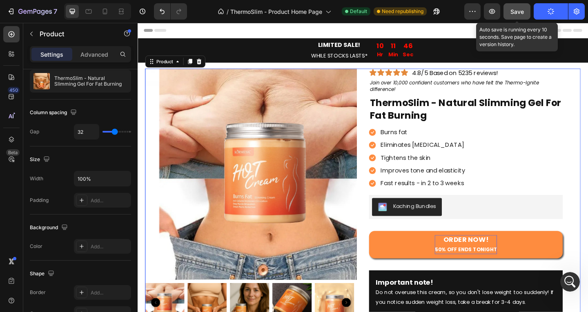
click at [506, 9] on button "Save" at bounding box center [517, 11] width 27 height 16
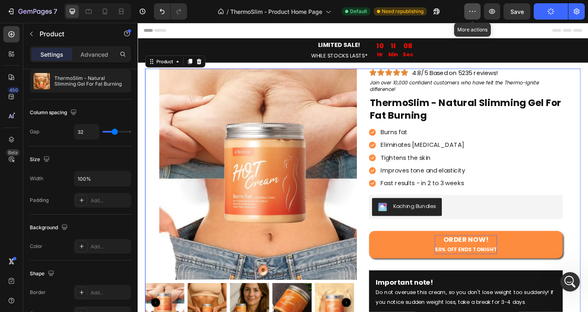
click at [476, 10] on icon "button" at bounding box center [472, 11] width 8 height 8
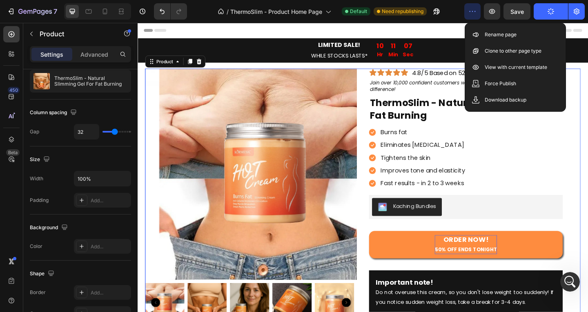
click at [476, 10] on icon "button" at bounding box center [472, 11] width 8 height 8
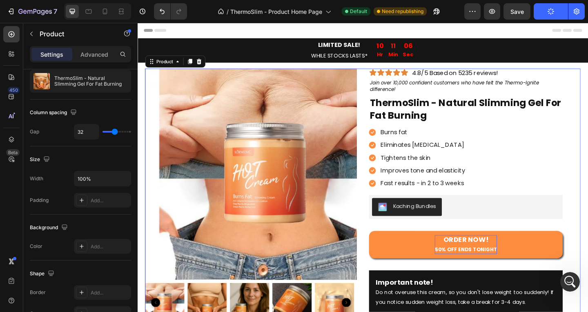
click at [549, 11] on icon "button" at bounding box center [551, 11] width 9 height 9
click at [549, 11] on icon "button" at bounding box center [551, 12] width 8 height 8
click at [549, 11] on icon "button" at bounding box center [551, 11] width 8 height 8
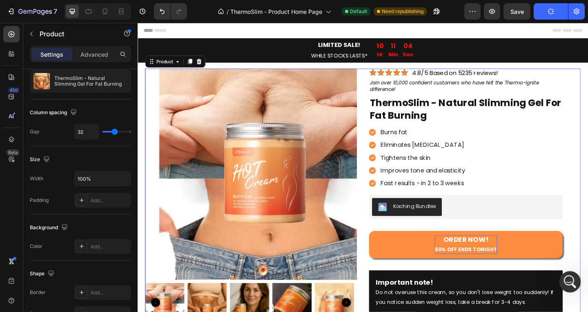
click at [567, 278] on icon "Open Intercom Messenger" at bounding box center [568, 280] width 13 height 13
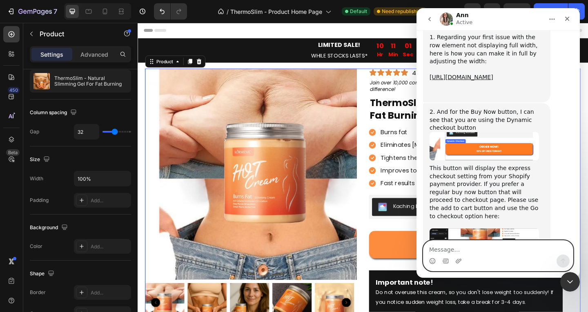
click at [498, 243] on textarea "Message…" at bounding box center [498, 248] width 149 height 14
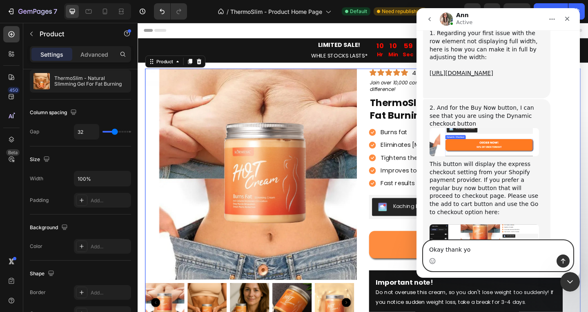
type textarea "Okay thank you"
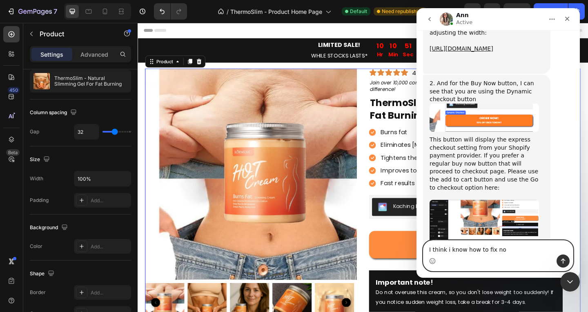
type textarea "I think i know how to fix now"
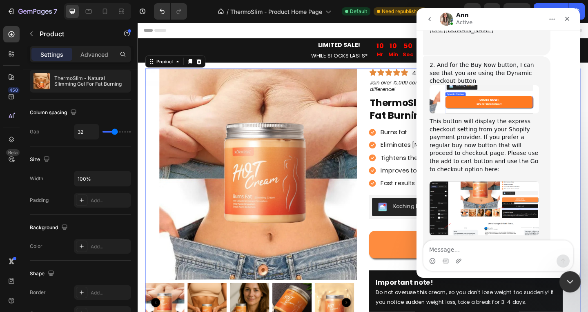
click at [566, 275] on div "Close Intercom Messenger" at bounding box center [569, 281] width 20 height 20
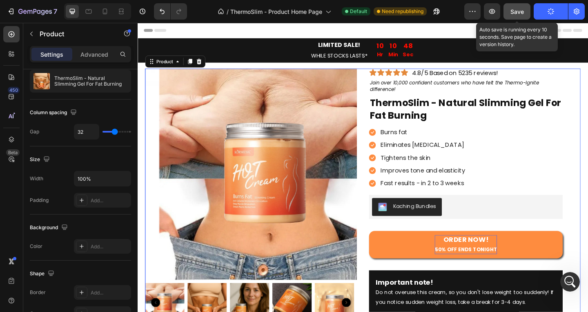
click at [522, 13] on span "Save" at bounding box center [517, 11] width 13 height 7
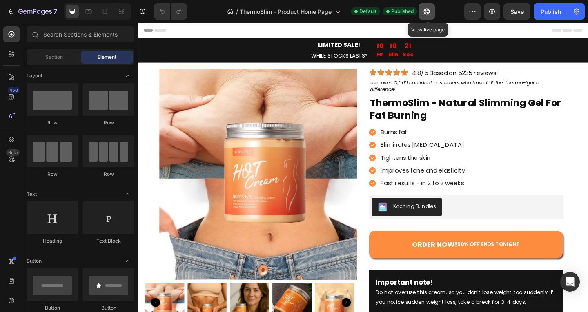
click at [428, 15] on icon "button" at bounding box center [427, 11] width 8 height 8
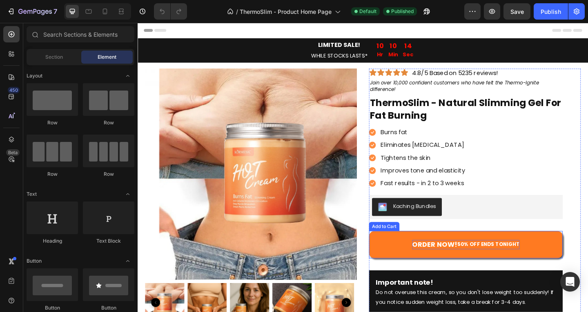
click at [489, 262] on strong "50% OFF ENDS TONIGHT" at bounding box center [519, 264] width 68 height 8
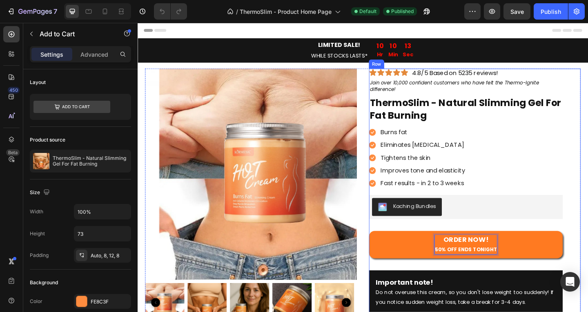
click at [564, 239] on div "Icon Icon Icon Icon Icon Icon List 4.8/5 Based on 5235 reviews! Text Block Row …" at bounding box center [494, 206] width 211 height 267
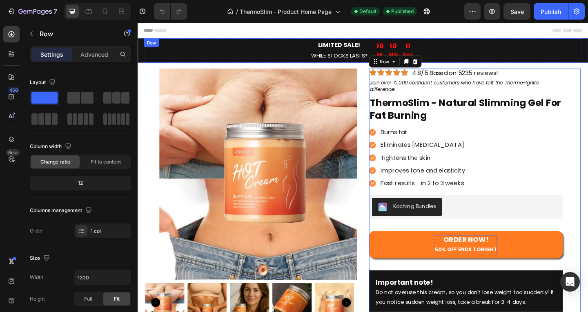
click at [187, 58] on div "LIMITED SALE! WHILE STOCKS LASTS* Text Block 10 Hr 10 Min 11 Sec Countdown Time…" at bounding box center [382, 53] width 477 height 27
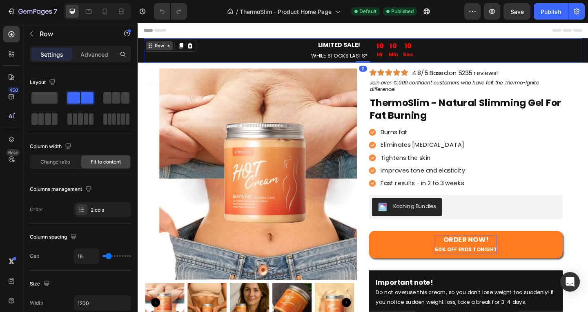
click at [165, 51] on div "Row" at bounding box center [160, 47] width 13 height 7
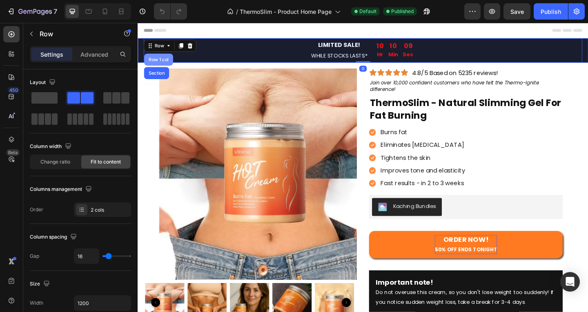
click at [165, 62] on div "Row 1 col" at bounding box center [160, 62] width 25 height 5
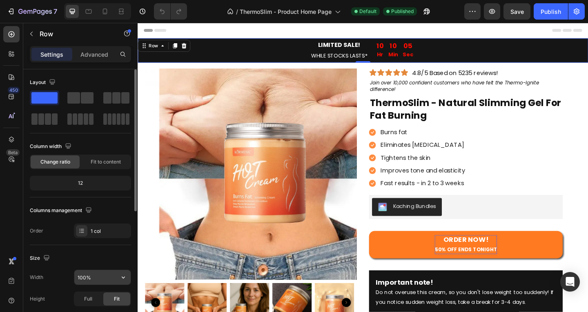
click at [106, 283] on input "100%" at bounding box center [102, 277] width 56 height 15
click at [121, 277] on icon "button" at bounding box center [123, 278] width 8 height 8
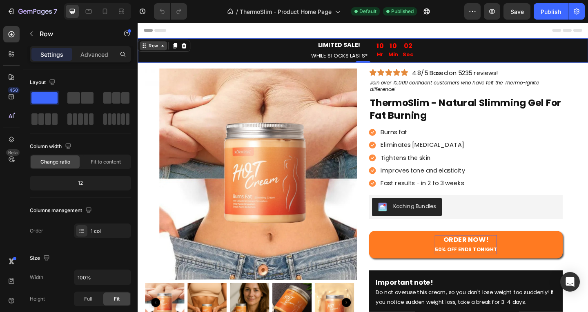
click at [167, 46] on icon at bounding box center [164, 48] width 7 height 7
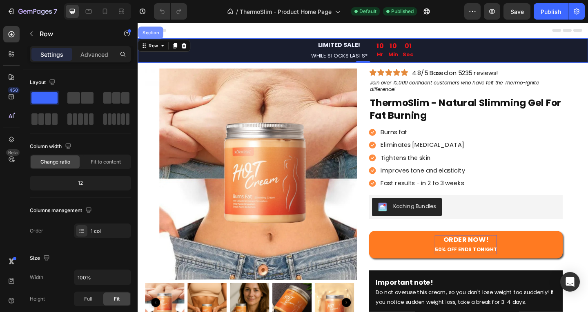
click at [156, 32] on div "Section" at bounding box center [151, 33] width 21 height 5
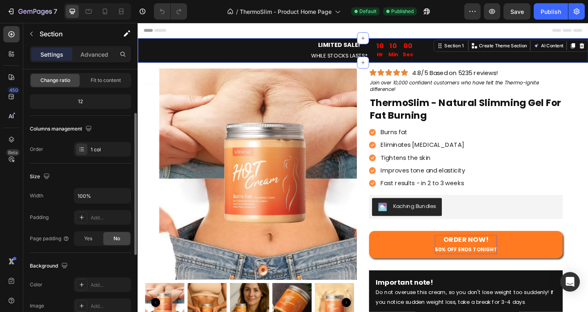
scroll to position [163, 0]
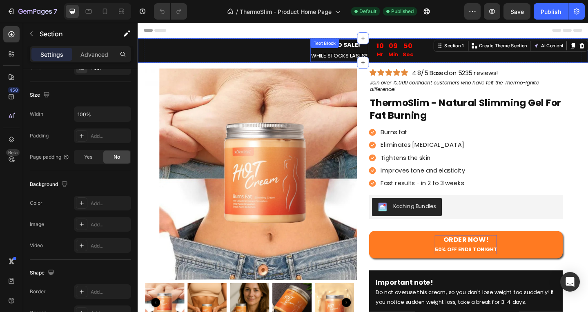
click at [338, 54] on div "LIMITED SALE! WHILE STOCKS LASTS* Text Block" at bounding box center [357, 52] width 63 height 25
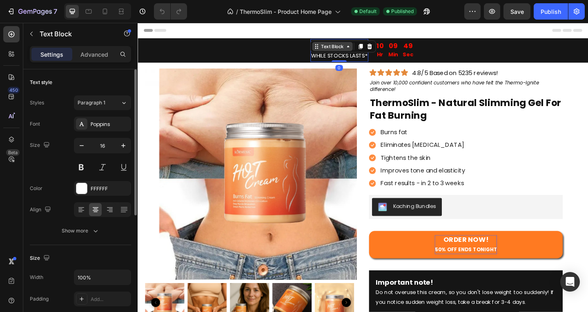
click at [366, 50] on icon at bounding box center [367, 48] width 7 height 7
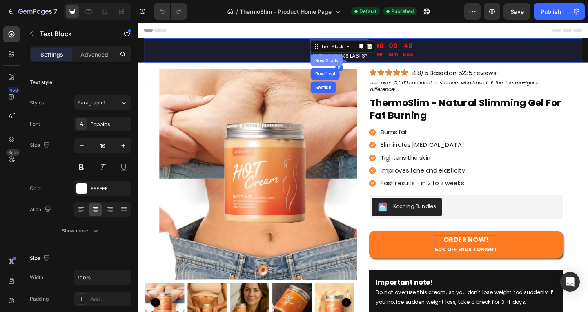
click at [347, 63] on div "Row 2 cols" at bounding box center [343, 63] width 28 height 5
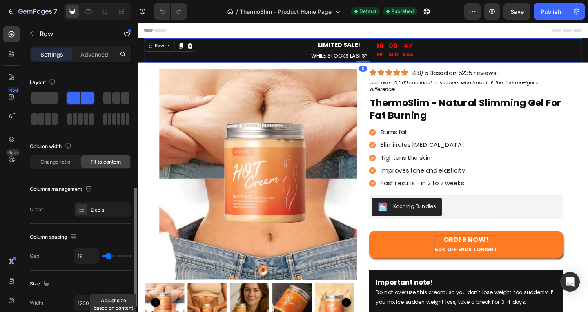
scroll to position [82, 0]
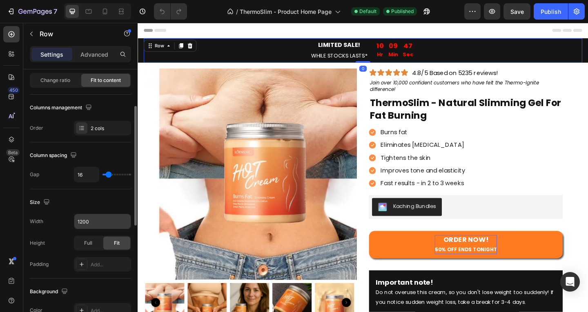
click at [89, 223] on input "1200" at bounding box center [102, 221] width 56 height 15
click at [120, 223] on icon "button" at bounding box center [123, 222] width 8 height 8
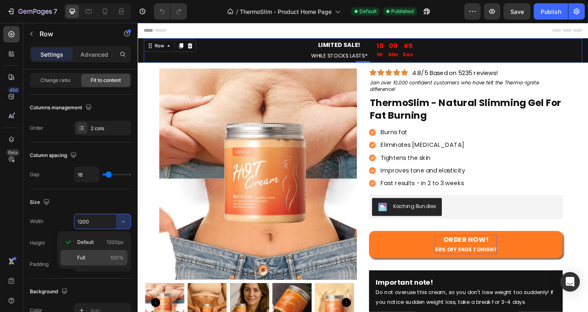
click at [98, 256] on p "Full 100%" at bounding box center [100, 257] width 47 height 7
type input "100%"
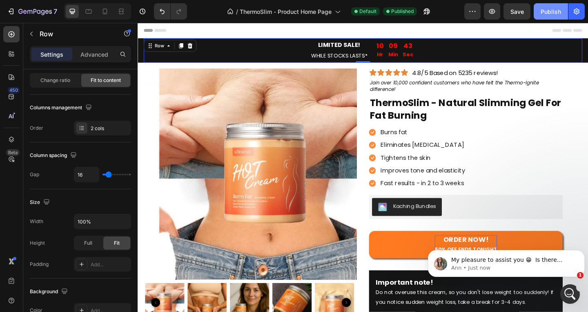
scroll to position [0, 0]
click at [536, 20] on div "7 / ThermoSlim - Product Home Page Default Published Preview Save Publish" at bounding box center [294, 11] width 588 height 23
click at [547, 13] on div "Publish" at bounding box center [551, 11] width 20 height 9
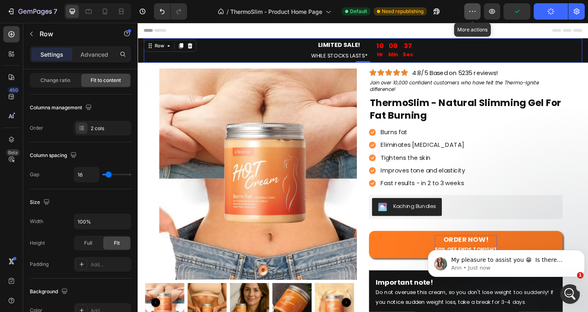
click at [472, 14] on icon "button" at bounding box center [472, 11] width 8 height 8
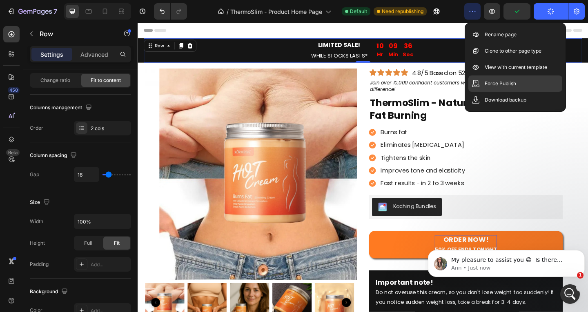
click at [504, 85] on p "Force Publish" at bounding box center [500, 84] width 31 height 8
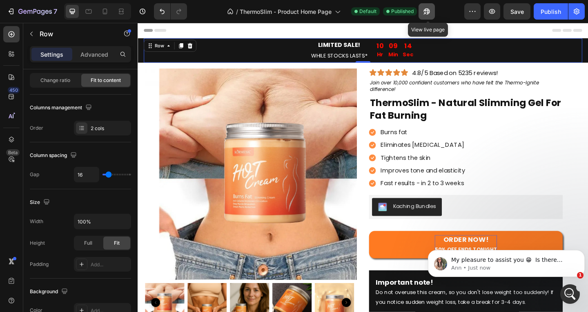
click at [432, 12] on button "button" at bounding box center [427, 11] width 16 height 16
click at [426, 12] on icon "button" at bounding box center [425, 13] width 2 height 2
click at [513, 268] on p "Ann • 2m ago" at bounding box center [512, 268] width 123 height 7
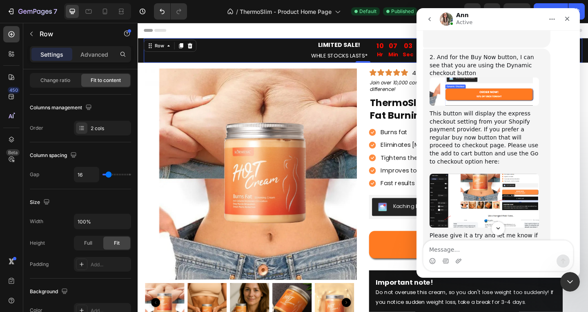
scroll to position [1288, 0]
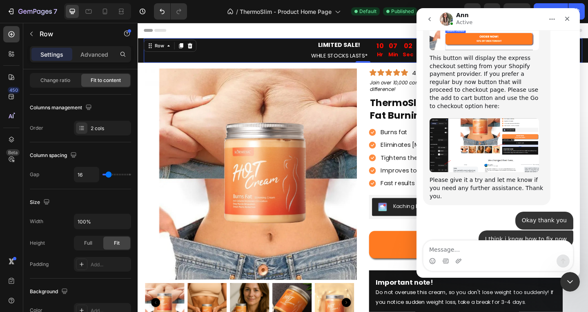
click at [524, 245] on textarea "Message…" at bounding box center [498, 248] width 149 height 14
type textarea "Thank you, that's it!"
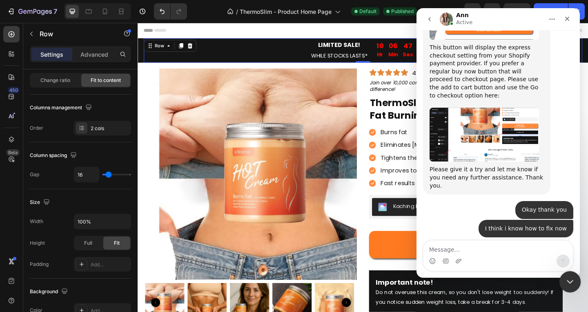
click at [564, 278] on icon "Close Intercom Messenger" at bounding box center [569, 281] width 10 height 10
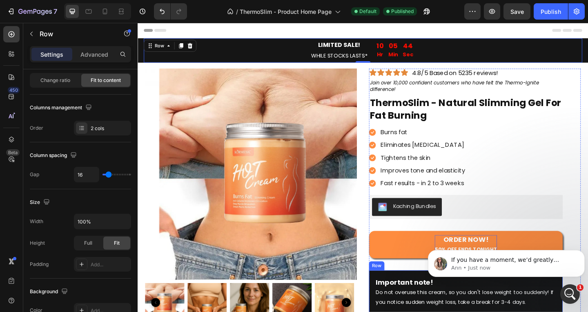
scroll to position [1411, 0]
click at [572, 293] on icon "Open Intercom Messenger" at bounding box center [568, 293] width 13 height 13
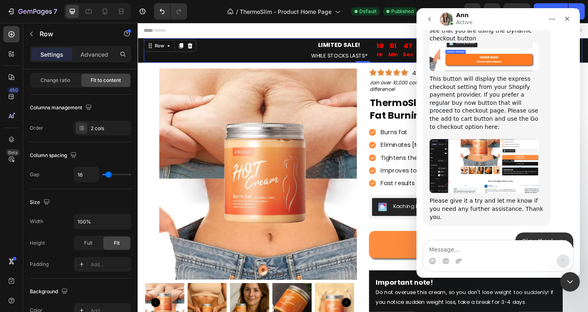
scroll to position [1425, 0]
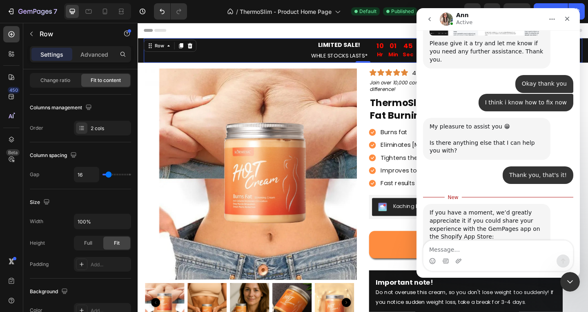
click at [487, 242] on link "https://apps.shopify.com/gempages#modal-show=ReviewListingModal" at bounding box center [462, 245] width 64 height 7
click at [508, 251] on textarea "Message…" at bounding box center [498, 248] width 149 height 14
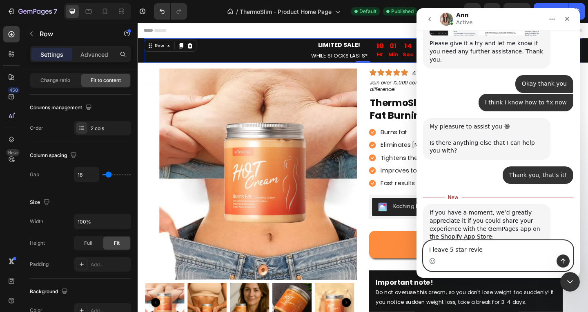
type textarea "I leave 5 star review"
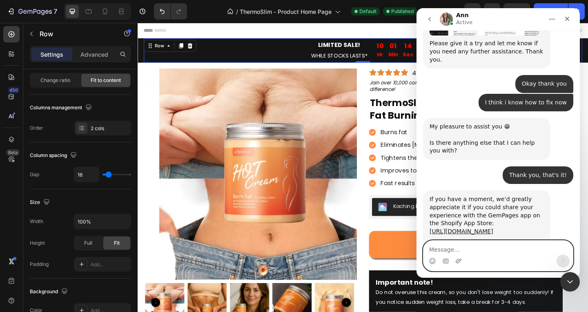
scroll to position [1435, 0]
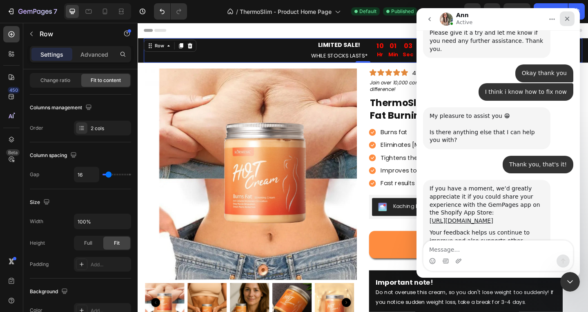
click at [566, 19] on icon "Close" at bounding box center [567, 19] width 4 height 4
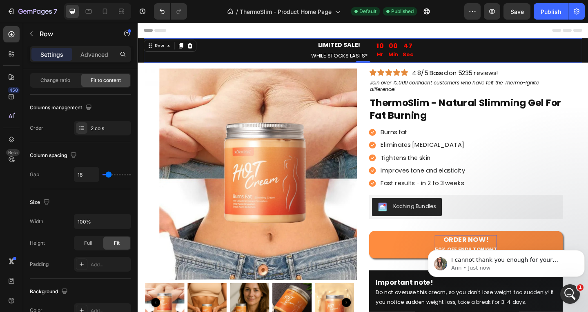
scroll to position [1571, 0]
click at [567, 294] on icon "Open Intercom Messenger" at bounding box center [568, 293] width 13 height 13
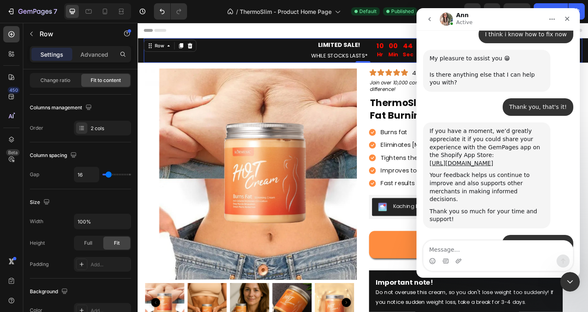
scroll to position [1577, 0]
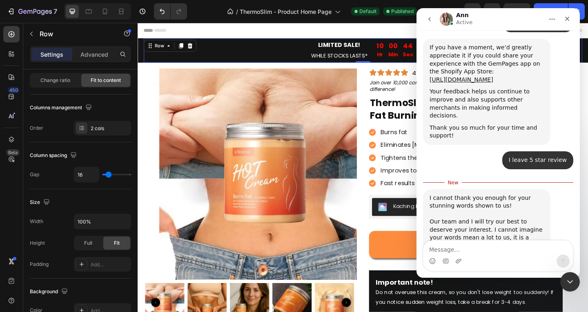
click at [515, 248] on textarea "Message…" at bounding box center [498, 248] width 149 height 14
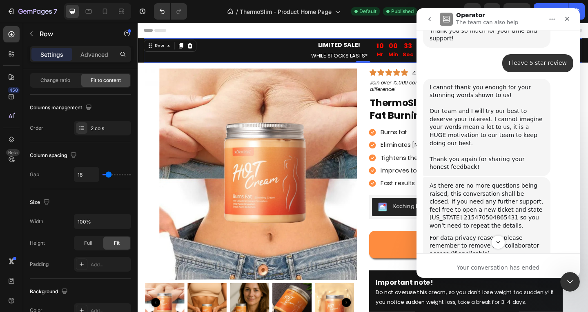
scroll to position [1674, 0]
click at [567, 280] on icon "Close Intercom Messenger" at bounding box center [569, 280] width 6 height 3
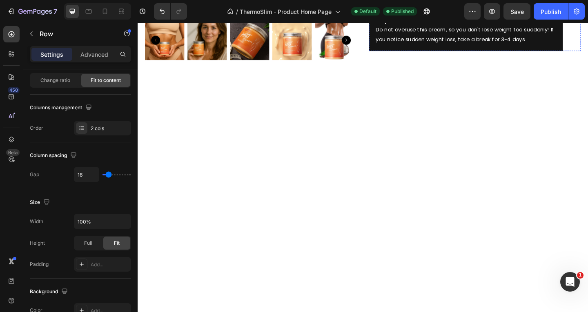
scroll to position [0, 0]
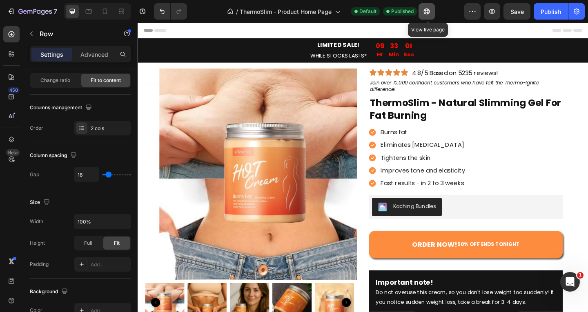
click at [428, 9] on icon "button" at bounding box center [427, 11] width 8 height 8
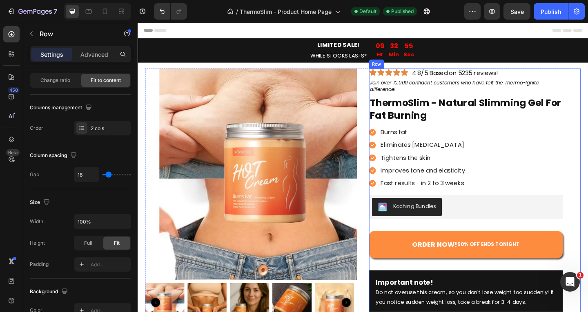
scroll to position [82, 0]
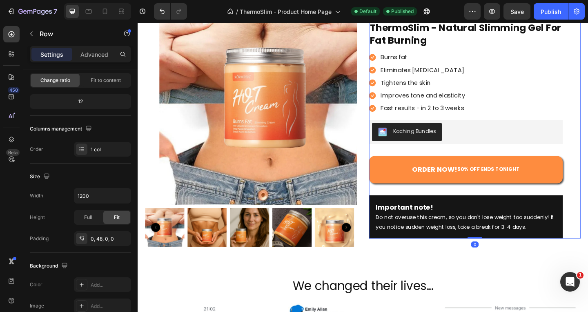
click at [452, 165] on div "Icon Icon Icon Icon Icon Icon List 4.8/5 Based on 5235 reviews! Text Block Row …" at bounding box center [494, 124] width 211 height 267
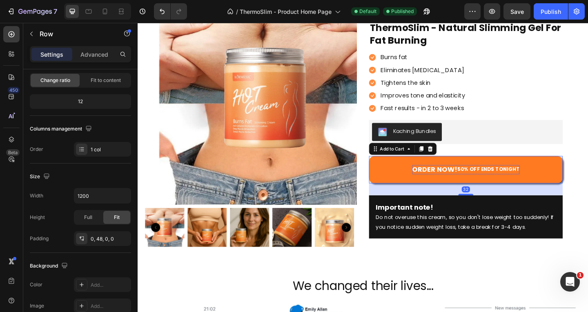
click at [478, 179] on strong "ORDER NOW!" at bounding box center [460, 182] width 49 height 10
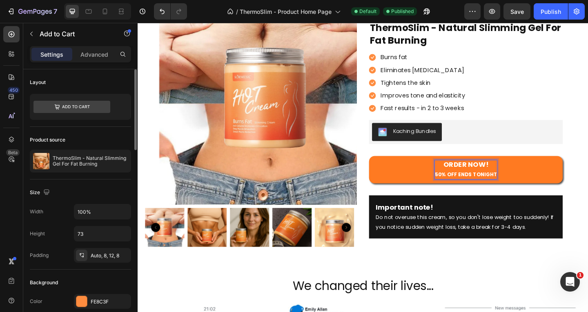
click at [491, 170] on button "ORDER NOW! 50% OFF ENDS TONIGHT" at bounding box center [494, 183] width 211 height 30
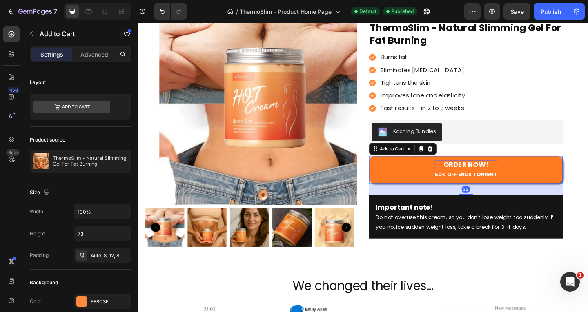
click at [550, 194] on button "ORDER NOW! 50% OFF ENDS TONIGHT" at bounding box center [494, 183] width 211 height 30
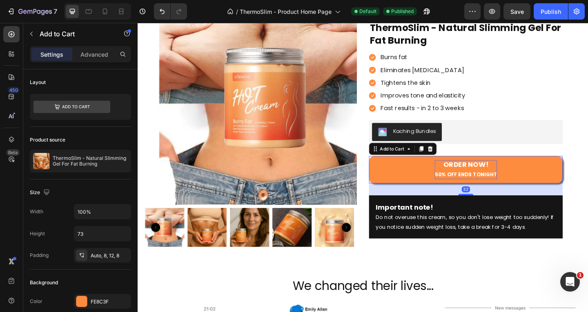
click at [513, 181] on strong "ORDER NOW!" at bounding box center [494, 177] width 49 height 10
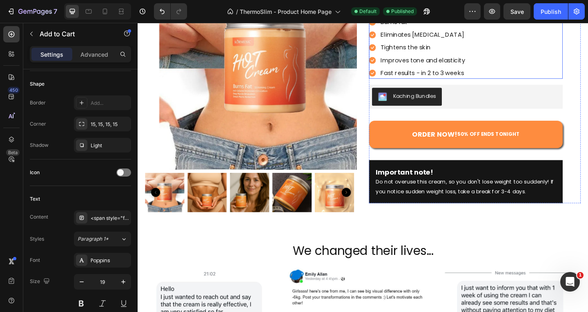
scroll to position [123, 0]
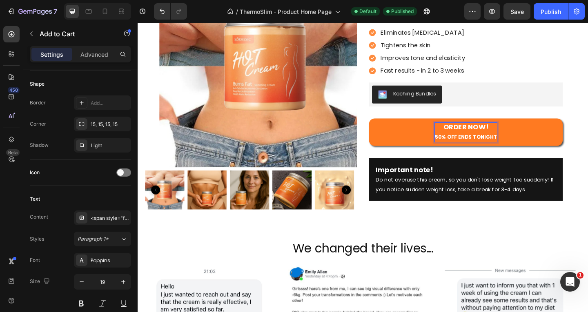
click at [569, 140] on button "ORDER NOW! 50% OFF ENDS TONIGHT" at bounding box center [494, 142] width 211 height 30
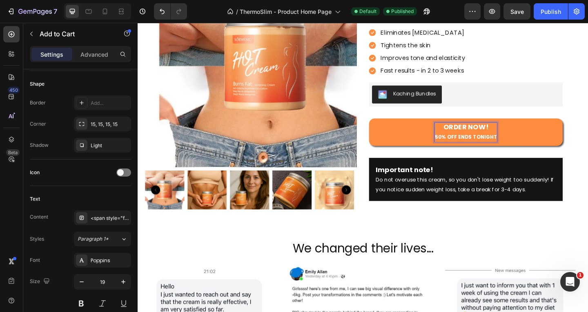
click at [516, 140] on p "ORDER NOW! 50% OFF ENDS TONIGHT" at bounding box center [495, 142] width 68 height 21
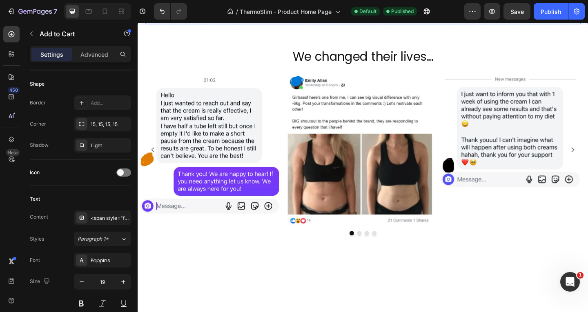
scroll to position [82, 0]
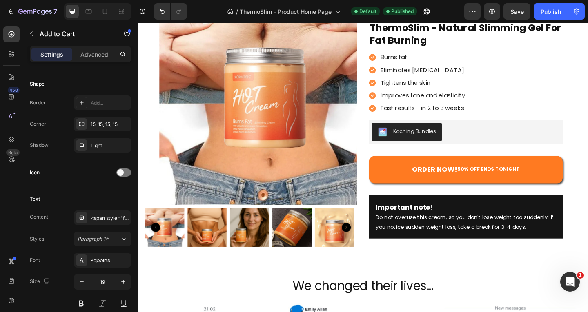
click at [547, 173] on button "ORDER NOW! 50% OFF ENDS TONIGHT" at bounding box center [494, 183] width 211 height 30
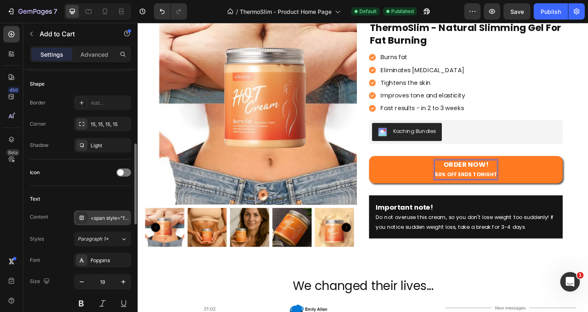
click at [100, 213] on div "<span style="font-size:18px;"><strong>ORDER NOW!</strong></span><br><span style…" at bounding box center [102, 218] width 57 height 15
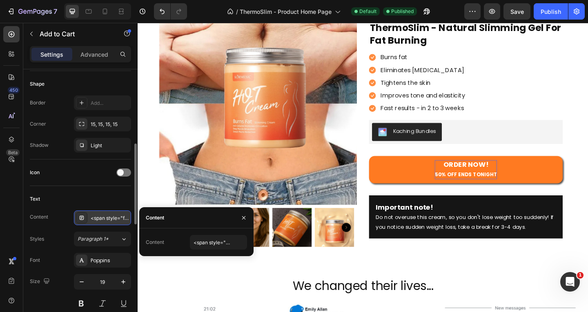
click at [100, 216] on div "<span style="font-size:18px;"><strong>ORDER NOW!</strong></span><br><span style…" at bounding box center [110, 218] width 38 height 7
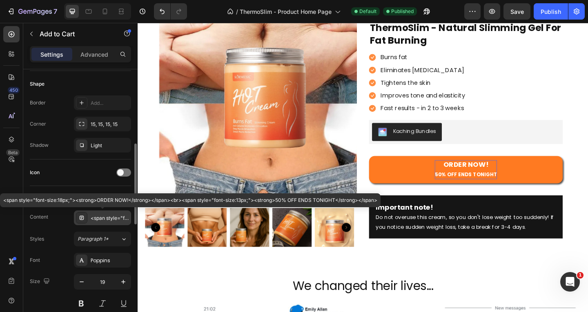
click at [100, 216] on div "<span style="font-size:18px;"><strong>ORDER NOW!</strong></span><br><span style…" at bounding box center [110, 218] width 38 height 7
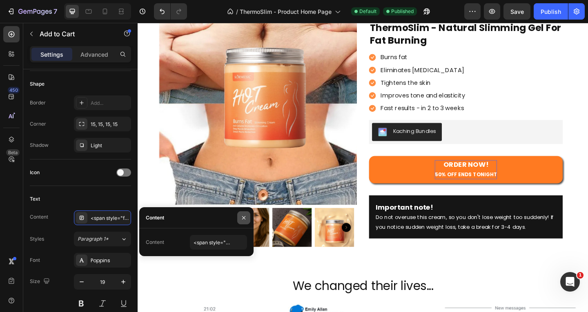
click at [242, 216] on icon "button" at bounding box center [243, 217] width 3 height 3
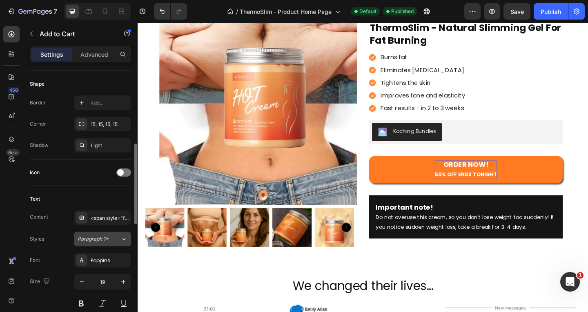
click at [111, 243] on div "Paragraph 1*" at bounding box center [99, 239] width 43 height 7
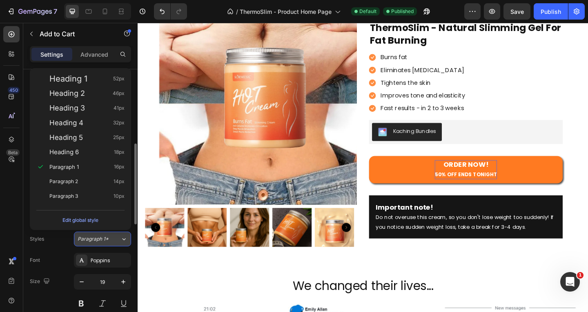
click at [111, 243] on div "Paragraph 1*" at bounding box center [99, 239] width 43 height 7
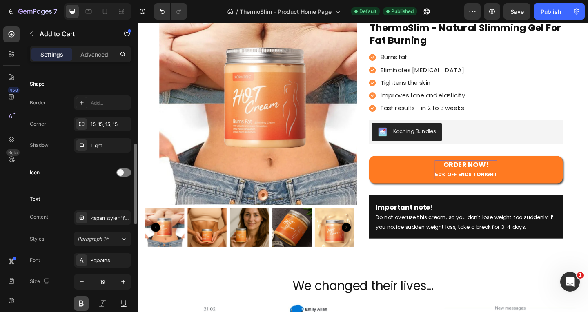
click at [77, 303] on button at bounding box center [81, 304] width 15 height 15
click at [457, 176] on button "ORDER NOW! 50% OFF ENDS TONIGHT" at bounding box center [494, 183] width 211 height 30
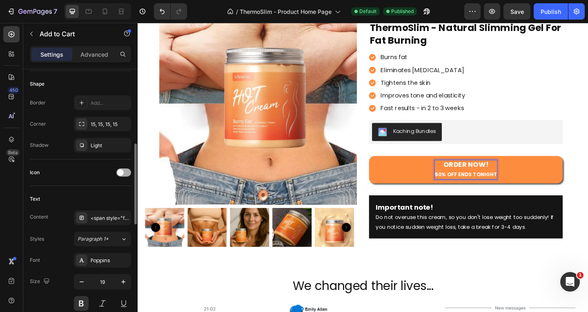
click at [121, 169] on div at bounding box center [123, 173] width 15 height 8
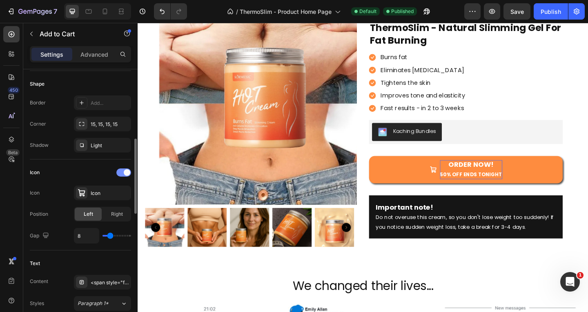
click at [121, 169] on div at bounding box center [123, 173] width 15 height 8
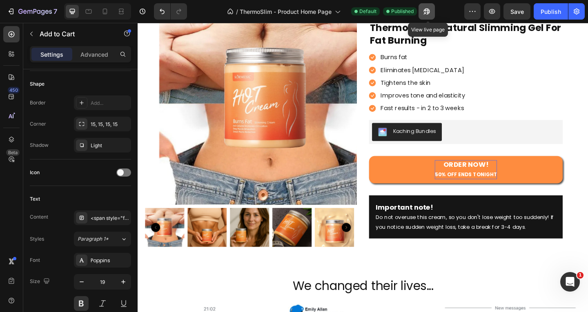
click at [420, 9] on button "button" at bounding box center [427, 11] width 16 height 16
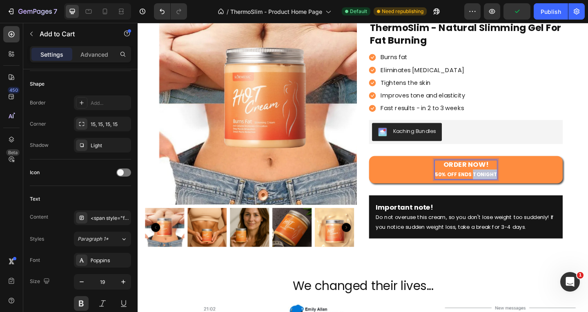
click at [513, 185] on strong "50% OFF ENDS TONIGHT" at bounding box center [495, 188] width 68 height 8
click at [470, 187] on strong "50% OFF ENDS TONIGHT" at bounding box center [495, 188] width 68 height 8
drag, startPoint x: 459, startPoint y: 189, endPoint x: 518, endPoint y: 186, distance: 59.7
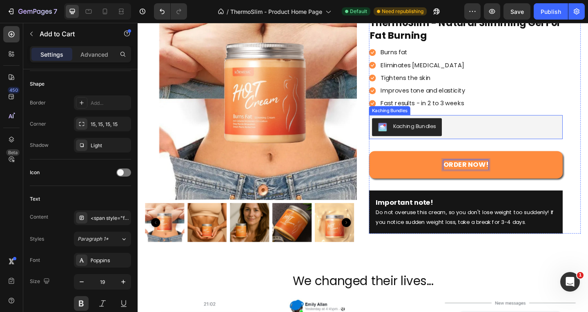
scroll to position [5, 0]
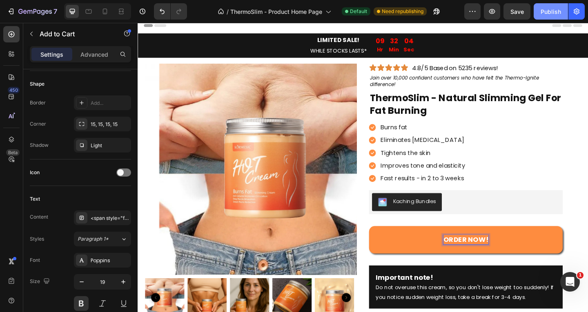
click at [553, 18] on button "Publish" at bounding box center [551, 11] width 34 height 16
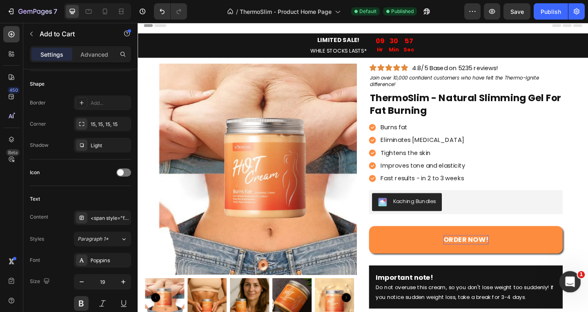
click at [572, 279] on icon "Open Intercom Messenger" at bounding box center [568, 280] width 13 height 13
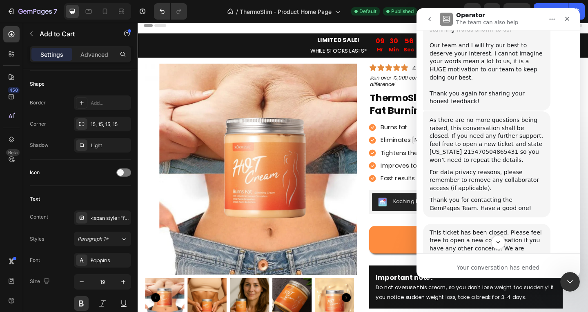
scroll to position [1747, 0]
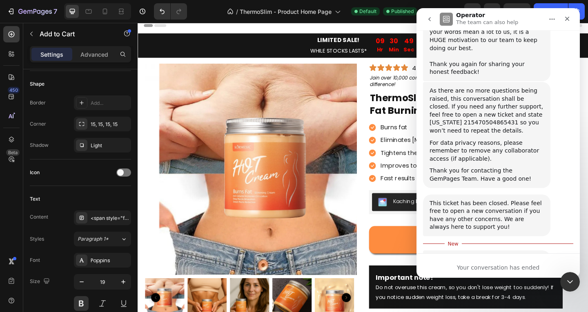
type textarea "Great"
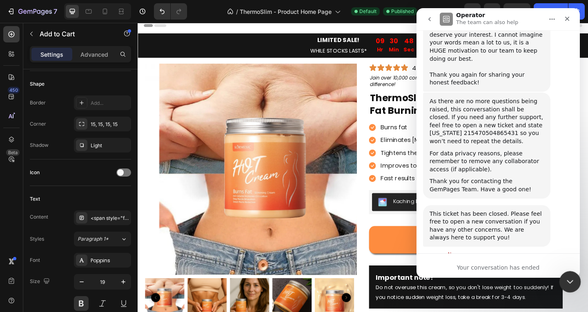
click at [565, 276] on icon "Close Intercom Messenger" at bounding box center [569, 281] width 10 height 10
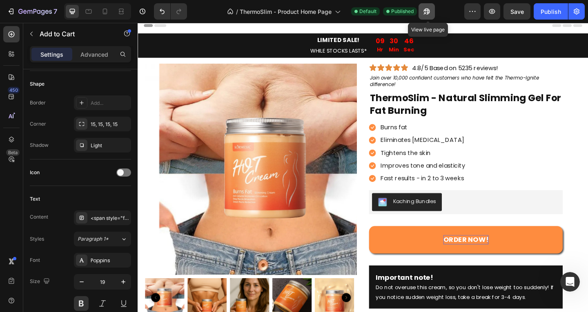
click at [428, 9] on icon "button" at bounding box center [427, 11] width 8 height 8
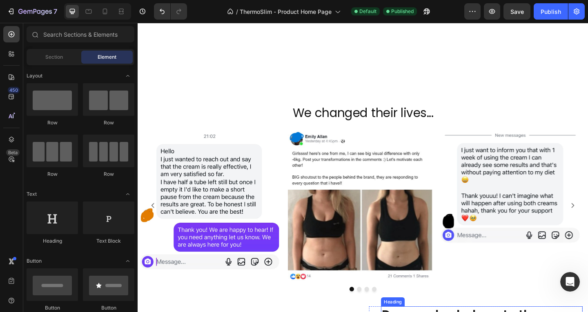
scroll to position [431, 0]
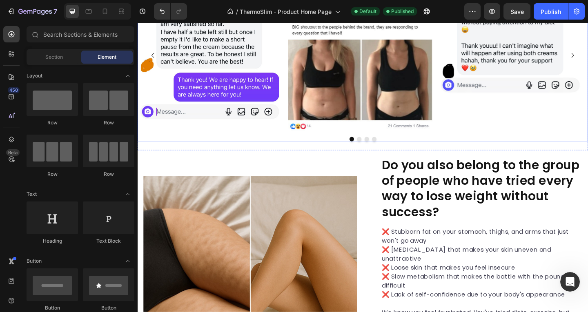
click at [393, 149] on button "Dot" at bounding box center [395, 149] width 5 height 5
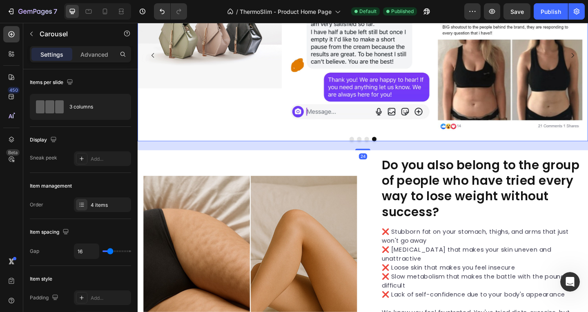
scroll to position [349, 0]
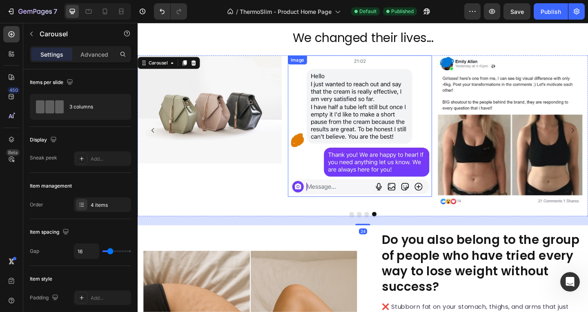
click at [167, 141] on img at bounding box center [216, 117] width 157 height 118
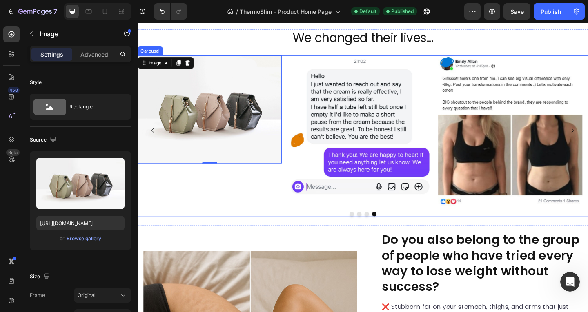
click at [364, 231] on div at bounding box center [383, 231] width 490 height 5
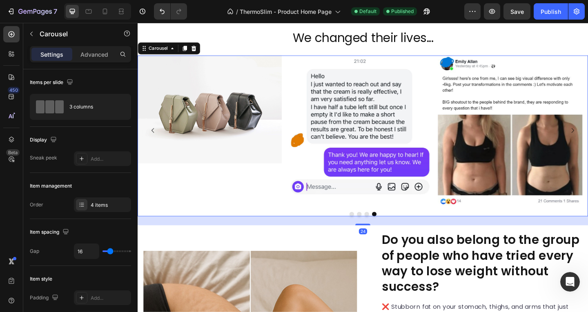
click at [370, 233] on div at bounding box center [383, 231] width 490 height 5
click at [368, 231] on button "Dot" at bounding box center [370, 231] width 5 height 5
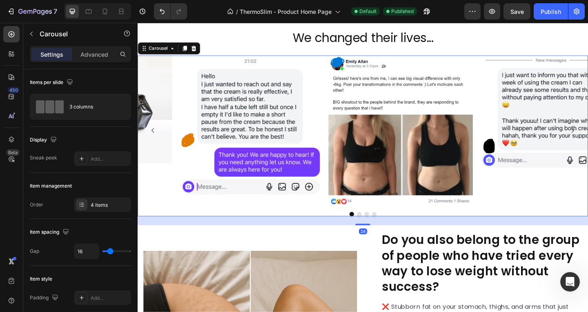
click at [376, 231] on button "Dot" at bounding box center [378, 231] width 5 height 5
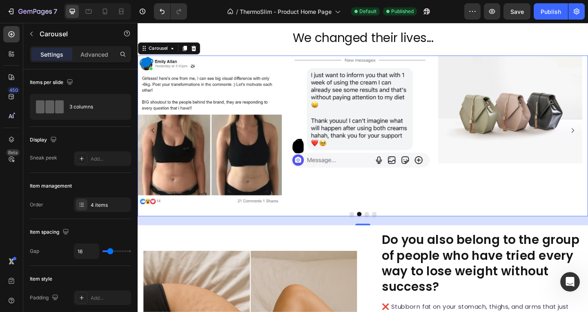
click at [384, 230] on button "Dot" at bounding box center [386, 231] width 5 height 5
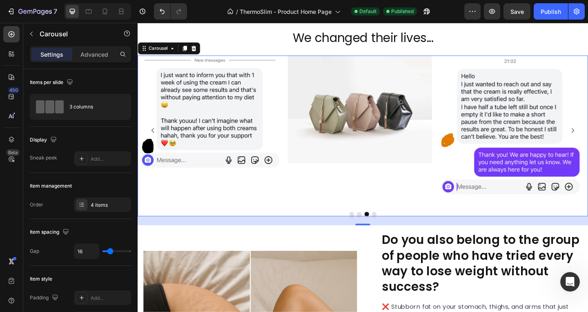
click at [376, 230] on button "Dot" at bounding box center [378, 231] width 5 height 5
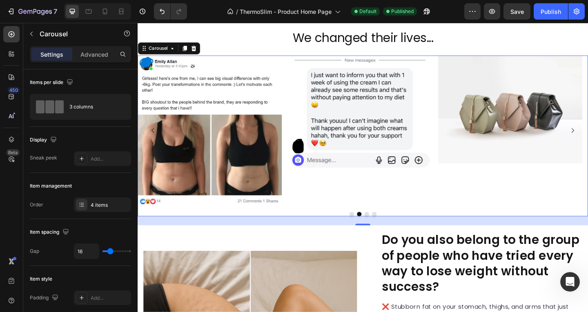
click at [368, 231] on button "Dot" at bounding box center [370, 231] width 5 height 5
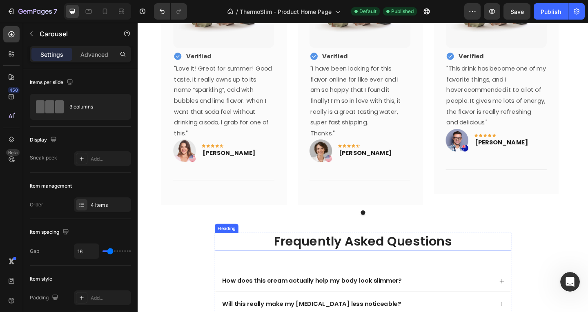
scroll to position [1778, 0]
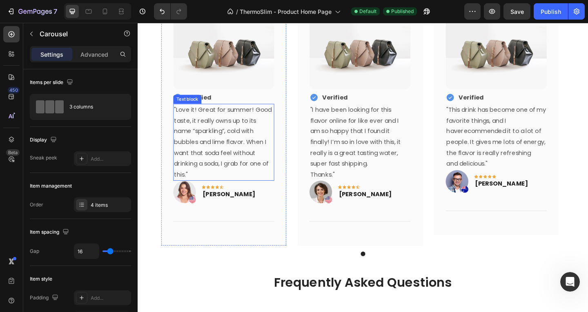
click at [242, 168] on p ""Love it! Great for summer! Good taste, it really owns up to its name “sparklin…" at bounding box center [231, 153] width 108 height 83
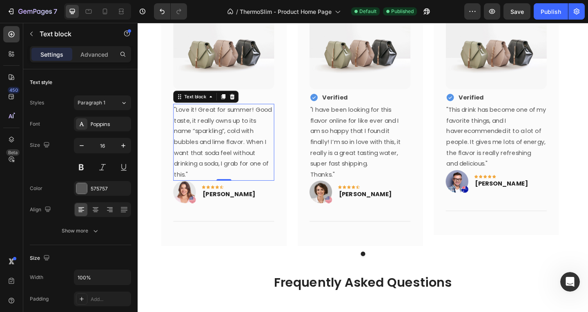
click at [242, 168] on p ""Love it! Great for summer! Good taste, it really owns up to its name “sparklin…" at bounding box center [231, 153] width 108 height 83
click at [230, 164] on p ""Love it! Great for summer! Good taste, it really owns up to its name “sparklin…" at bounding box center [231, 153] width 108 height 83
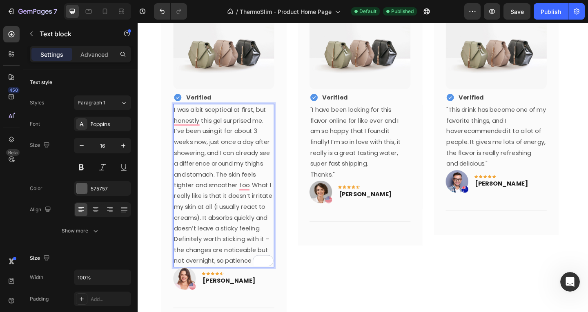
click at [256, 210] on p "I was a bit sceptical at first, but honestly this gel surprised me. I’ve been u…" at bounding box center [231, 200] width 108 height 176
click at [326, 270] on div "Image Icon Verified Text Block Row "I have been looking for this flavor online …" at bounding box center [380, 180] width 136 height 360
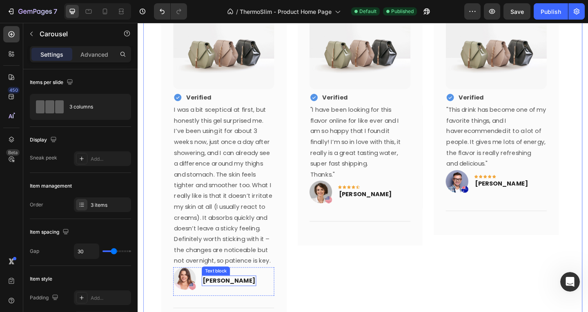
click at [241, 304] on p "Rita Carroll" at bounding box center [237, 304] width 58 height 10
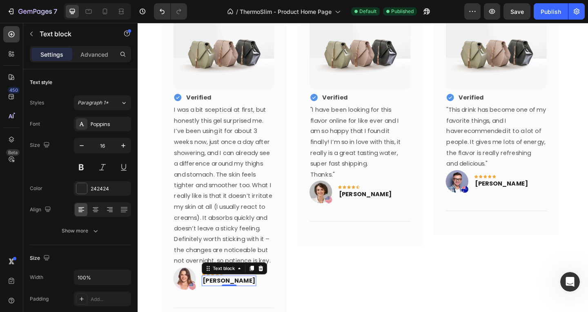
click at [241, 304] on p "Rita Carroll" at bounding box center [237, 304] width 58 height 10
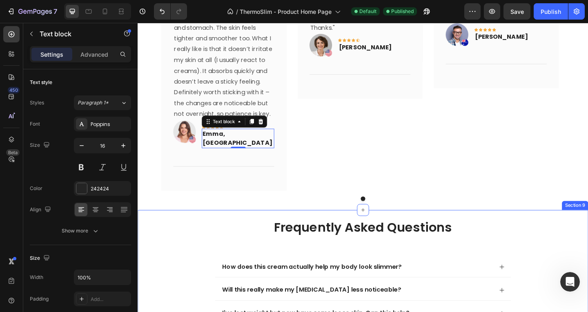
scroll to position [1885, 0]
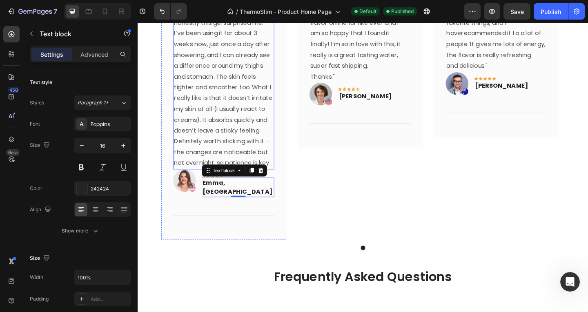
click at [275, 153] on p "I was a bit sceptical at first, but honestly this gel surprised me. I’ve been u…" at bounding box center [231, 93] width 108 height 176
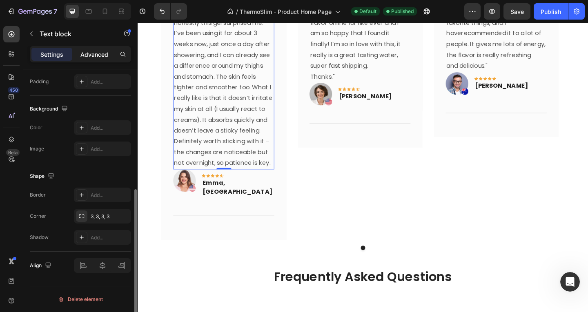
click at [85, 52] on p "Advanced" at bounding box center [94, 54] width 28 height 9
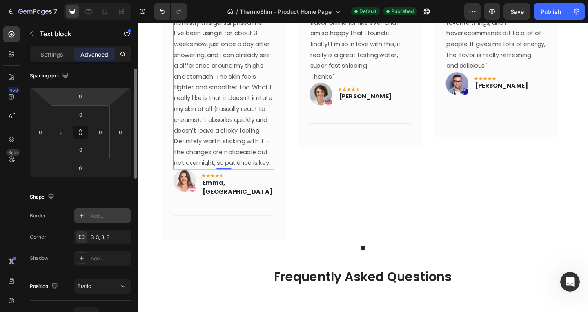
scroll to position [54, 0]
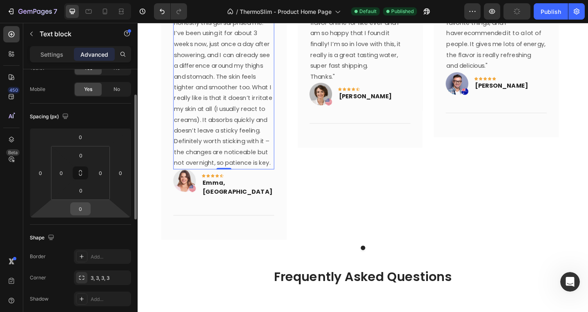
click at [80, 212] on input "0" at bounding box center [80, 209] width 16 height 12
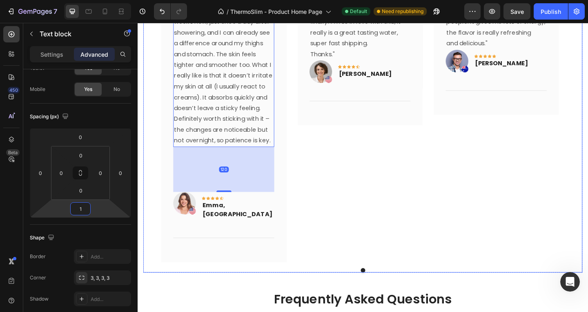
type input "12"
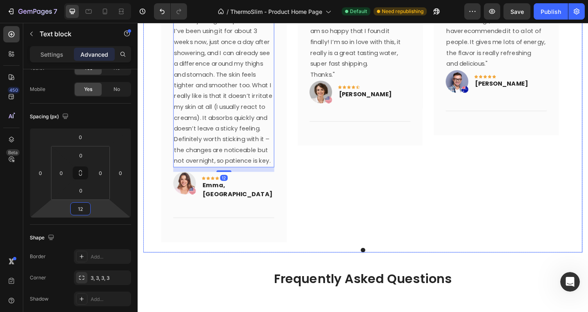
click at [349, 178] on div "Image Icon Verified Text Block Row "I have been looking for this flavor online …" at bounding box center [380, 76] width 136 height 371
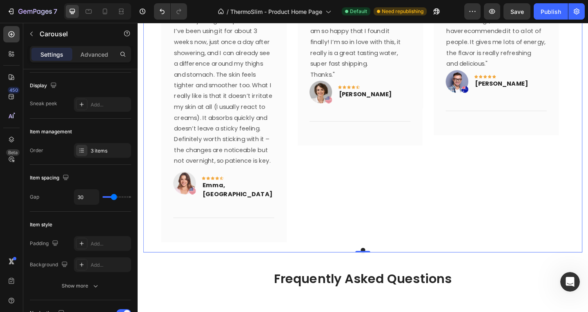
scroll to position [0, 0]
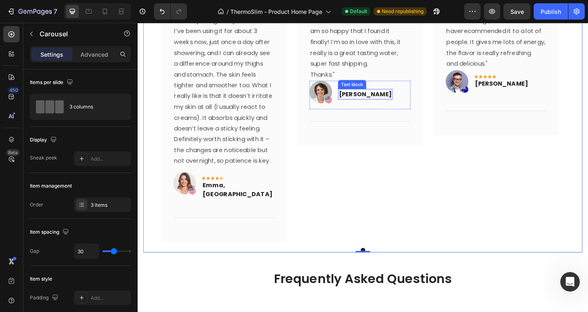
click at [374, 54] on p ""I have been looking for this flavor online for like ever and I am so happy tha…" at bounding box center [380, 38] width 108 height 71
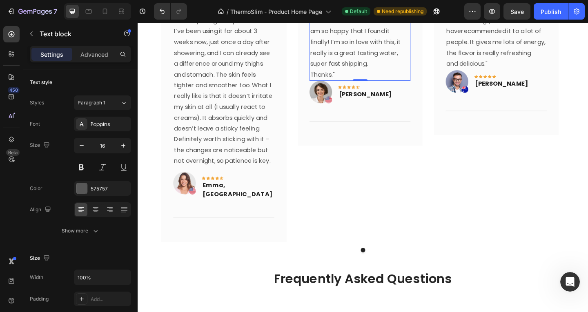
click at [374, 54] on p ""I have been looking for this flavor online for like ever and I am so happy tha…" at bounding box center [380, 38] width 108 height 71
click at [368, 64] on p ""I have been looking for this flavor online for like ever and I am so happy tha…" at bounding box center [380, 38] width 108 height 71
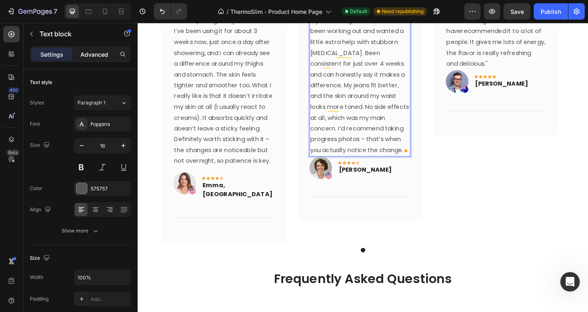
click at [80, 54] on div "Advanced" at bounding box center [94, 54] width 41 height 13
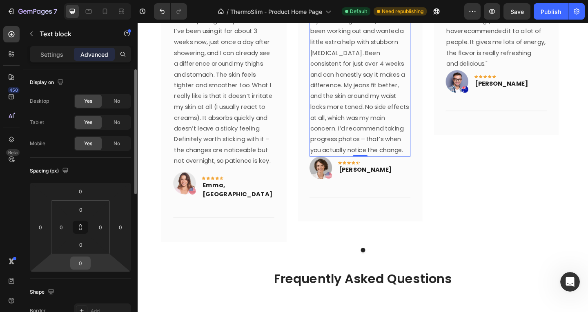
click at [80, 263] on input "0" at bounding box center [80, 263] width 16 height 12
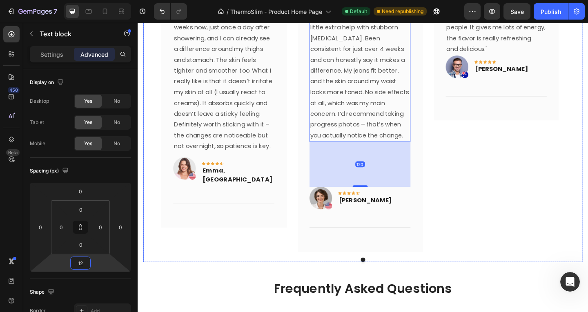
scroll to position [1887, 0]
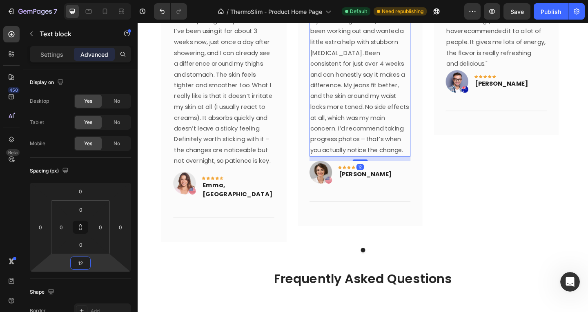
type input "12"
click at [413, 161] on p "I never thought I’d be the type to try something like this, but I’ve been worki…" at bounding box center [380, 85] width 108 height 165
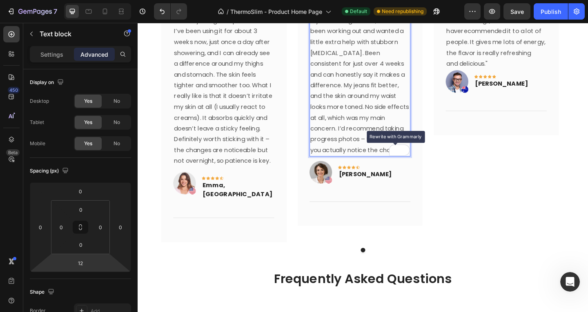
click at [414, 160] on div "Rewrite with Grammarly" at bounding box center [417, 160] width 9 height 9
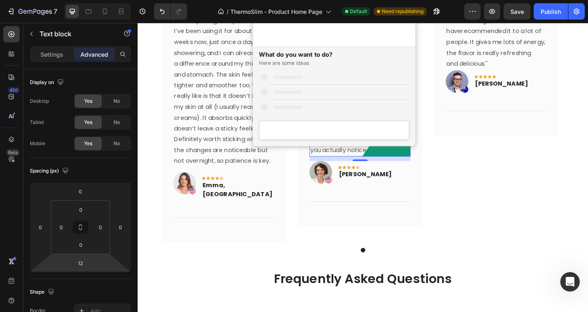
scroll to position [0, 0]
click at [518, 203] on div "Image Icon Verified Text Block Row "This drink has become one of my favorite th…" at bounding box center [528, 76] width 136 height 371
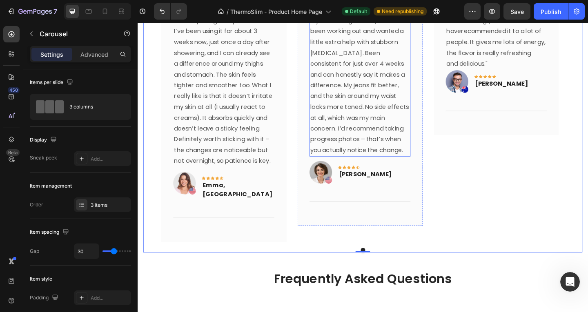
click at [386, 163] on p "I never thought I’d be the type to try something like this, but I’ve been worki…" at bounding box center [380, 85] width 108 height 165
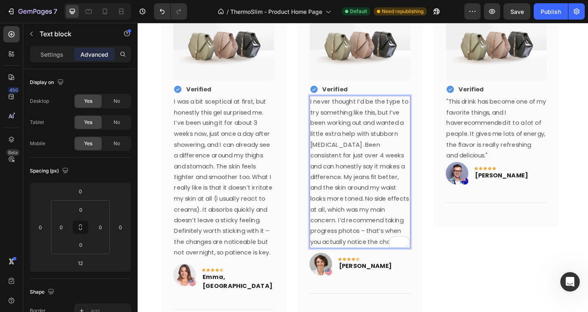
scroll to position [1797, 0]
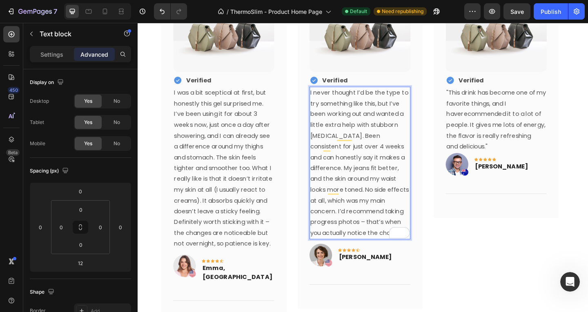
click at [406, 240] on p "I never thought I’d be the type to try something like this, but I’ve been worki…" at bounding box center [380, 175] width 108 height 165
click at [406, 252] on p "I never thought I’d be the type to try something like this, but I’ve been worki…" at bounding box center [380, 175] width 108 height 165
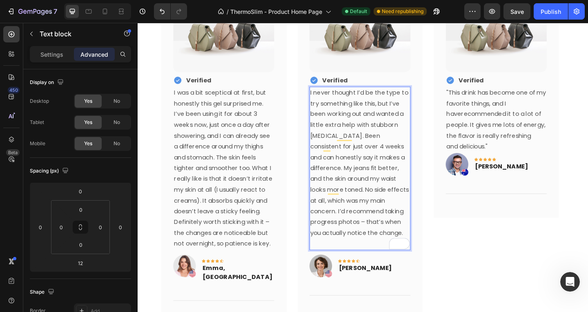
click at [478, 290] on div "Image Icon Verified Text Block Row "This drink has become one of my favorite th…" at bounding box center [528, 166] width 136 height 371
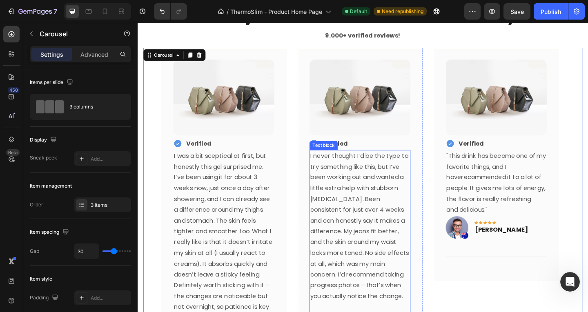
scroll to position [1756, 0]
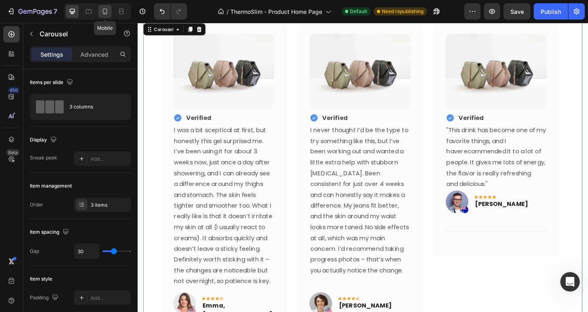
drag, startPoint x: 105, startPoint y: 13, endPoint x: 108, endPoint y: 67, distance: 54.4
click at [105, 12] on icon at bounding box center [105, 11] width 8 height 8
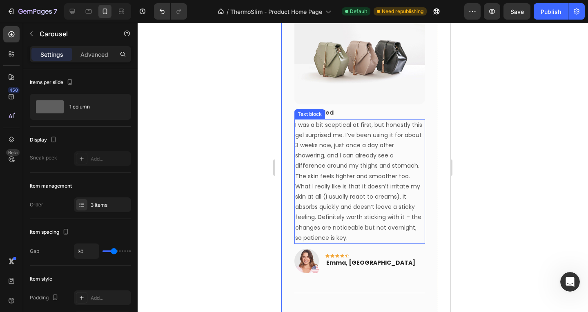
scroll to position [1940, 0]
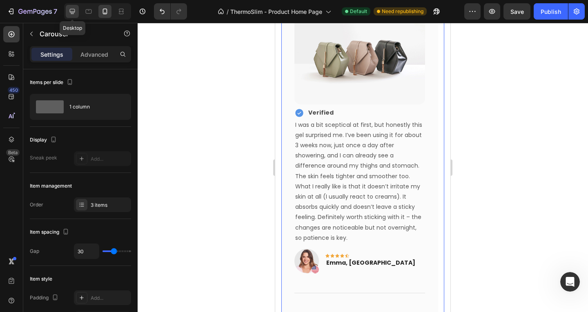
click at [74, 8] on icon at bounding box center [72, 11] width 8 height 8
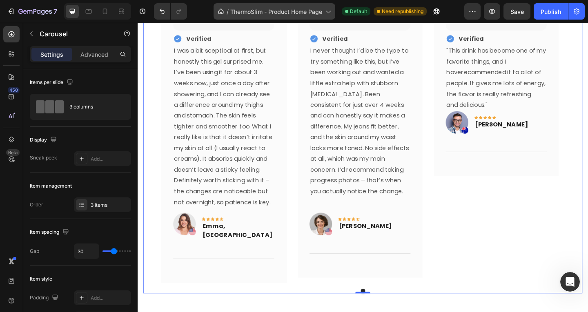
scroll to position [1898, 0]
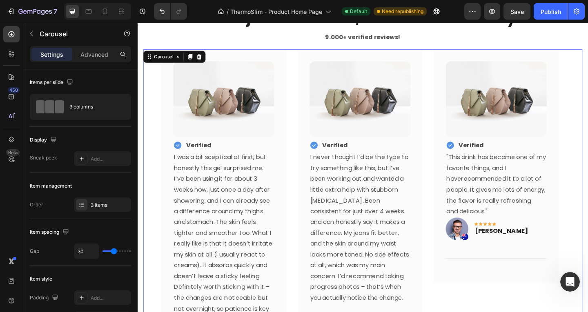
scroll to position [1, 0]
click at [515, 215] on p ""This drink has become one of my favorite things, and I haverecommended it to a…" at bounding box center [528, 198] width 108 height 71
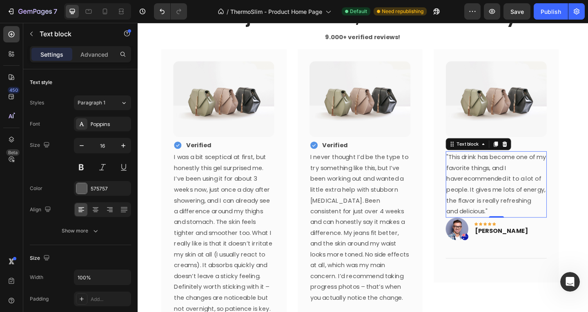
click at [515, 215] on p ""This drink has become one of my favorite things, and I haverecommended it to a…" at bounding box center [528, 198] width 108 height 71
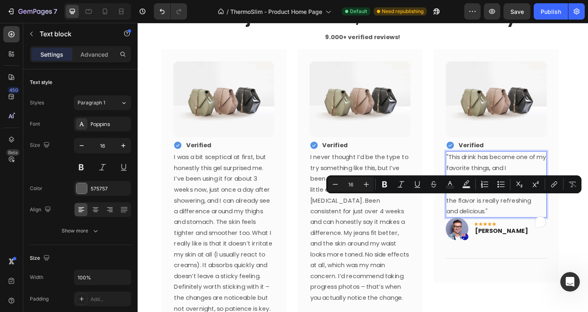
click at [504, 219] on p ""This drink has become one of my favorite things, and I haverecommended it to a…" at bounding box center [528, 198] width 108 height 71
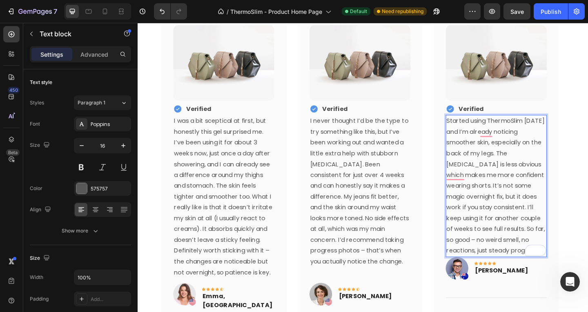
scroll to position [1934, 0]
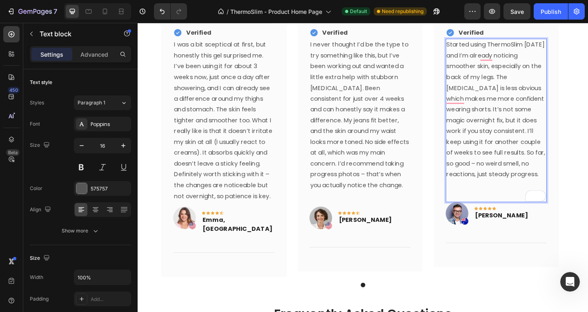
click at [102, 61] on div "Settings Advanced" at bounding box center [80, 54] width 101 height 16
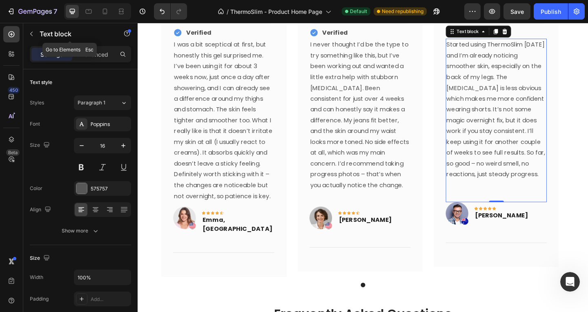
click at [99, 45] on div "Text block" at bounding box center [69, 34] width 93 height 23
click at [102, 55] on p "Advanced" at bounding box center [94, 54] width 28 height 9
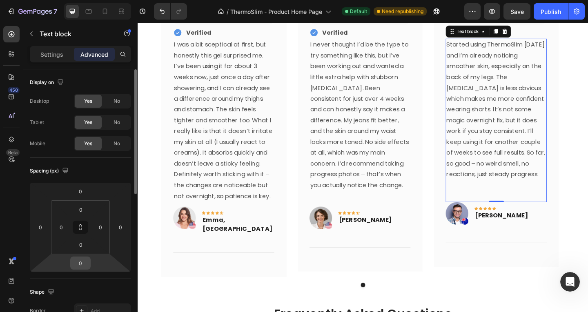
click at [77, 265] on input "0" at bounding box center [80, 263] width 16 height 12
type input "12"
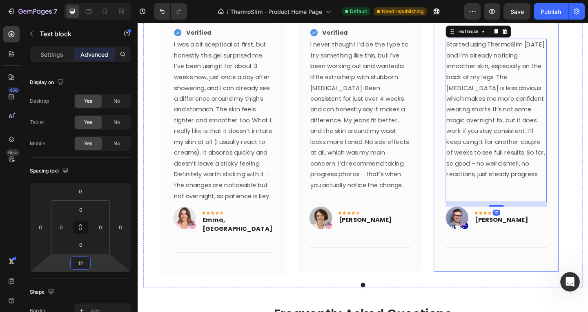
click at [468, 282] on div "Image Icon Verified Text Block Row Started using ThermoSlim [DATE] and I’m alre…" at bounding box center [528, 111] width 136 height 365
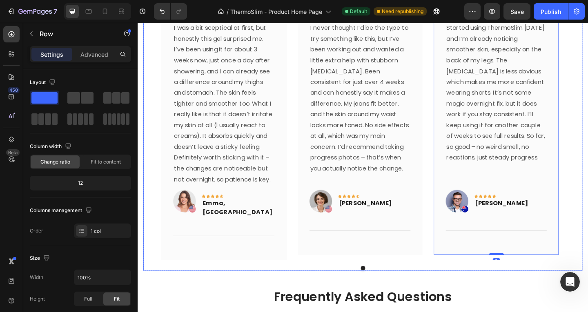
scroll to position [1975, 0]
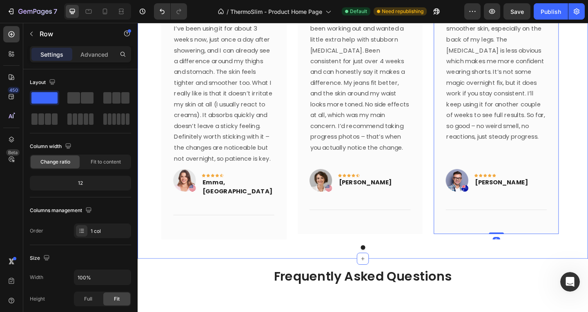
click at [340, 270] on div "Don't just believe us, see what others say! Heading 9.000+ verified reviews! Te…" at bounding box center [383, 56] width 490 height 447
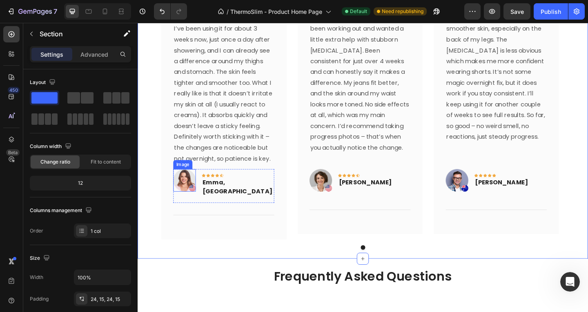
click at [186, 193] on img at bounding box center [188, 194] width 25 height 25
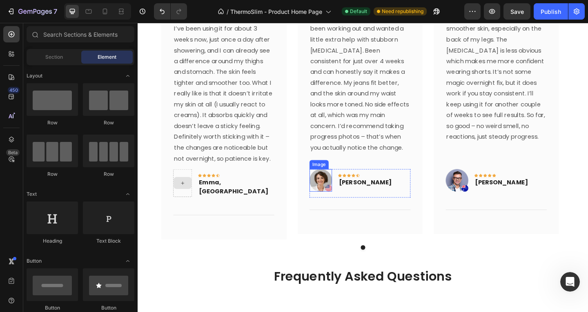
click at [336, 201] on img at bounding box center [337, 194] width 25 height 25
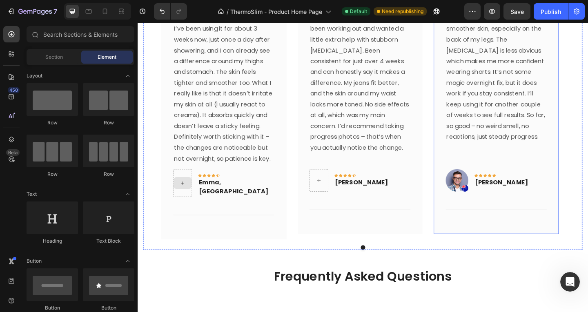
click at [476, 196] on img at bounding box center [485, 194] width 25 height 25
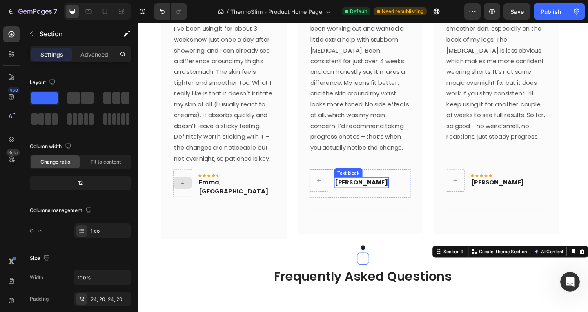
click at [378, 198] on p "[PERSON_NAME]" at bounding box center [381, 197] width 58 height 10
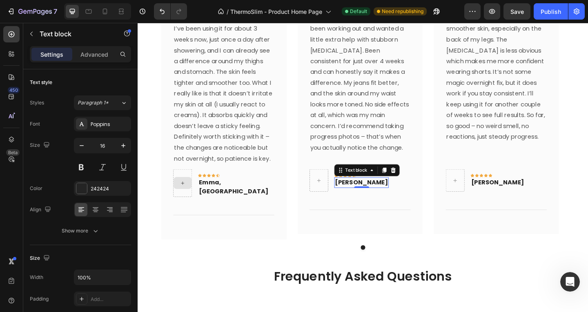
click at [422, 210] on div "Icon Icon Icon Icon Icon Row [PERSON_NAME] Text block 0 Row" at bounding box center [380, 197] width 110 height 31
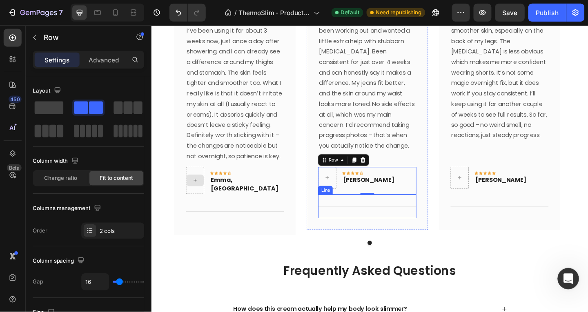
scroll to position [1, 0]
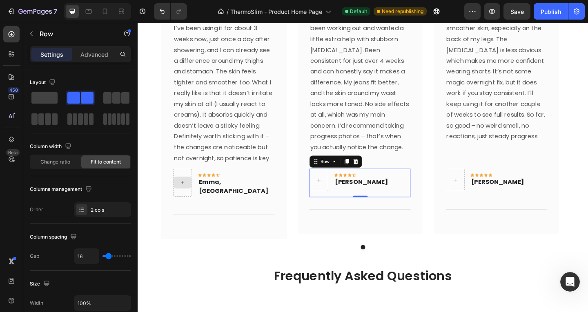
click at [346, 201] on div "Icon Icon Icon Icon Icon Row [PERSON_NAME] Text block Row 0" at bounding box center [380, 197] width 110 height 31
click at [236, 198] on p "Emma, [GEOGRAPHIC_DATA]" at bounding box center [244, 202] width 81 height 20
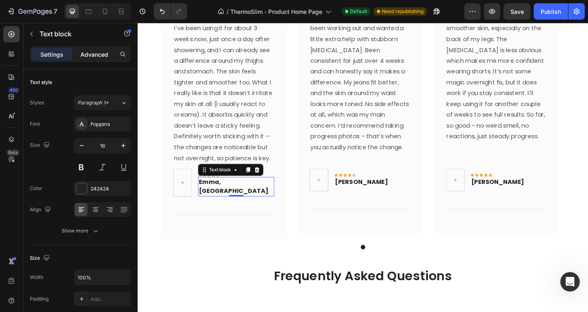
click at [86, 53] on p "Advanced" at bounding box center [94, 54] width 28 height 9
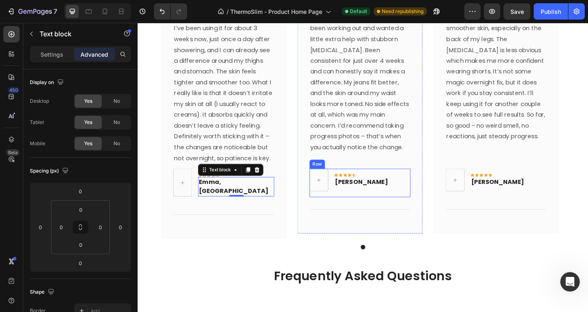
click at [397, 185] on div "Icon Icon Icon Icon Icon Row [PERSON_NAME] Text block Row" at bounding box center [380, 197] width 110 height 31
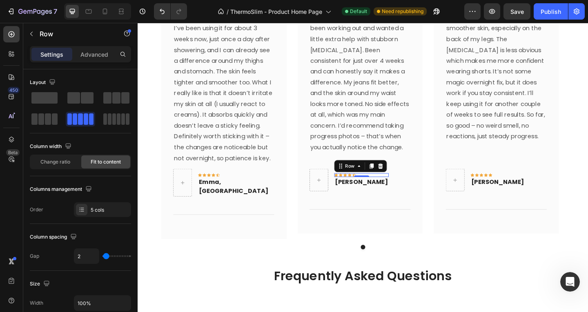
click at [386, 189] on div "Icon Icon Icon Icon Icon Row 0" at bounding box center [381, 189] width 59 height 4
click at [99, 54] on p "Advanced" at bounding box center [94, 54] width 28 height 9
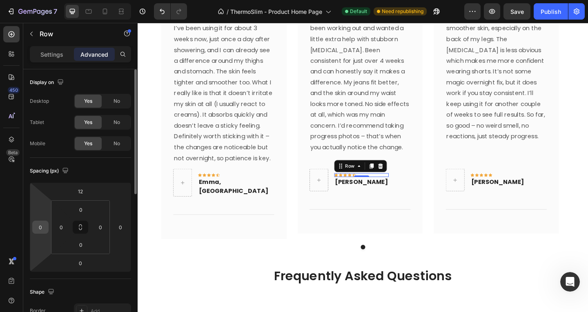
click at [47, 230] on div "0" at bounding box center [40, 227] width 16 height 13
click at [44, 229] on input "0" at bounding box center [40, 227] width 12 height 12
type input "2"
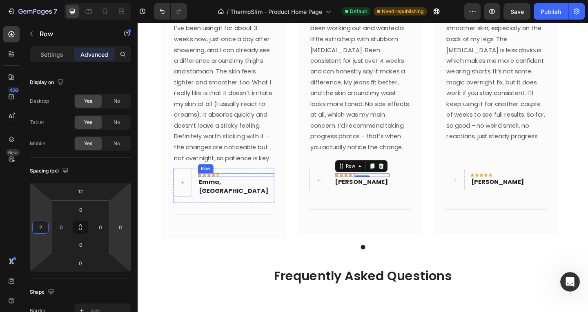
click at [238, 188] on div "Icon Icon Icon Icon Icon Row" at bounding box center [244, 189] width 83 height 4
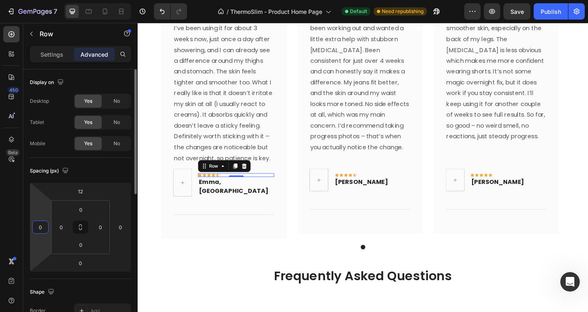
click at [44, 228] on input "0" at bounding box center [40, 227] width 12 height 12
type input "2"
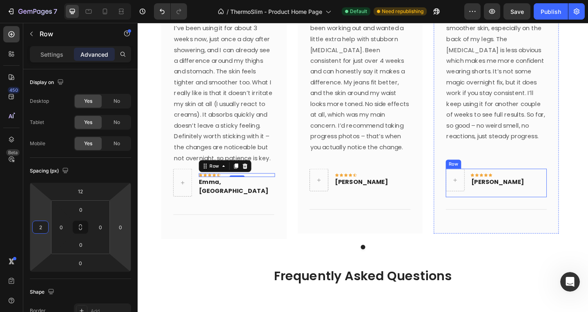
click at [528, 187] on div "Icon Icon Icon Icon Icon Row" at bounding box center [529, 189] width 59 height 4
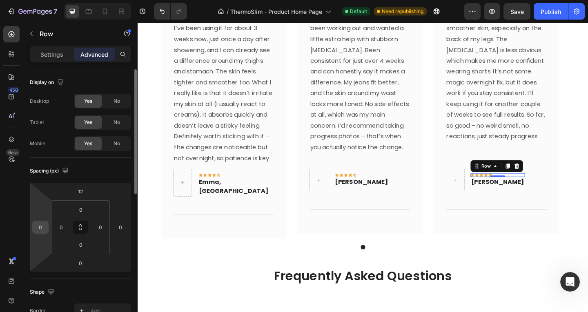
click at [40, 226] on input "0" at bounding box center [40, 227] width 12 height 12
type input "3"
type input "4"
type input "3"
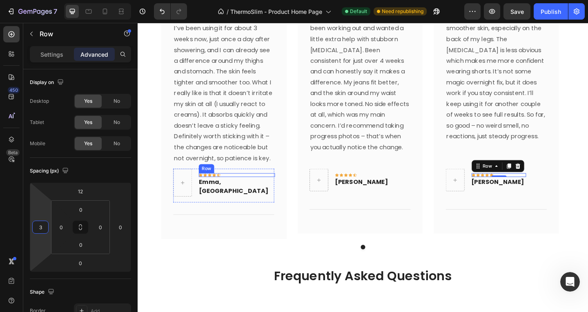
click at [248, 187] on div "Icon Icon Icon Icon Icon Row" at bounding box center [245, 189] width 83 height 4
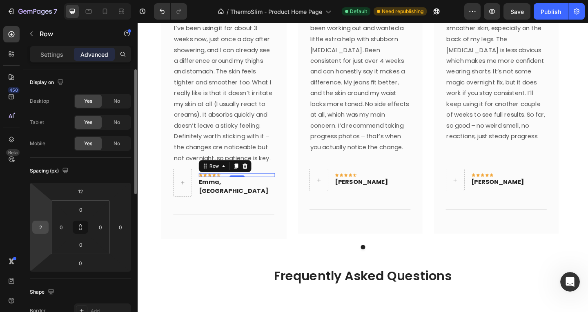
click at [41, 229] on input "2" at bounding box center [40, 227] width 12 height 12
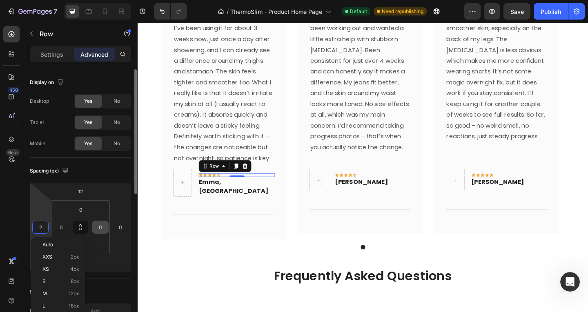
type input "3"
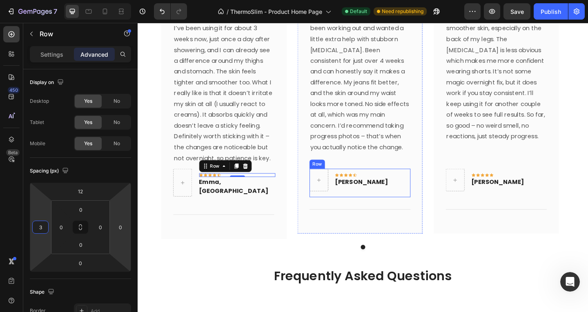
click at [395, 187] on div "Icon Icon Icon Icon Icon Row" at bounding box center [381, 189] width 59 height 4
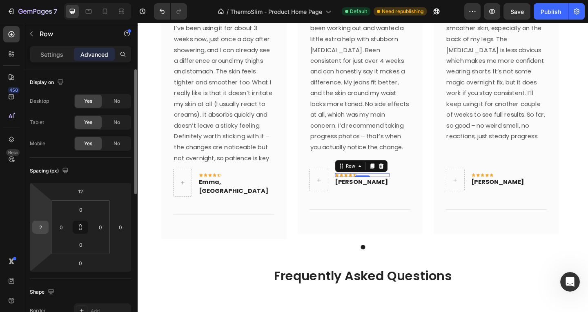
click at [42, 231] on input "2" at bounding box center [40, 227] width 12 height 12
type input "3"
click at [109, 9] on div at bounding box center [104, 11] width 13 height 13
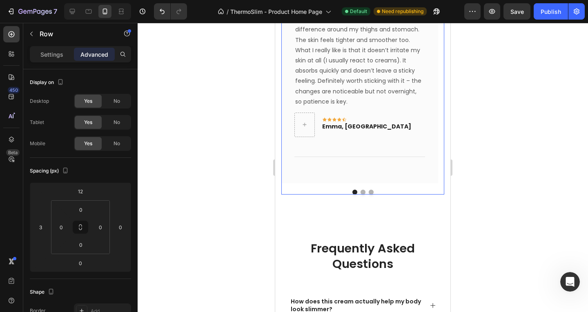
scroll to position [2010, 0]
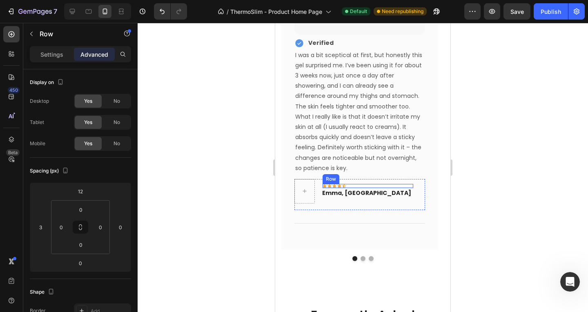
click at [349, 187] on div "Icon Icon Icon Icon Icon Row" at bounding box center [368, 186] width 91 height 4
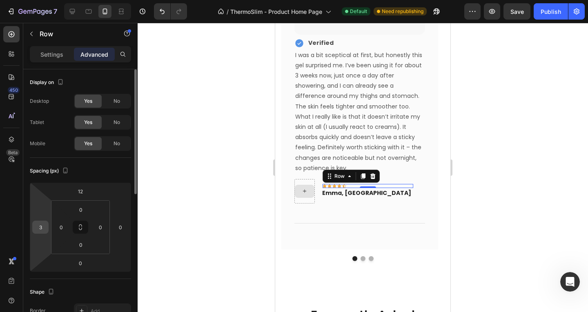
click at [40, 228] on input "3" at bounding box center [40, 227] width 12 height 12
type input "0"
click at [566, 138] on div at bounding box center [363, 168] width 451 height 290
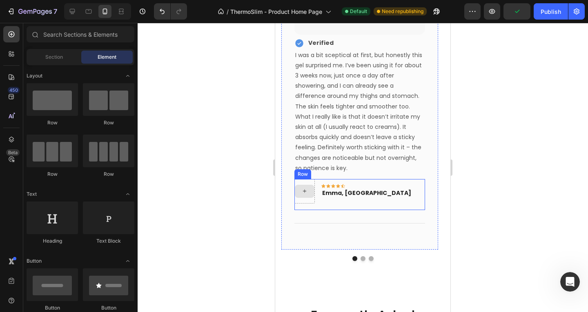
click at [357, 185] on div "Icon Icon Icon Icon Icon Row" at bounding box center [366, 186] width 91 height 4
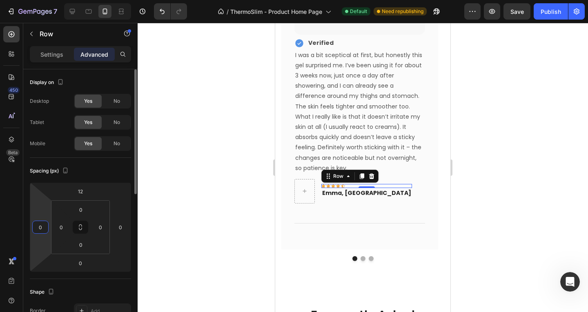
click at [40, 227] on input "0" at bounding box center [40, 227] width 12 height 12
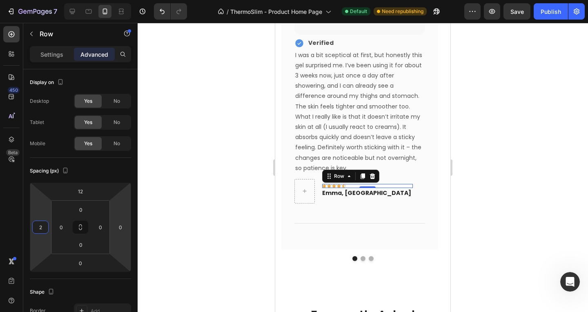
type input "2"
click at [521, 190] on div at bounding box center [363, 168] width 451 height 290
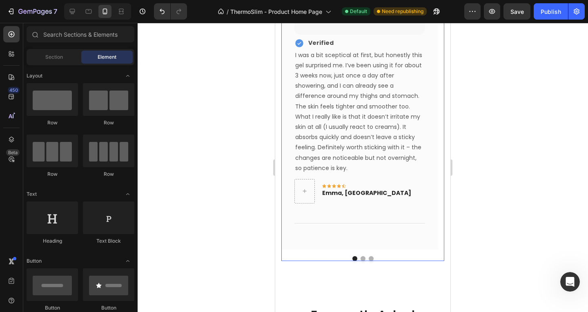
click at [356, 256] on div "Image Icon Verified Text Block Row I was a bit sceptical at first, but honestly…" at bounding box center [362, 93] width 163 height 338
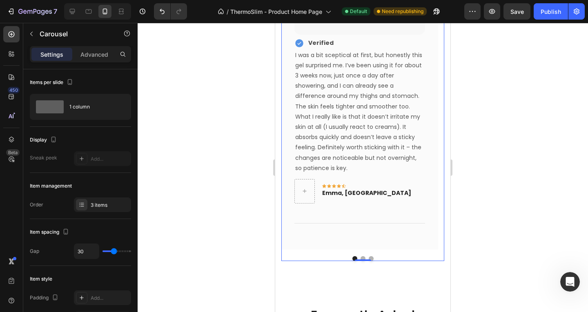
click at [361, 259] on div "0" at bounding box center [363, 261] width 8 height 7
click at [360, 258] on div "0" at bounding box center [363, 261] width 8 height 7
click at [362, 257] on div at bounding box center [362, 259] width 163 height 5
click at [361, 257] on div at bounding box center [362, 259] width 163 height 5
click at [361, 257] on button "Dot" at bounding box center [363, 259] width 5 height 5
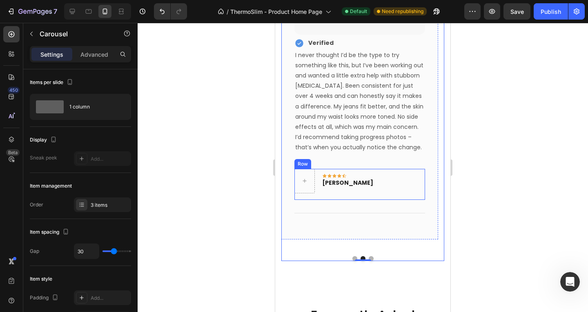
click at [360, 177] on div "Icon Icon Icon Icon Icon Row" at bounding box center [349, 176] width 53 height 4
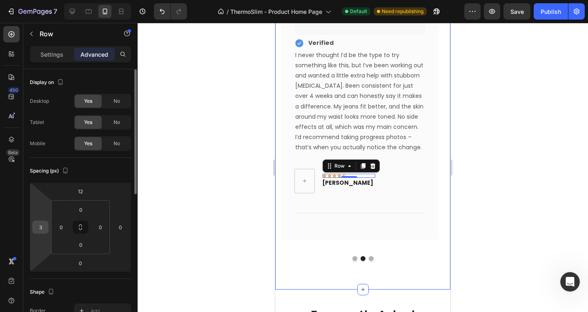
click at [41, 225] on input "3" at bounding box center [40, 227] width 12 height 12
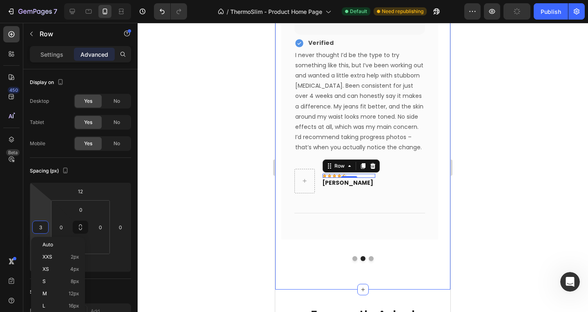
type input "2"
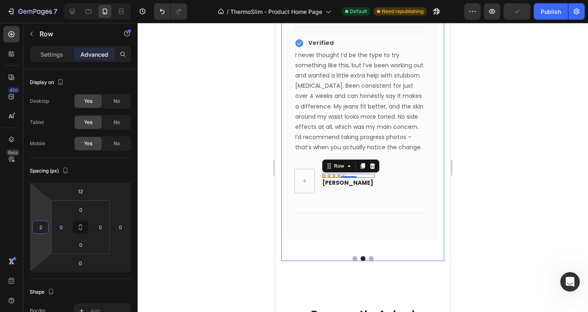
click at [369, 257] on button "Dot" at bounding box center [371, 259] width 5 height 5
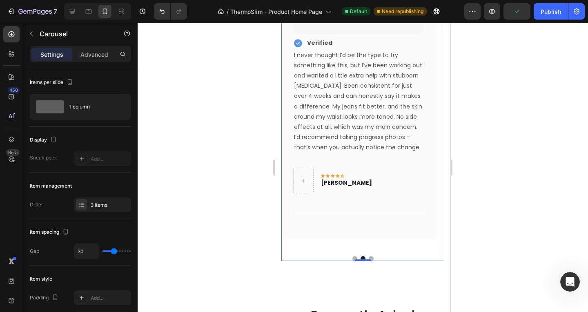
click at [369, 259] on button "Dot" at bounding box center [371, 259] width 5 height 5
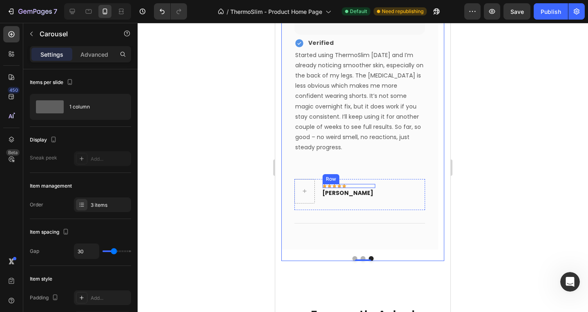
click at [367, 185] on div "Icon Icon Icon Icon Icon Row" at bounding box center [349, 186] width 53 height 4
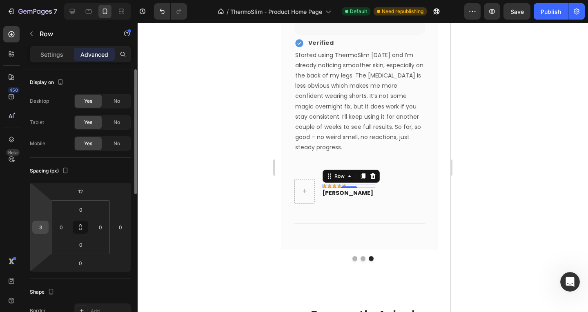
click at [37, 231] on input "3" at bounding box center [40, 227] width 12 height 12
click at [73, 15] on icon at bounding box center [72, 11] width 8 height 8
type input "3"
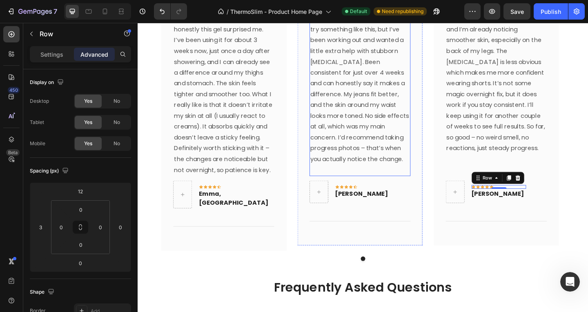
scroll to position [1906, 0]
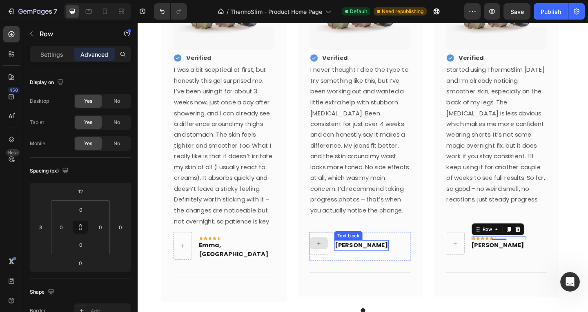
click at [387, 266] on p "[PERSON_NAME]" at bounding box center [381, 266] width 58 height 10
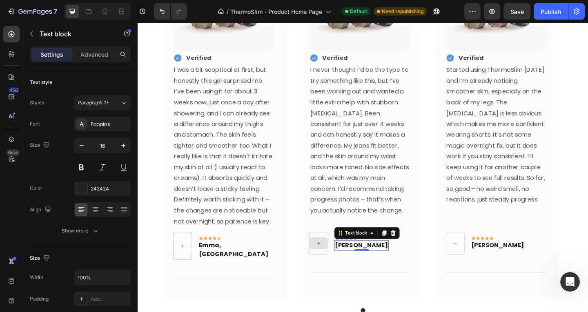
click at [387, 266] on p "[PERSON_NAME]" at bounding box center [381, 266] width 58 height 10
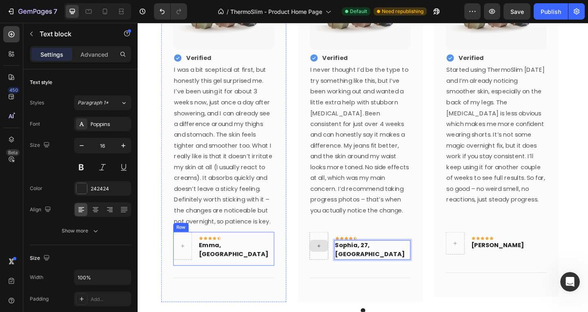
click at [233, 267] on p "Emma, [GEOGRAPHIC_DATA]" at bounding box center [244, 271] width 81 height 20
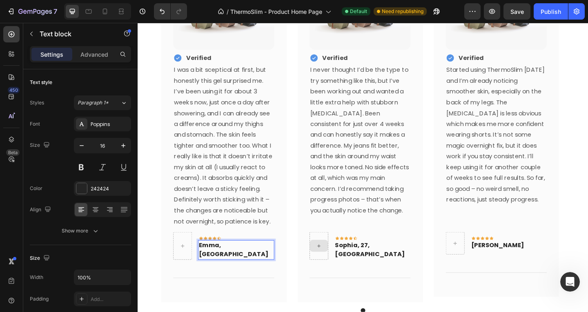
click at [229, 265] on p "Emma, [GEOGRAPHIC_DATA]" at bounding box center [244, 271] width 81 height 20
click at [525, 266] on p "[PERSON_NAME]" at bounding box center [530, 266] width 58 height 10
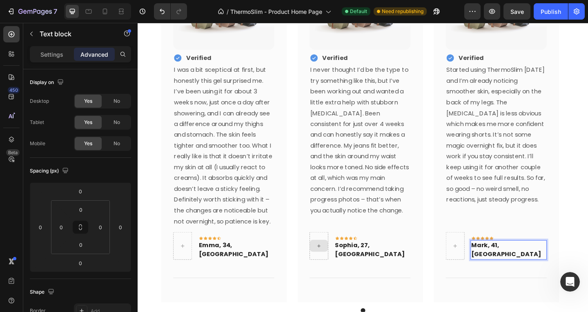
drag, startPoint x: 518, startPoint y: 266, endPoint x: 503, endPoint y: 265, distance: 14.8
drag, startPoint x: 501, startPoint y: 265, endPoint x: 517, endPoint y: 262, distance: 16.2
click at [517, 262] on p "Mark, 41, [GEOGRAPHIC_DATA]" at bounding box center [541, 271] width 81 height 20
click at [551, 264] on p "Lu, 41, [GEOGRAPHIC_DATA]" at bounding box center [541, 271] width 81 height 20
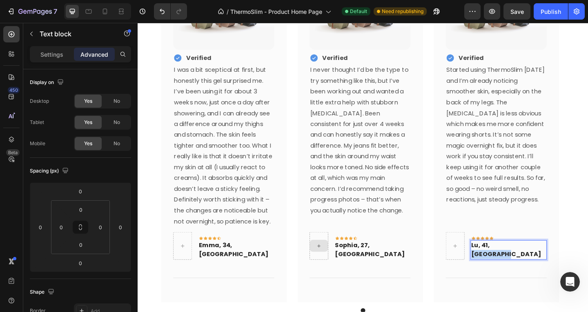
click at [528, 266] on p "Lu, 41, [GEOGRAPHIC_DATA]" at bounding box center [541, 271] width 81 height 20
click at [525, 265] on p "Lu, 41, [GEOGRAPHIC_DATA]" at bounding box center [541, 271] width 81 height 20
click at [516, 266] on p "Lu, 41, [GEOGRAPHIC_DATA]" at bounding box center [541, 271] width 81 height 20
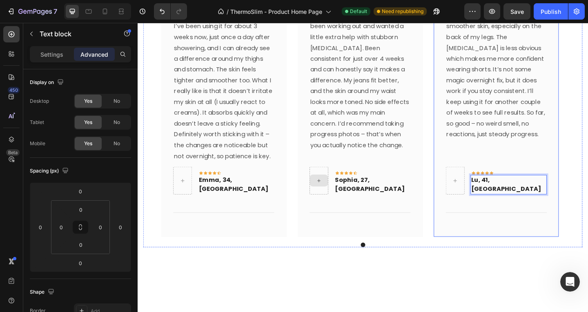
scroll to position [1988, 0]
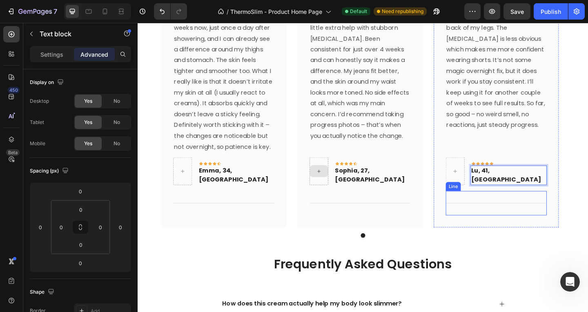
click at [577, 219] on div "Title Line" at bounding box center [528, 219] width 110 height 27
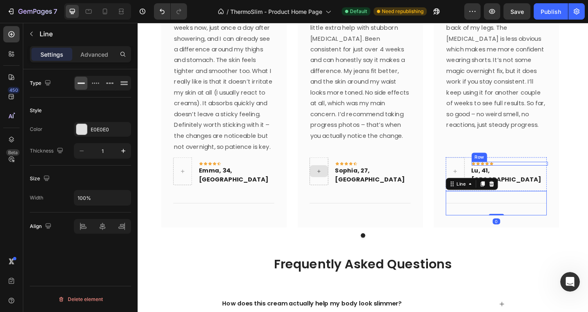
click at [548, 184] on p "Lu, 41, [GEOGRAPHIC_DATA]" at bounding box center [541, 189] width 81 height 20
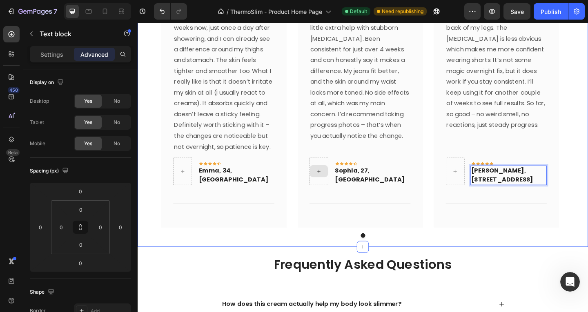
click at [549, 260] on div "Don't just believe us, see what others say! Heading 9.000+ verified reviews! Te…" at bounding box center [383, 42] width 490 height 447
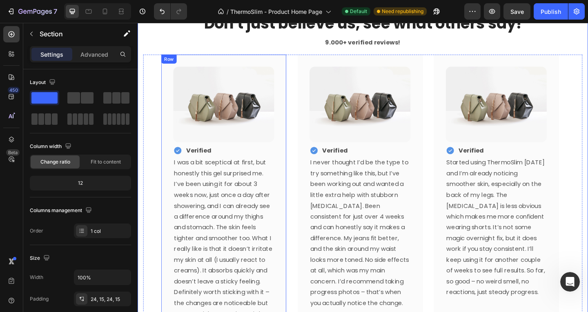
scroll to position [1784, 0]
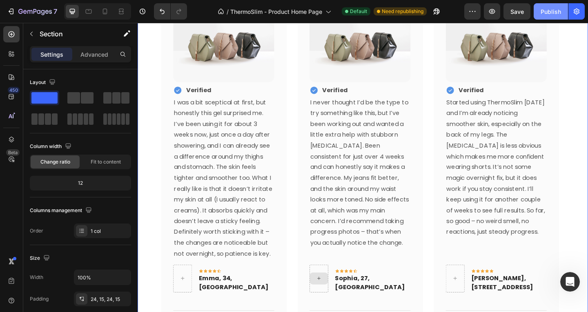
click at [543, 13] on div "Publish" at bounding box center [551, 11] width 20 height 9
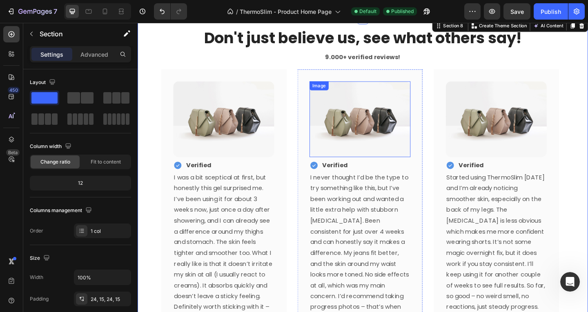
scroll to position [1579, 0]
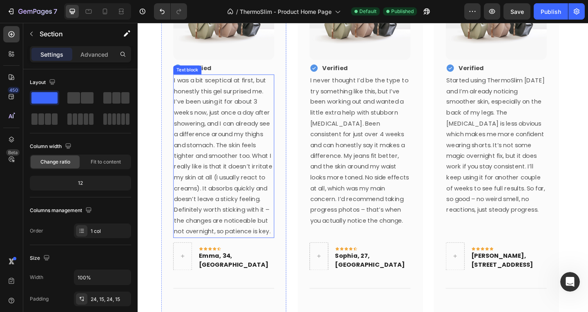
scroll to position [1865, 0]
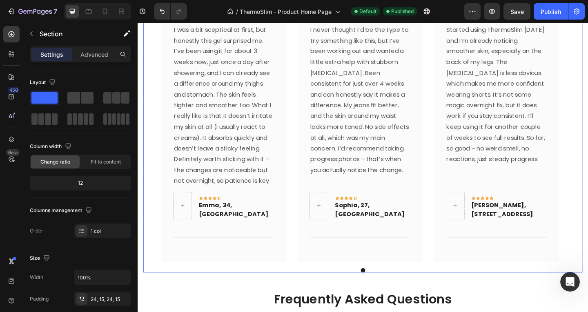
click at [191, 290] on div at bounding box center [383, 292] width 478 height 5
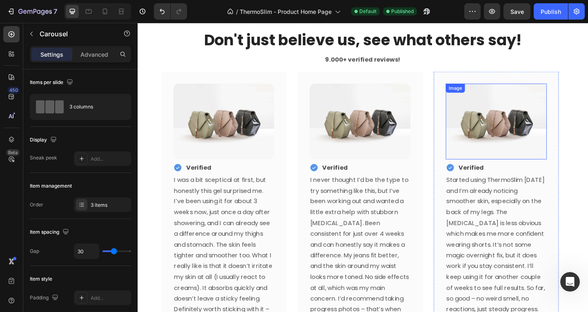
scroll to position [1661, 0]
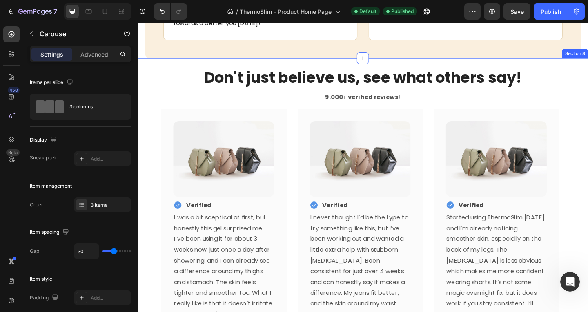
click at [588, 65] on div "Don't just believe us, see what others say! Heading 9.000+ verified reviews! Te…" at bounding box center [383, 284] width 490 height 447
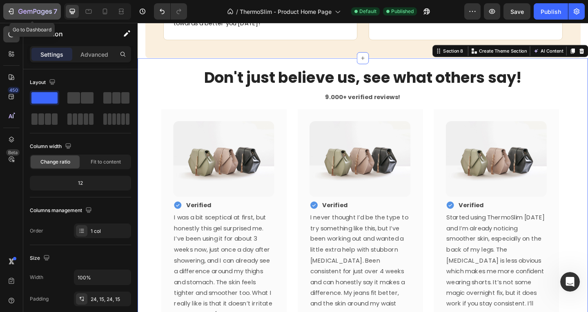
click at [7, 10] on icon "button" at bounding box center [11, 11] width 8 height 8
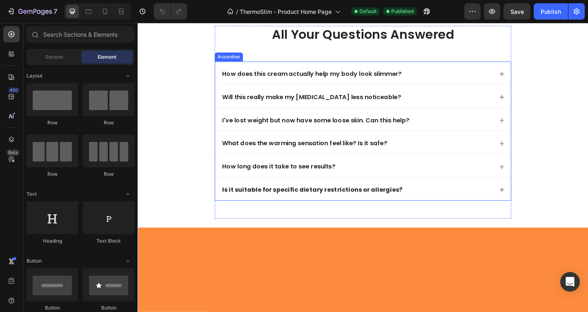
scroll to position [1507, 0]
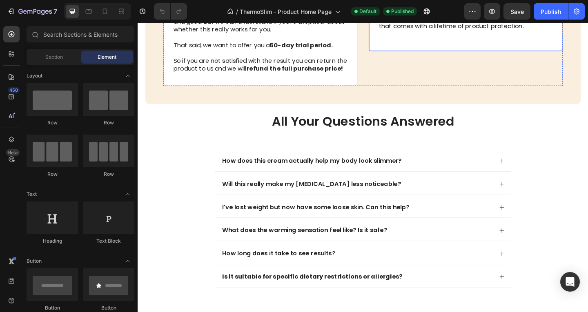
click at [499, 54] on div "Image Lifetime Warranty Text Block Row Unlock worry-free ownership with our "Li…" at bounding box center [494, 7] width 211 height 91
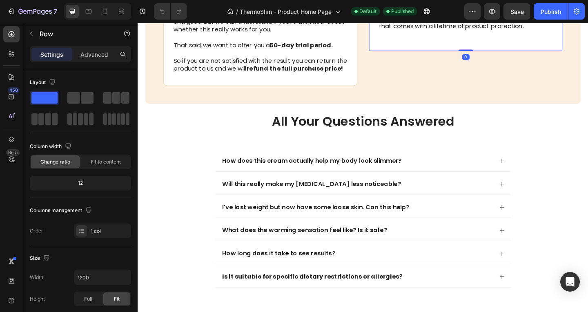
click at [499, 54] on div "Image Lifetime Warranty Text Block Row Unlock worry-free ownership with our "Li…" at bounding box center [494, 7] width 211 height 91
click at [575, 31] on p "Unlock worry-free ownership with our "Lifetime Warranty" - a testament to the l…" at bounding box center [494, 14] width 189 height 34
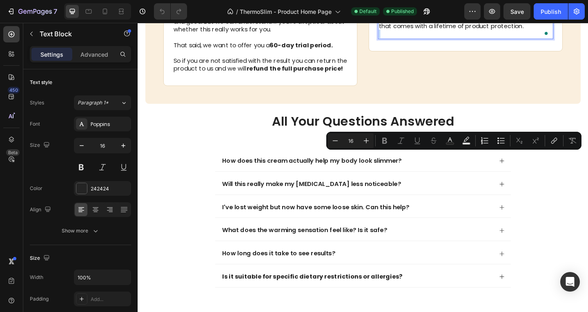
click at [573, 31] on p "Unlock worry-free ownership with our "Lifetime Warranty" - a testament to the l…" at bounding box center [494, 14] width 189 height 34
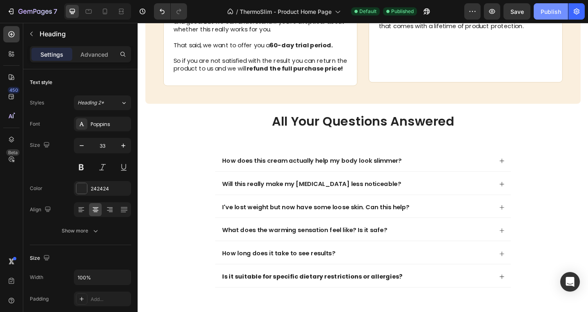
click at [554, 15] on div "Publish" at bounding box center [551, 11] width 20 height 9
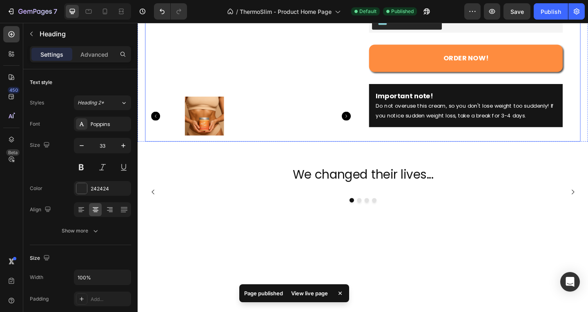
scroll to position [323, 0]
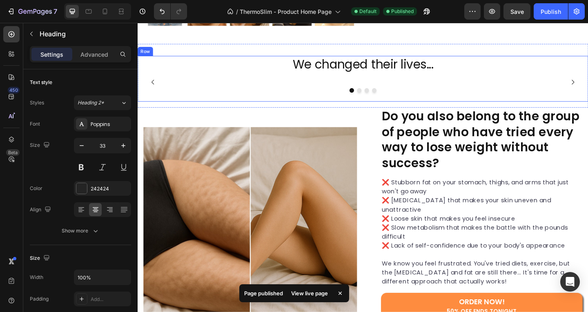
click at [393, 99] on button "Dot" at bounding box center [395, 96] width 5 height 5
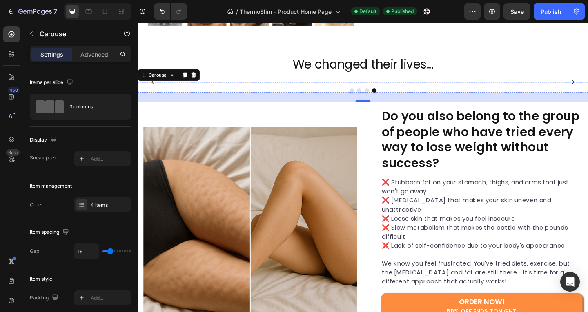
click at [249, 87] on img at bounding box center [216, 87] width 157 height 0
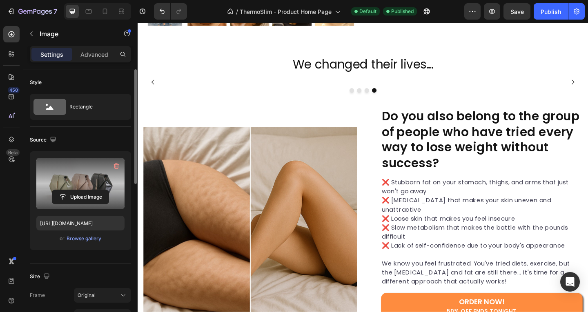
click at [67, 185] on label at bounding box center [80, 183] width 88 height 51
click at [67, 190] on input "file" at bounding box center [80, 197] width 56 height 14
click at [94, 189] on label at bounding box center [80, 183] width 88 height 51
click at [94, 190] on input "file" at bounding box center [80, 197] width 56 height 14
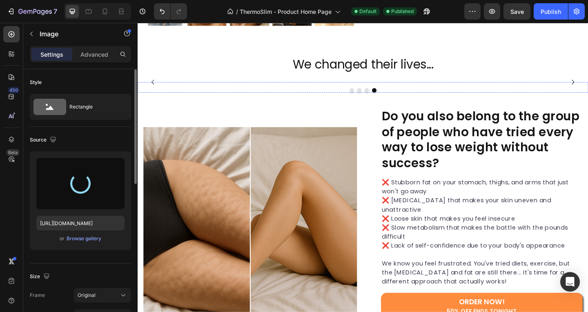
type input "https://cdn.shopify.com/s/files/1/0758/2053/1934/files/gempages_581359953734796…"
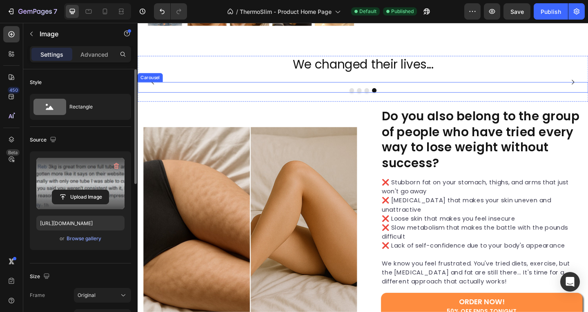
click at [376, 99] on button "Dot" at bounding box center [378, 96] width 5 height 5
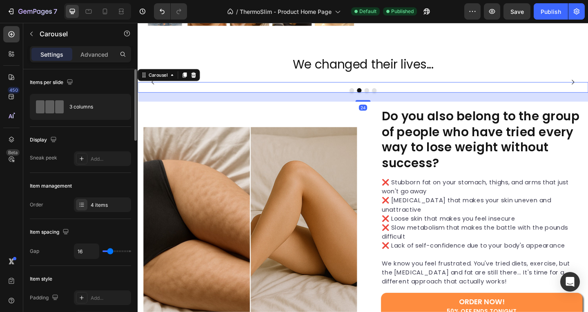
click at [384, 99] on button "Dot" at bounding box center [386, 96] width 5 height 5
click at [365, 99] on div at bounding box center [383, 96] width 490 height 5
click at [368, 99] on button "Dot" at bounding box center [370, 96] width 5 height 5
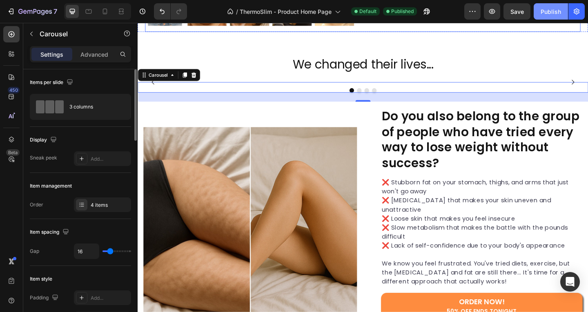
click at [544, 17] on button "Publish" at bounding box center [551, 11] width 34 height 16
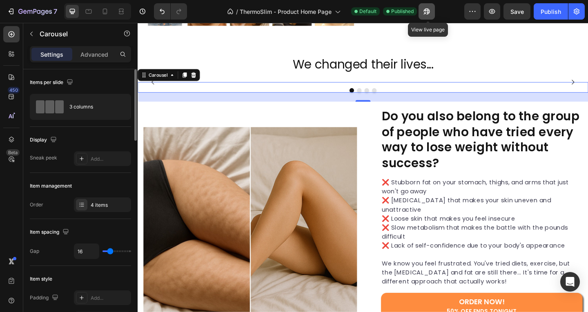
click at [426, 12] on icon "button" at bounding box center [425, 13] width 2 height 2
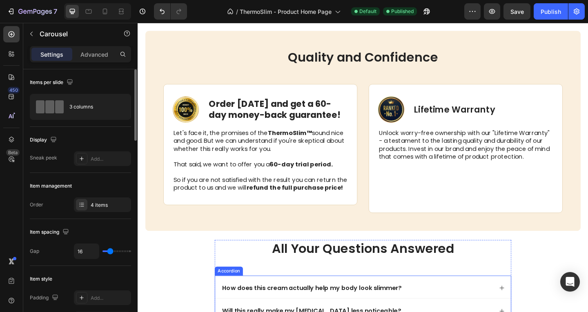
scroll to position [1834, 0]
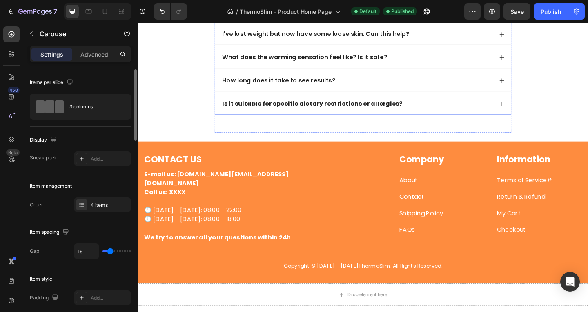
click at [358, 108] on strong "Is it suitable for specific dietary restrictions or allergies?" at bounding box center [328, 110] width 196 height 9
click at [357, 109] on strong "Is it suitable for specific dietary restrictions or allergies?" at bounding box center [328, 110] width 196 height 9
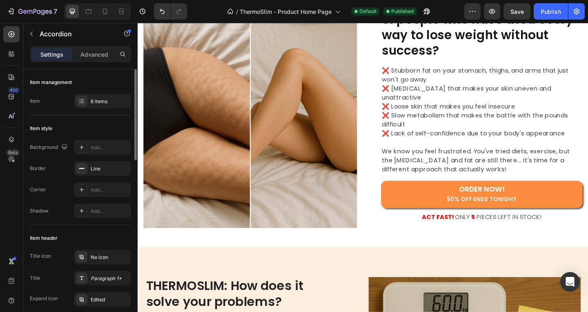
scroll to position [817, 0]
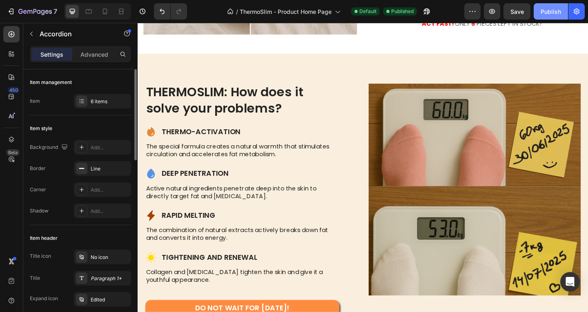
click at [544, 13] on div "Publish" at bounding box center [551, 11] width 20 height 9
click at [426, 8] on icon "button" at bounding box center [427, 11] width 8 height 8
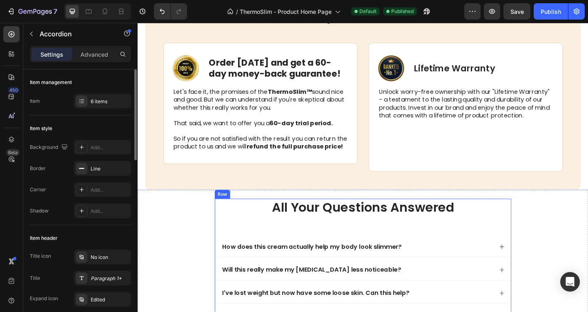
scroll to position [1916, 0]
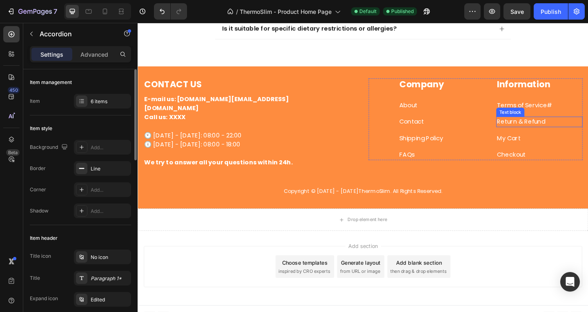
click at [563, 105] on div "Information Heading Terms of Service # Text block Return & Refund Text block My…" at bounding box center [575, 127] width 94 height 89
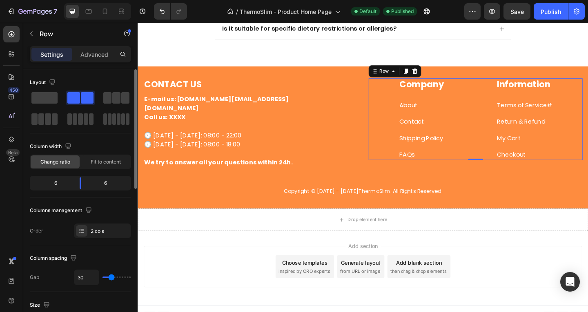
click at [554, 121] on div "Information Heading Terms of Service # Text block Return & Refund Text block My…" at bounding box center [575, 127] width 94 height 89
click at [560, 112] on p "Terms of Service #" at bounding box center [575, 113] width 92 height 10
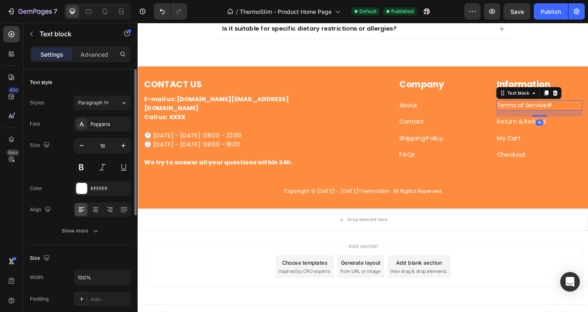
click at [560, 112] on p "Terms of Service #" at bounding box center [575, 113] width 92 height 10
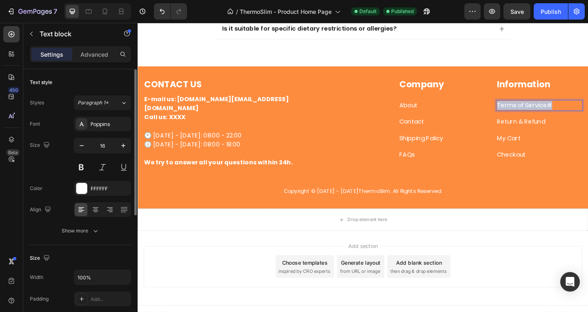
click at [560, 112] on p "Terms of Service #" at bounding box center [575, 113] width 92 height 10
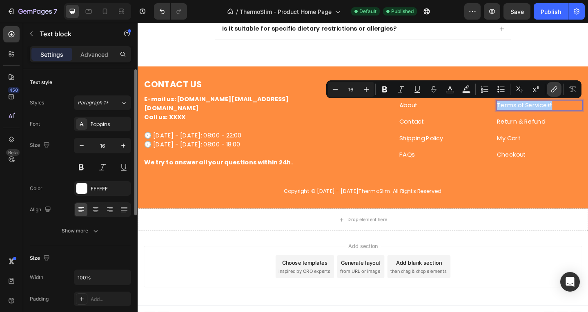
click at [554, 87] on icon "Editor contextual toolbar" at bounding box center [554, 89] width 8 height 8
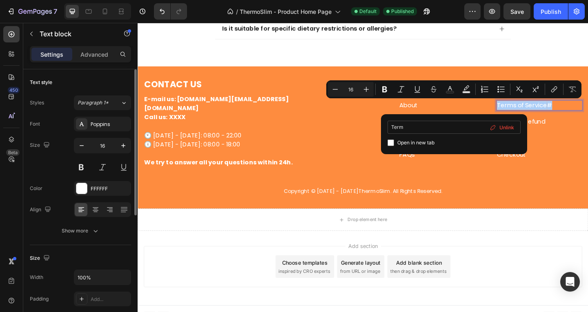
type input "Terms"
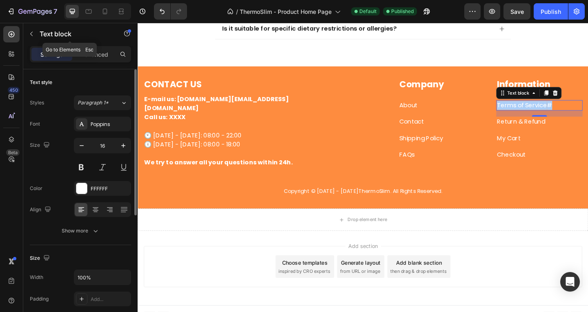
click at [31, 33] on icon "button" at bounding box center [31, 34] width 7 height 7
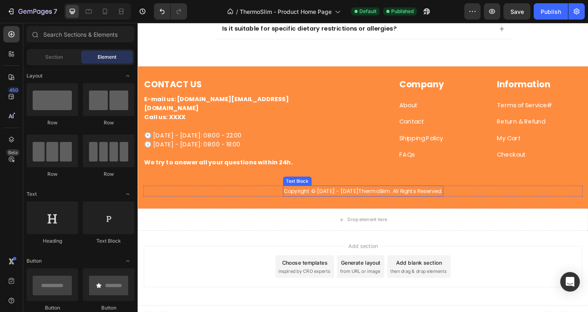
click at [343, 202] on span "Copyright © 2014 - 2025" at bounding box center [337, 206] width 81 height 8
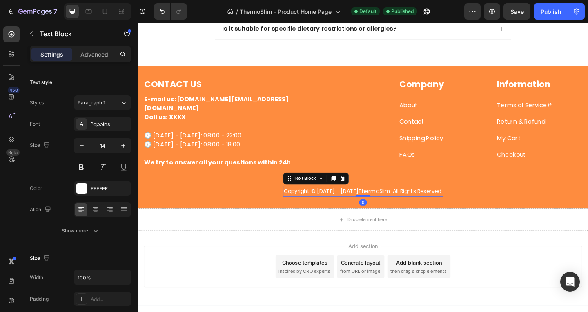
click at [343, 202] on span "Copyright © 2014 - 2025" at bounding box center [337, 206] width 81 height 8
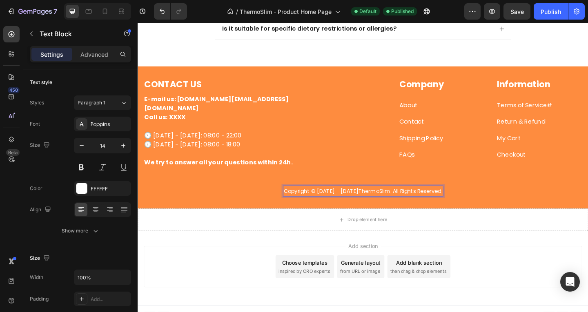
click at [347, 202] on span "Copyright © 2014 - 2025" at bounding box center [337, 206] width 81 height 8
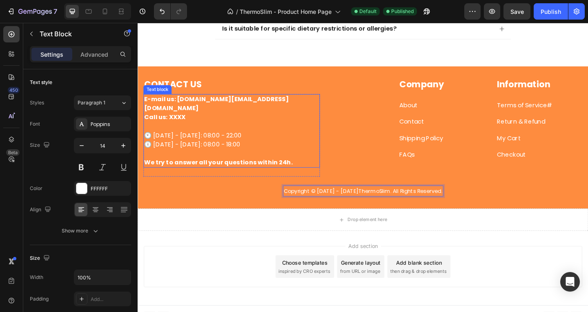
click at [208, 121] on p "Call us: XXXX" at bounding box center [240, 126] width 190 height 10
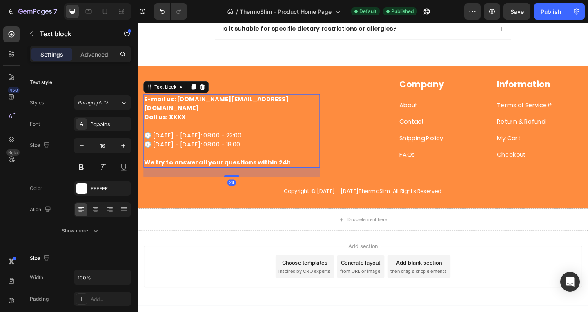
click at [208, 121] on p "Call us: XXXX" at bounding box center [240, 126] width 190 height 10
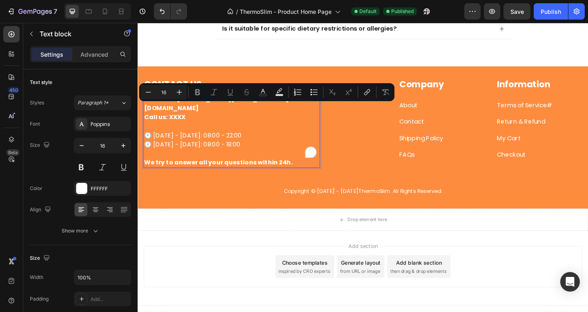
click at [192, 121] on p "Call us: XXXX" at bounding box center [240, 126] width 190 height 10
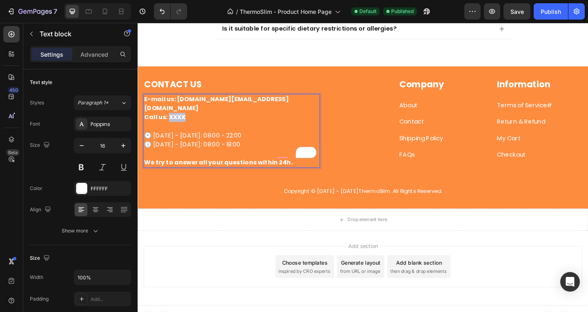
drag, startPoint x: 192, startPoint y: 116, endPoint x: 169, endPoint y: 118, distance: 23.4
click at [171, 121] on p "Call us: XXXX" at bounding box center [240, 126] width 190 height 10
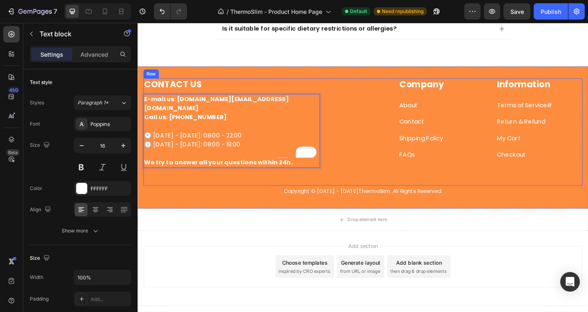
click at [554, 167] on link "Checkout" at bounding box center [544, 166] width 31 height 9
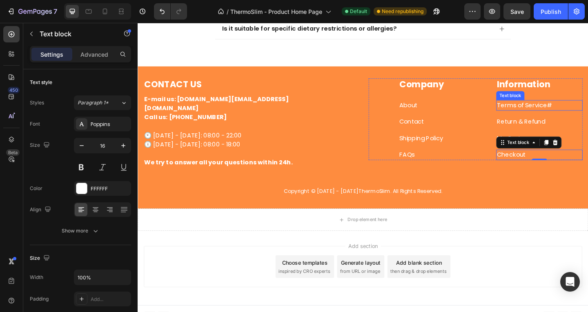
click at [577, 114] on p "Terms of Service #" at bounding box center [575, 113] width 92 height 10
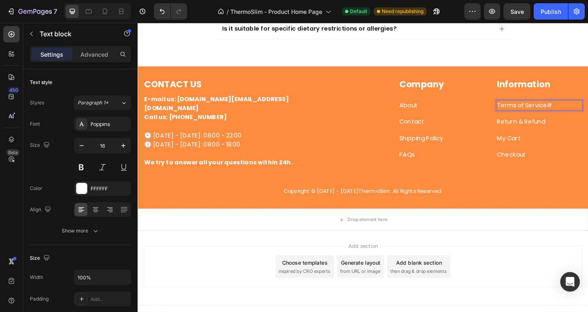
click at [587, 112] on p "Terms of Service #" at bounding box center [575, 113] width 92 height 10
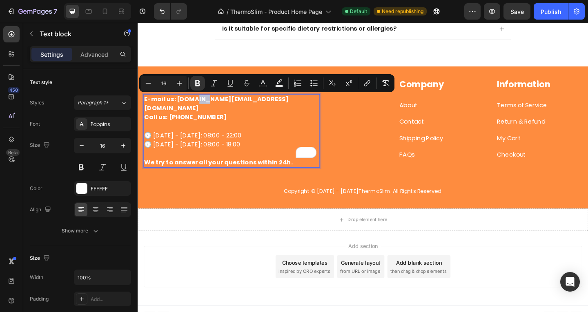
drag, startPoint x: 212, startPoint y: 105, endPoint x: 200, endPoint y: 108, distance: 13.0
click at [200, 108] on strong "E-mail us: alume.uk@gmail.com" at bounding box center [223, 110] width 157 height 19
click at [215, 107] on strong "E-mail us: alume.uk@gmail.com" at bounding box center [223, 110] width 157 height 19
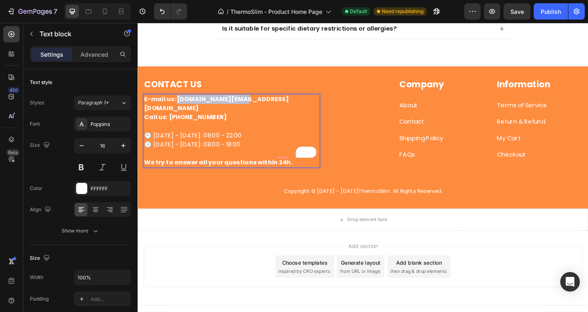
drag, startPoint x: 264, startPoint y: 107, endPoint x: 176, endPoint y: 109, distance: 87.8
click at [181, 109] on p "E-mail us: alume.uk@gmail.com" at bounding box center [240, 111] width 190 height 20
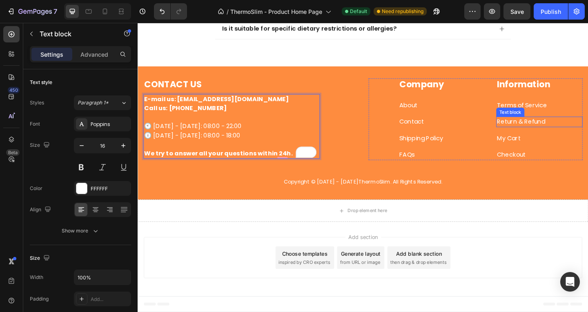
click at [576, 130] on p "Return & Refund" at bounding box center [575, 131] width 92 height 10
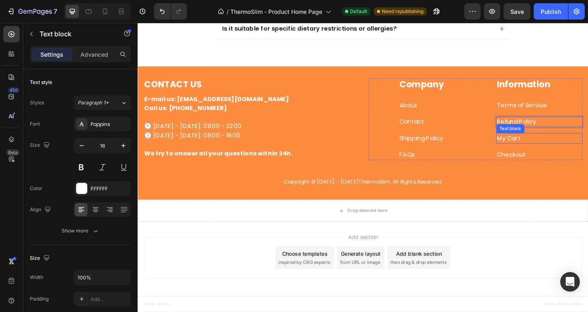
click at [549, 147] on link "My Cart" at bounding box center [542, 148] width 26 height 9
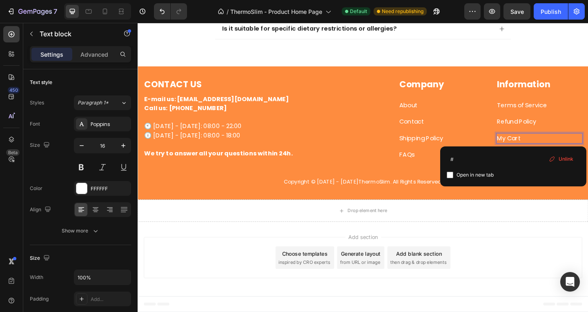
click at [549, 147] on link "My Cart" at bounding box center [542, 148] width 26 height 9
click at [535, 214] on div "CONTACT US Heading E-mail us: info@alume.co.uk Call us: +44 070 2532 1566 🕙 Mon…" at bounding box center [383, 142] width 490 height 145
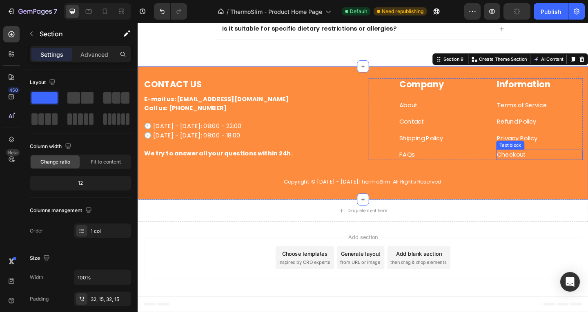
click at [567, 167] on p "Checkout" at bounding box center [575, 167] width 92 height 10
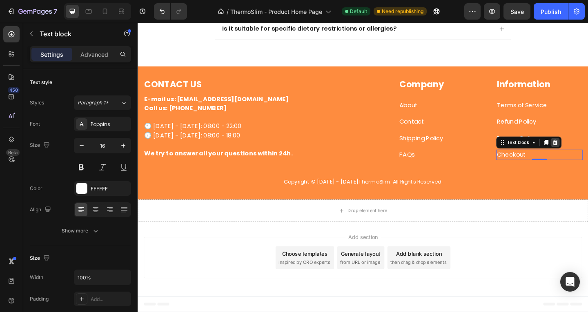
click at [588, 152] on div at bounding box center [592, 153] width 10 height 10
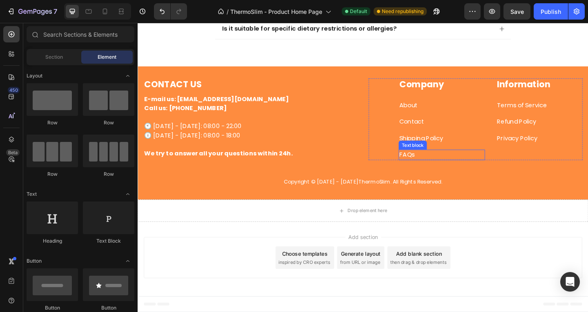
click at [435, 170] on p "FAQs" at bounding box center [468, 167] width 92 height 10
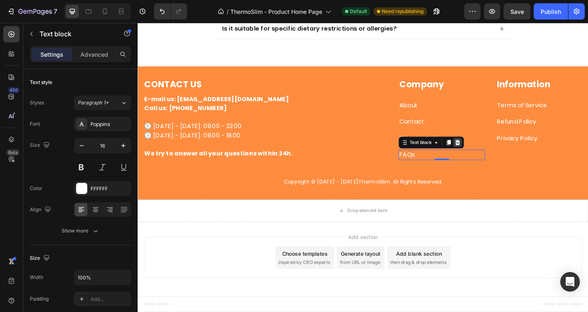
click at [483, 153] on icon at bounding box center [485, 153] width 5 height 6
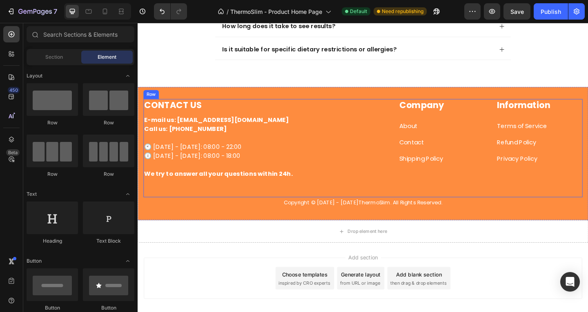
scroll to position [1875, 0]
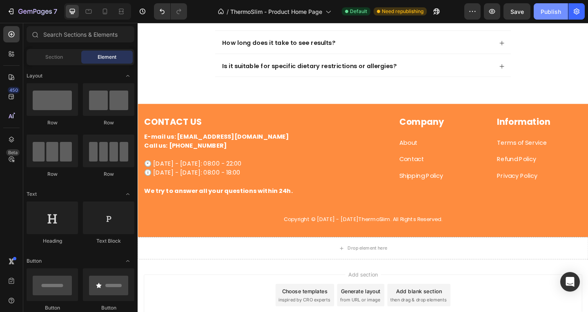
click at [551, 11] on div "Publish" at bounding box center [551, 11] width 20 height 9
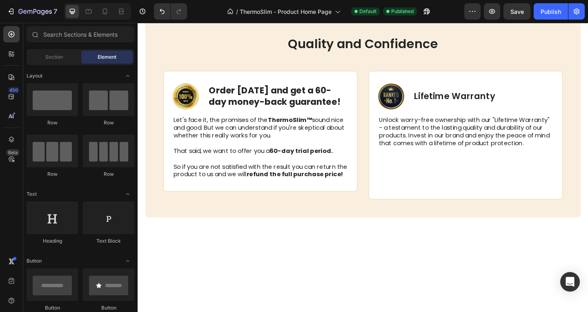
scroll to position [1552, 0]
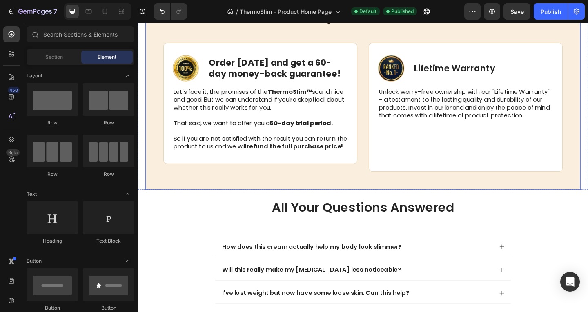
click at [464, 180] on div "Image Lifetime Warranty Text Block Row Unlock worry-free ownership with our "Li…" at bounding box center [494, 115] width 211 height 140
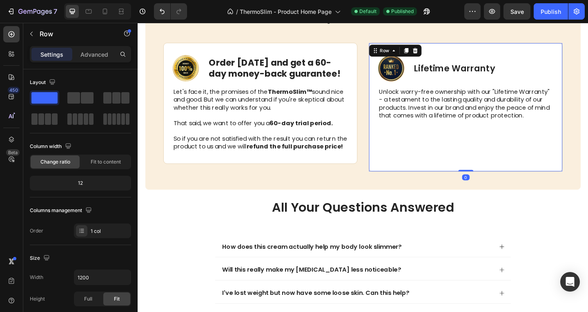
click at [464, 180] on div "Image Lifetime Warranty Text Block Row Unlock worry-free ownership with our "Li…" at bounding box center [494, 115] width 211 height 140
click at [422, 163] on p at bounding box center [494, 166] width 189 height 9
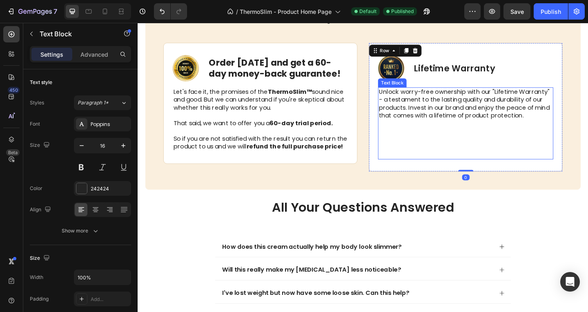
click at [422, 163] on p at bounding box center [494, 166] width 189 height 9
